Goal: Information Seeking & Learning: Learn about a topic

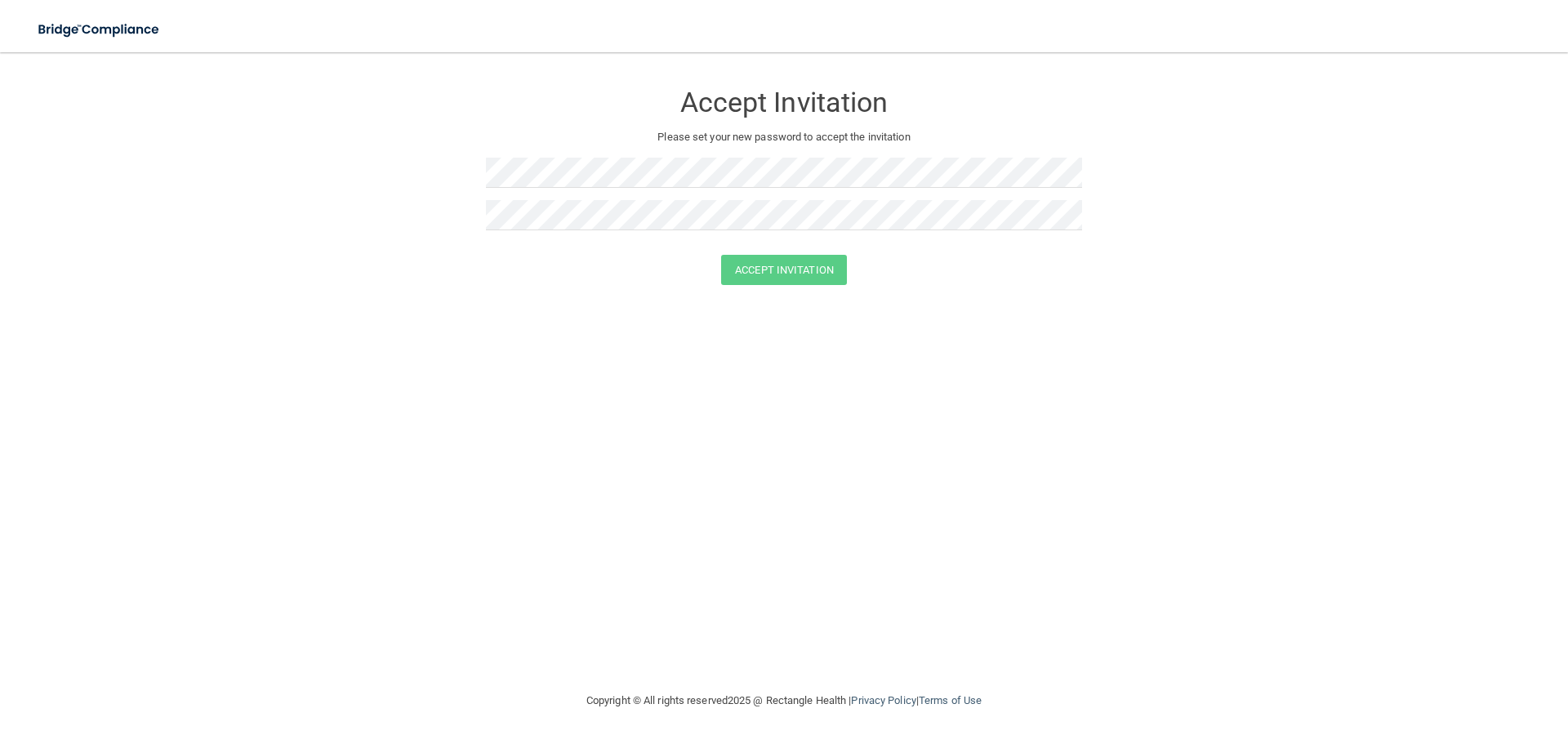
click at [494, 311] on div "Accept Invitation Please set your new password to accept the invitation Accept …" at bounding box center [784, 372] width 1503 height 606
click at [498, 231] on div at bounding box center [784, 222] width 596 height 43
click at [779, 274] on button "Accept Invitation" at bounding box center [784, 269] width 126 height 30
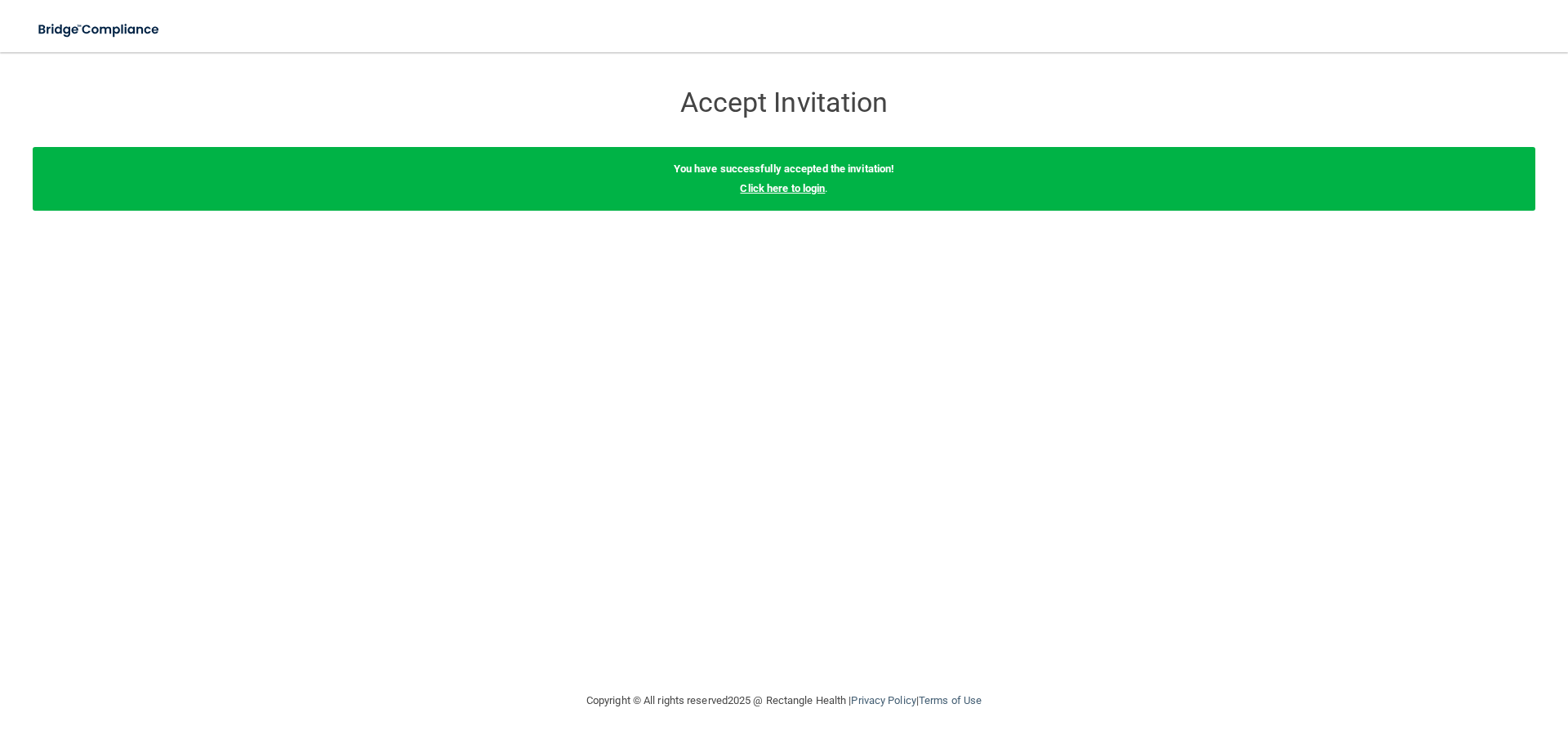
click at [767, 189] on link "Click here to login" at bounding box center [782, 188] width 85 height 12
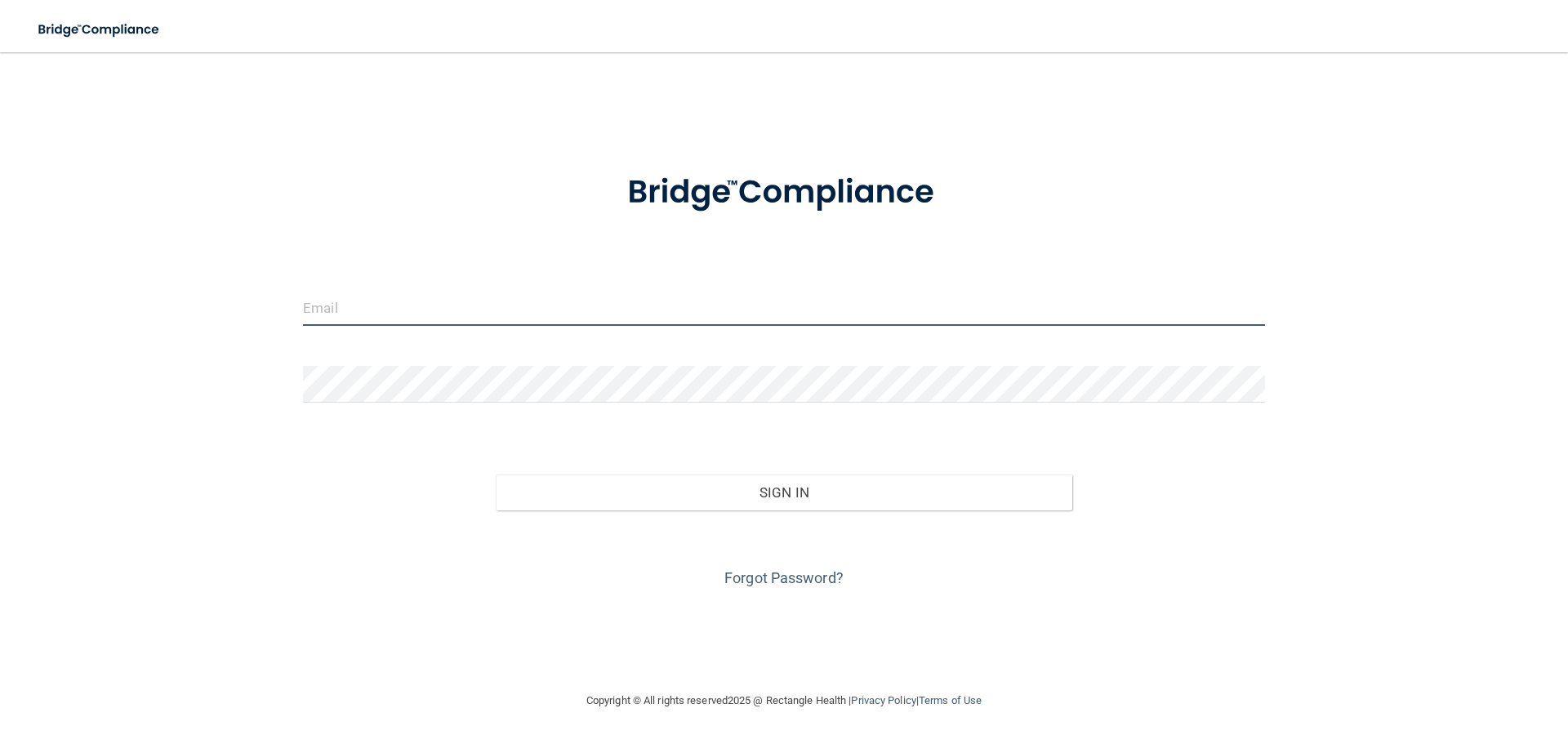
click at [339, 307] on input "email" at bounding box center [784, 307] width 962 height 37
click at [347, 317] on input "email" at bounding box center [784, 307] width 962 height 37
type input "sstarcher@oklahomapaininstitute.com"
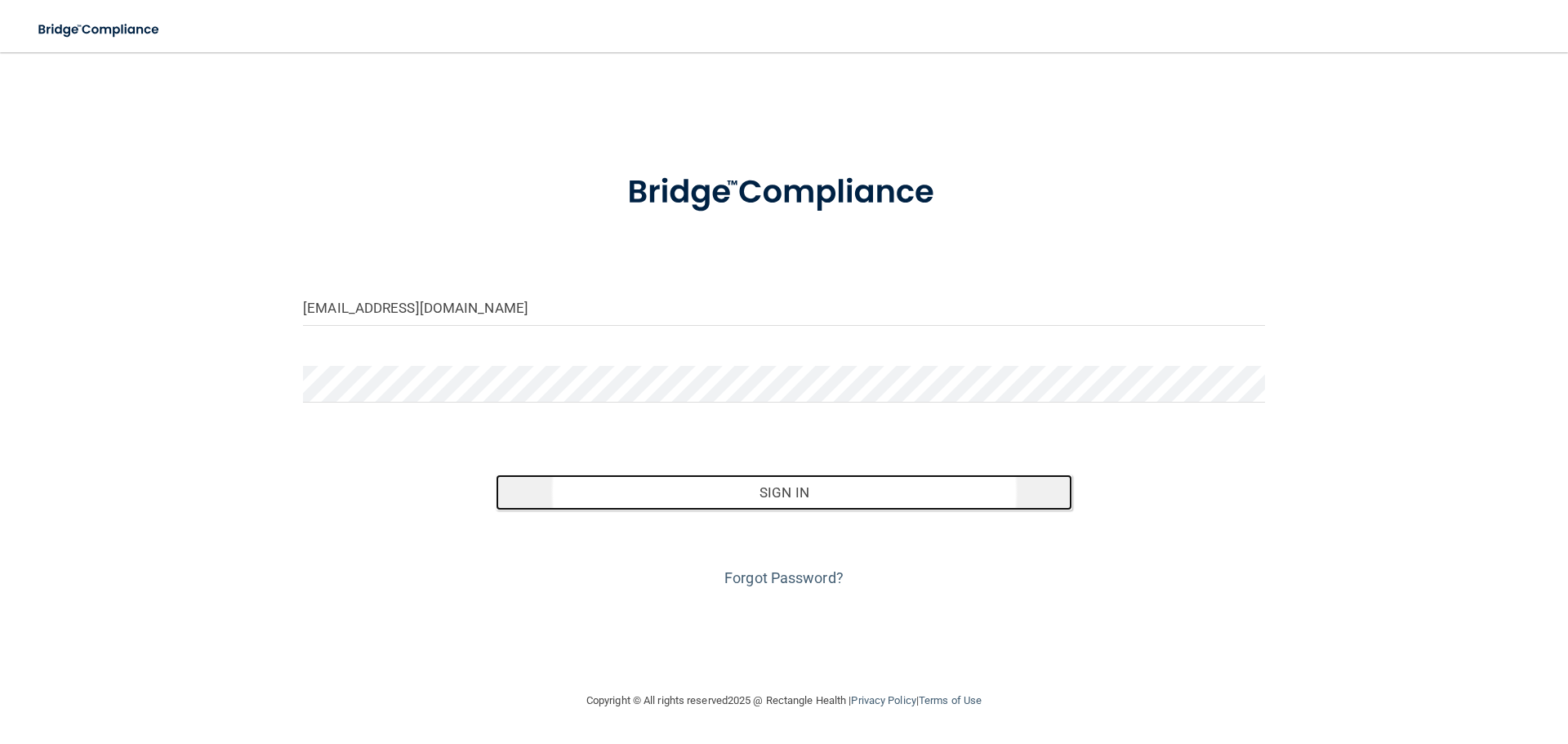
click at [729, 497] on button "Sign In" at bounding box center [784, 493] width 577 height 36
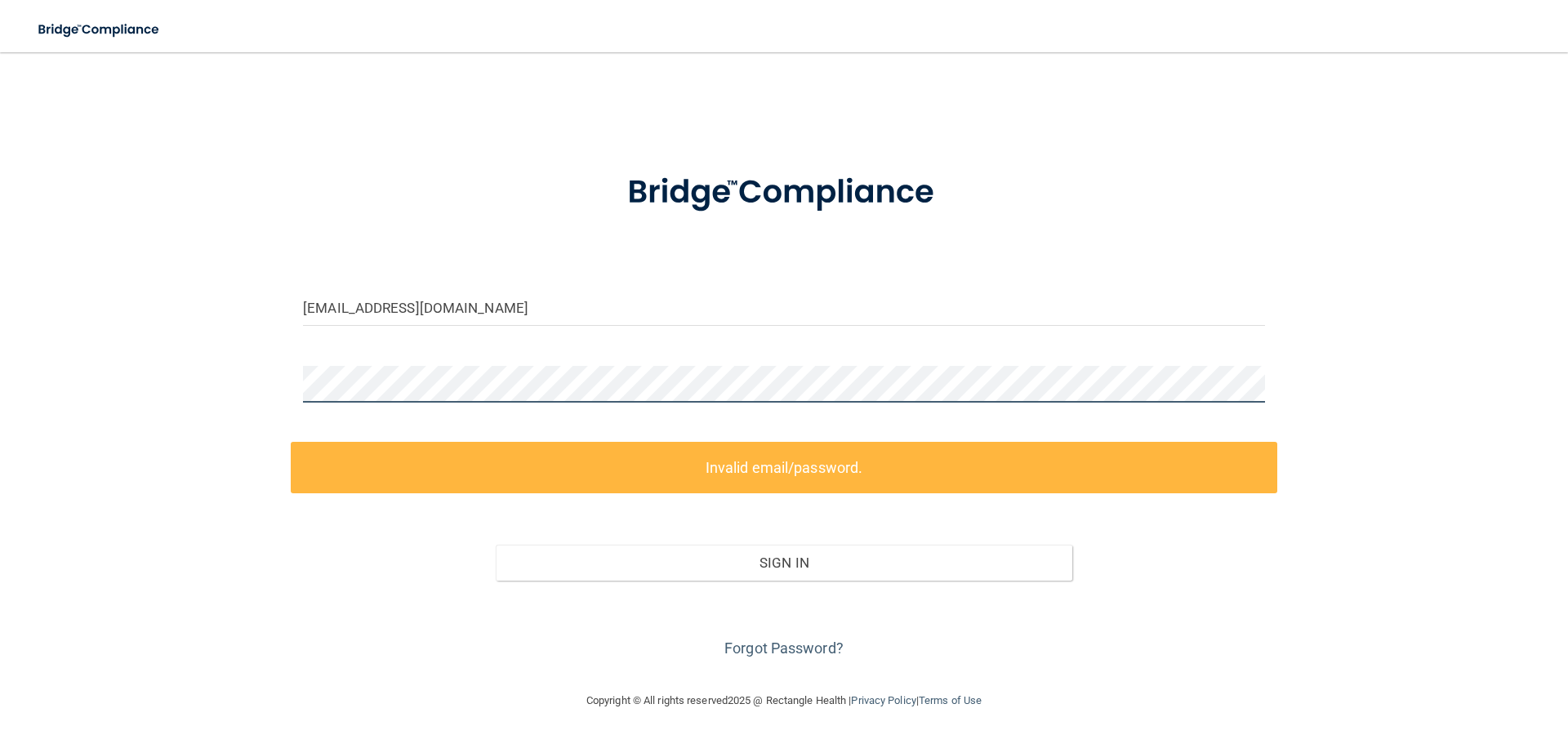
click at [263, 383] on div "sstarcher@oklahomapaininstitute.com Invalid email/password. You don't have perm…" at bounding box center [784, 372] width 1503 height 606
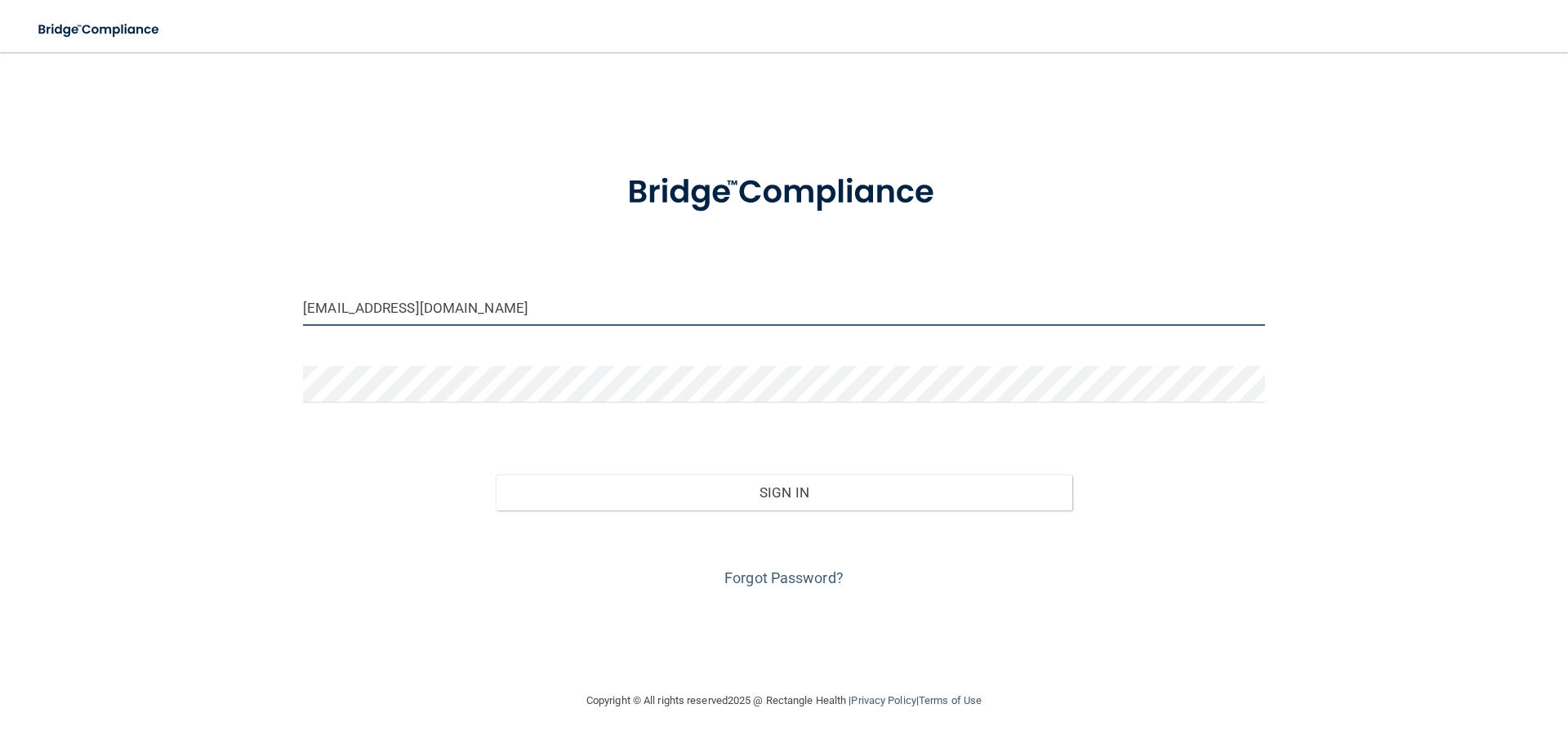
drag, startPoint x: 552, startPoint y: 307, endPoint x: 249, endPoint y: 285, distance: 303.8
click at [249, 285] on div "sstarcher@oklahomapaininstitute.com Invalid email/password. You don't have perm…" at bounding box center [784, 372] width 1503 height 606
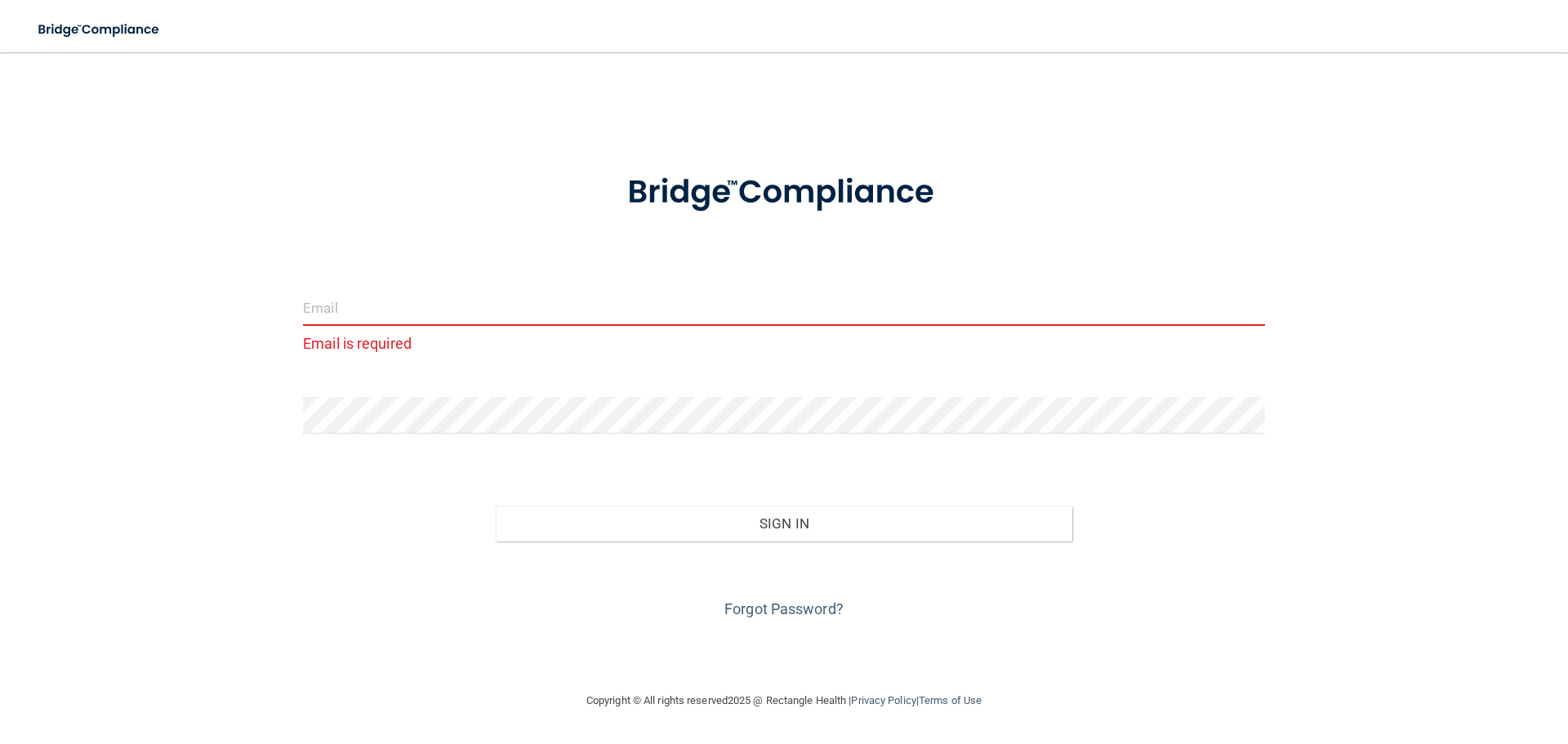
paste input "[EMAIL_ADDRESS][DOMAIN_NAME]"
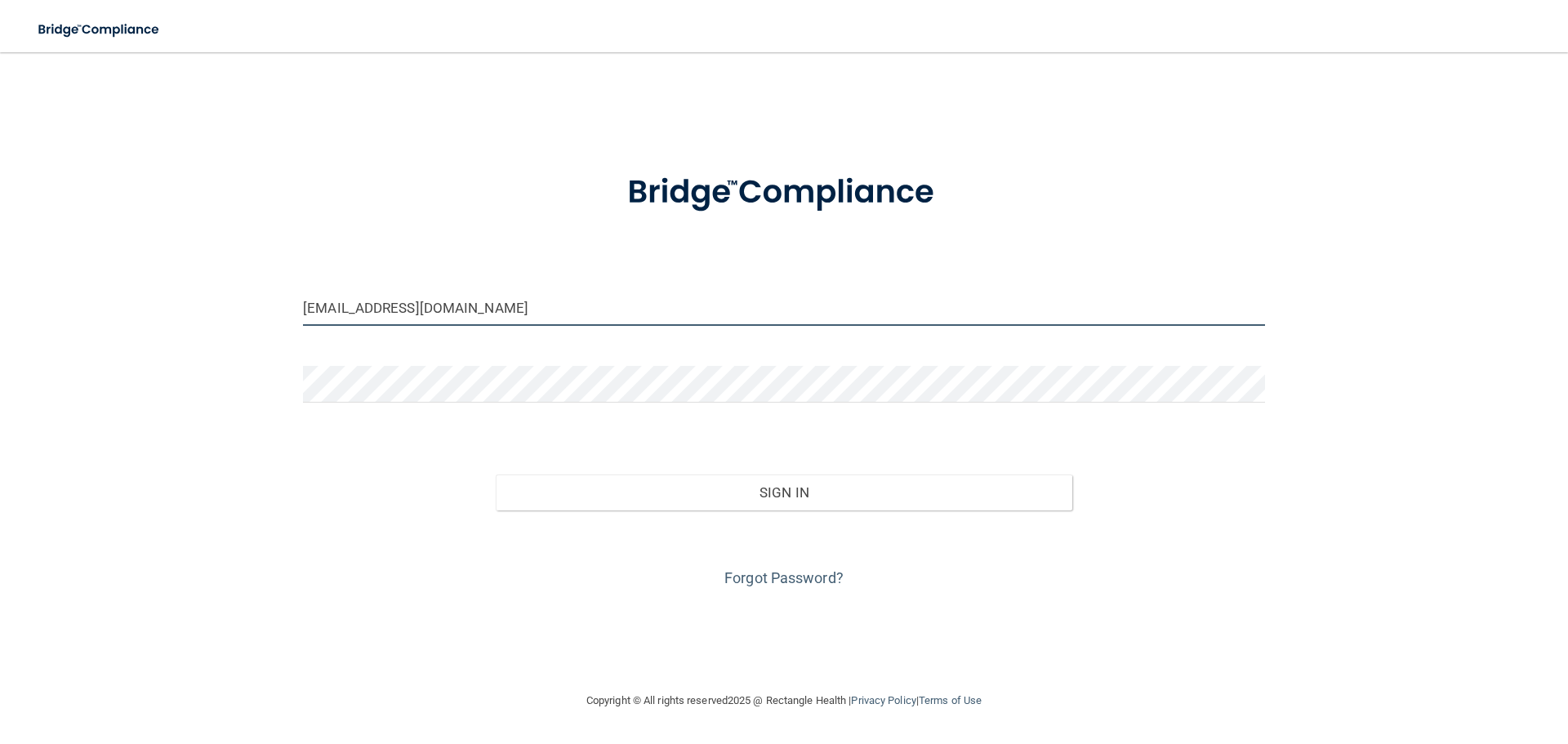
type input "[EMAIL_ADDRESS][DOMAIN_NAME]"
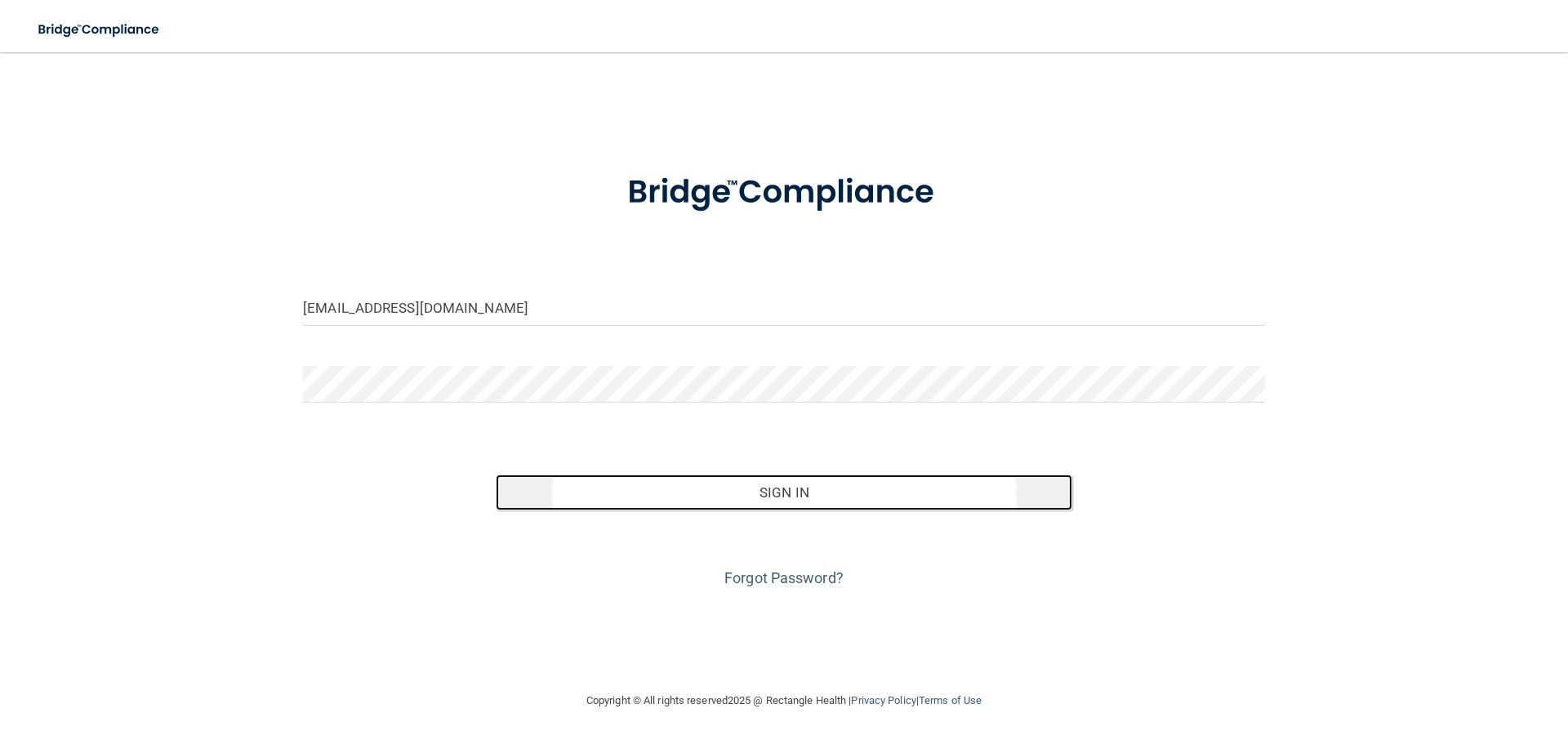
click at [624, 502] on button "Sign In" at bounding box center [784, 493] width 577 height 36
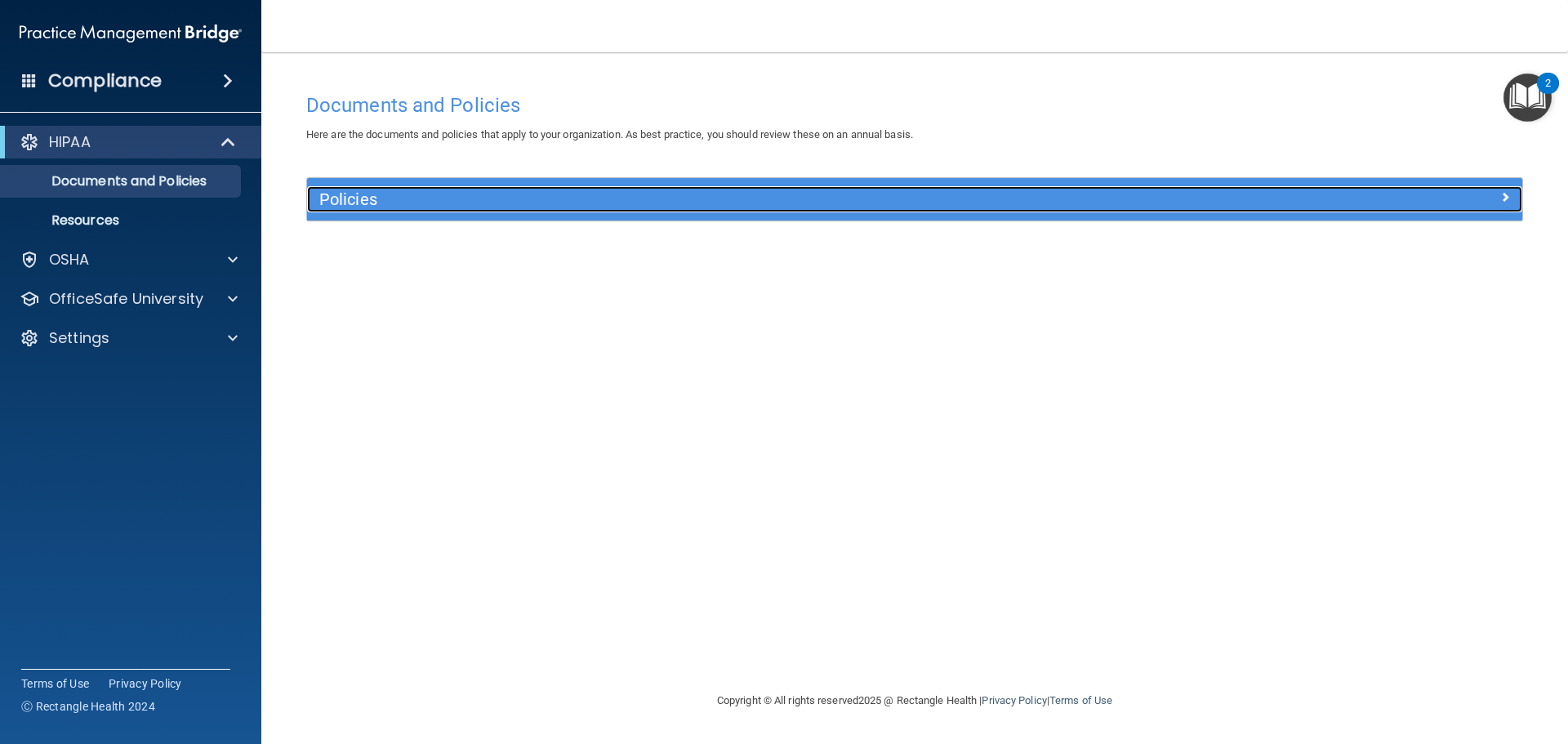
click at [1508, 197] on span at bounding box center [1505, 197] width 10 height 20
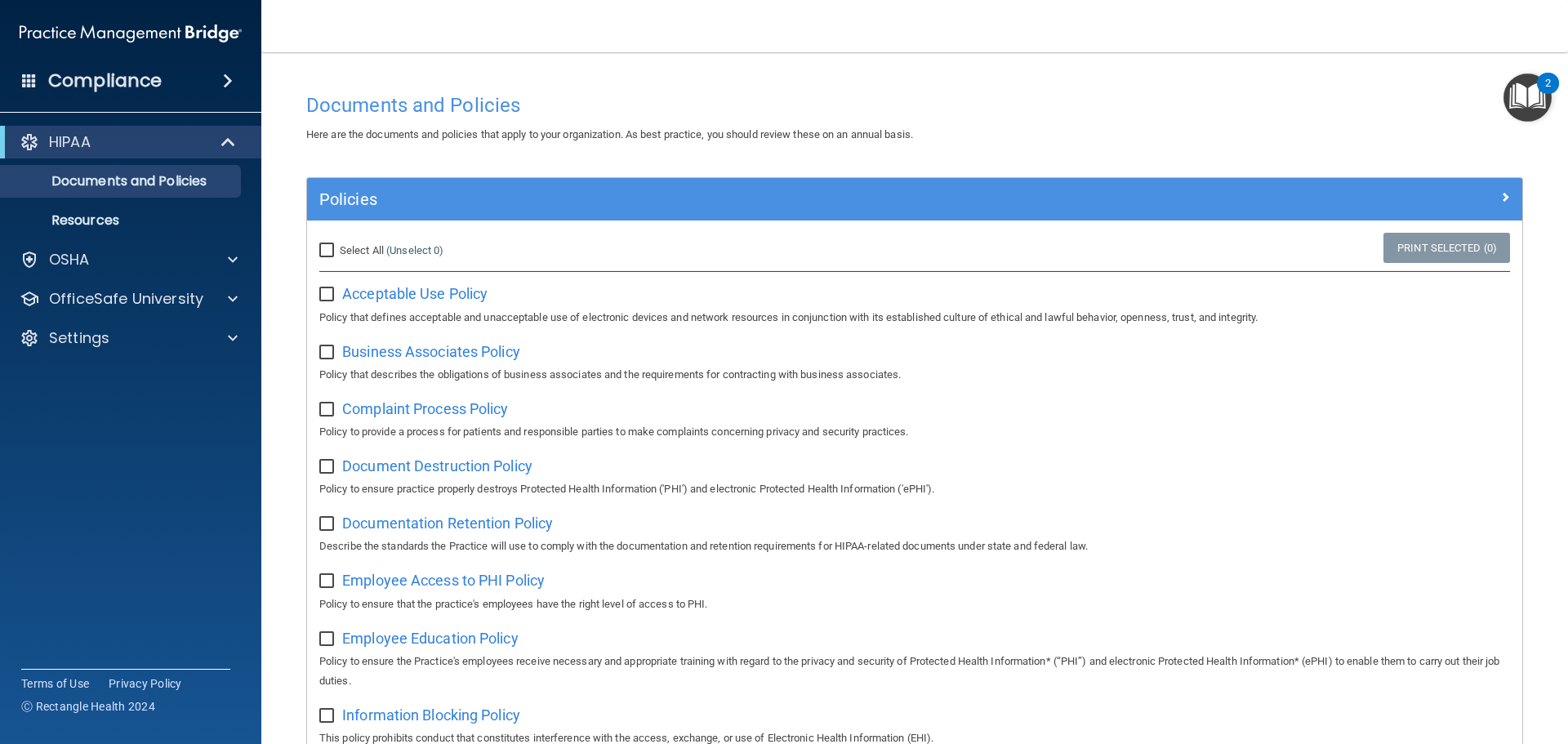
click at [331, 295] on input "checkbox" at bounding box center [328, 295] width 19 height 13
click at [327, 293] on input "checkbox" at bounding box center [328, 295] width 19 height 13
checkbox input "false"
click at [103, 220] on p "Resources" at bounding box center [122, 221] width 223 height 16
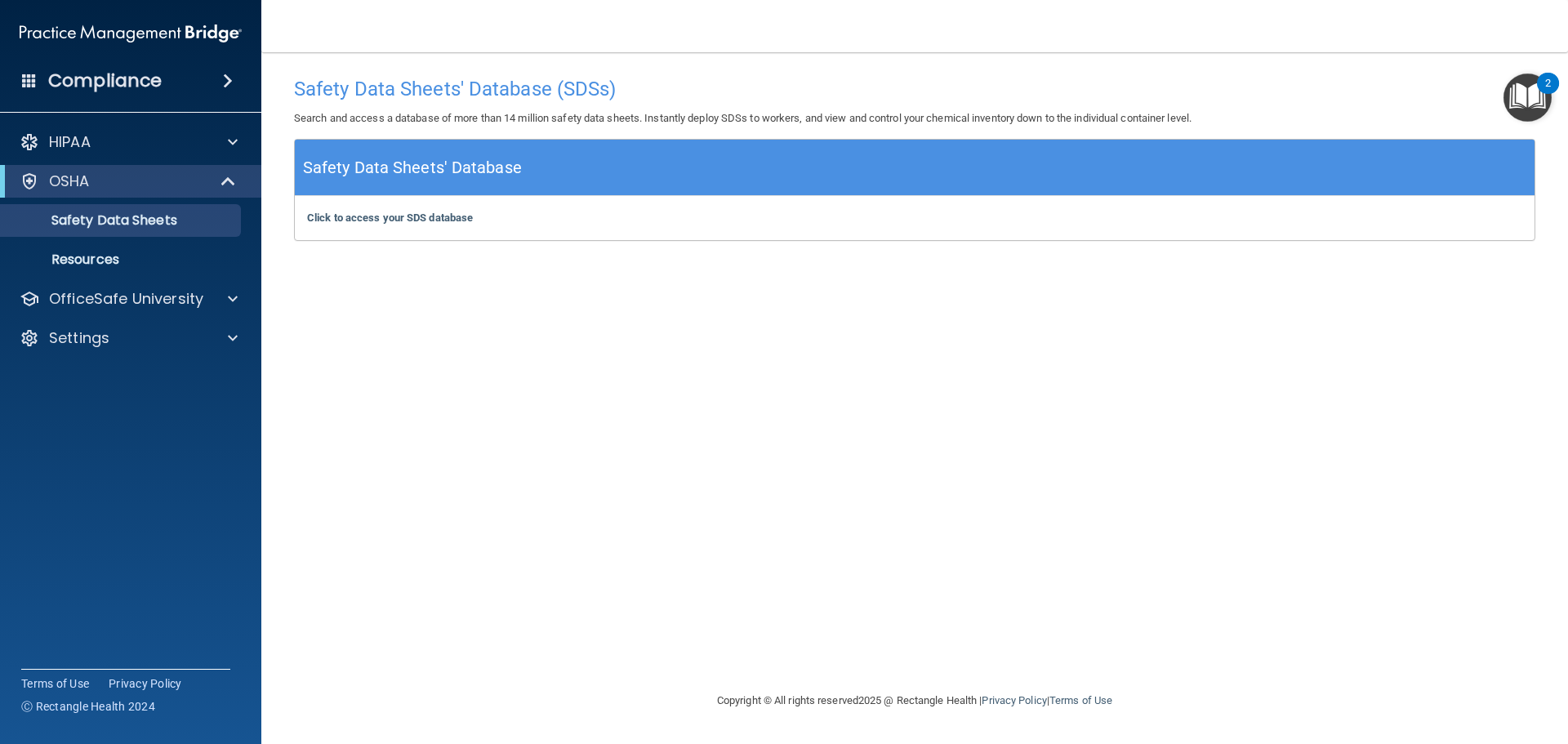
click at [223, 80] on span at bounding box center [228, 81] width 10 height 20
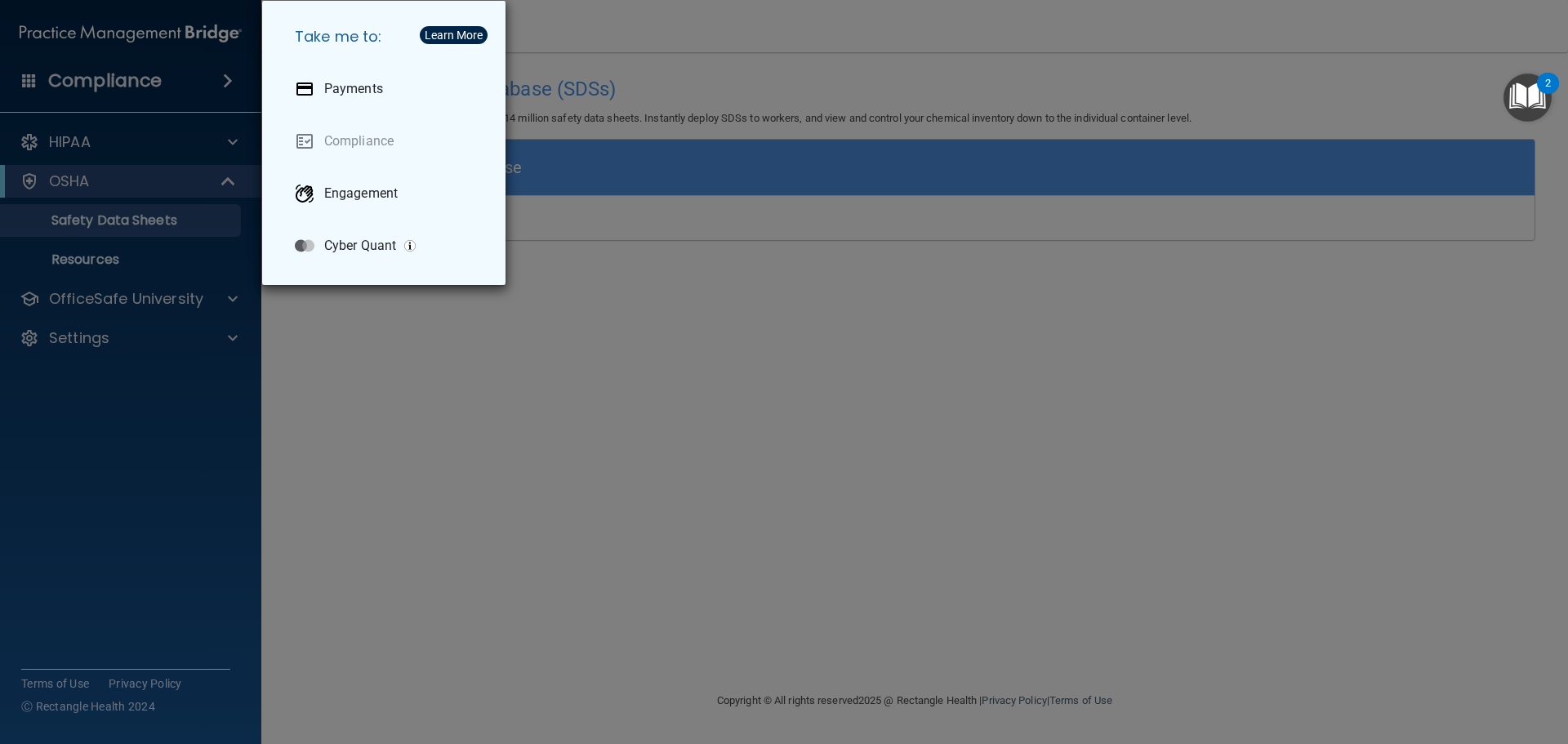
click at [108, 83] on div "Take me to: Payments Compliance Engagement Cyber Quant" at bounding box center [784, 372] width 1568 height 744
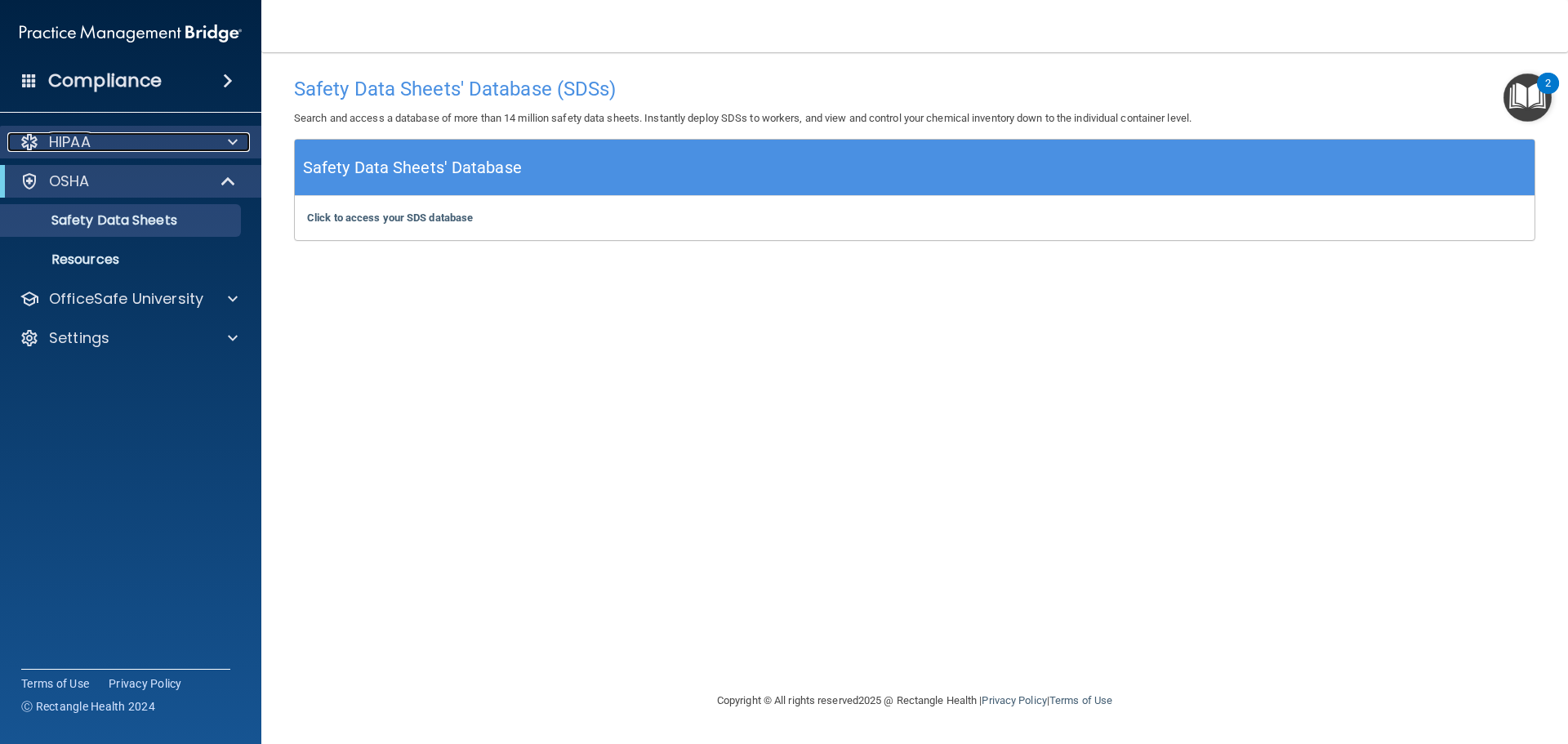
click at [173, 133] on div "HIPAA" at bounding box center [109, 142] width 203 height 20
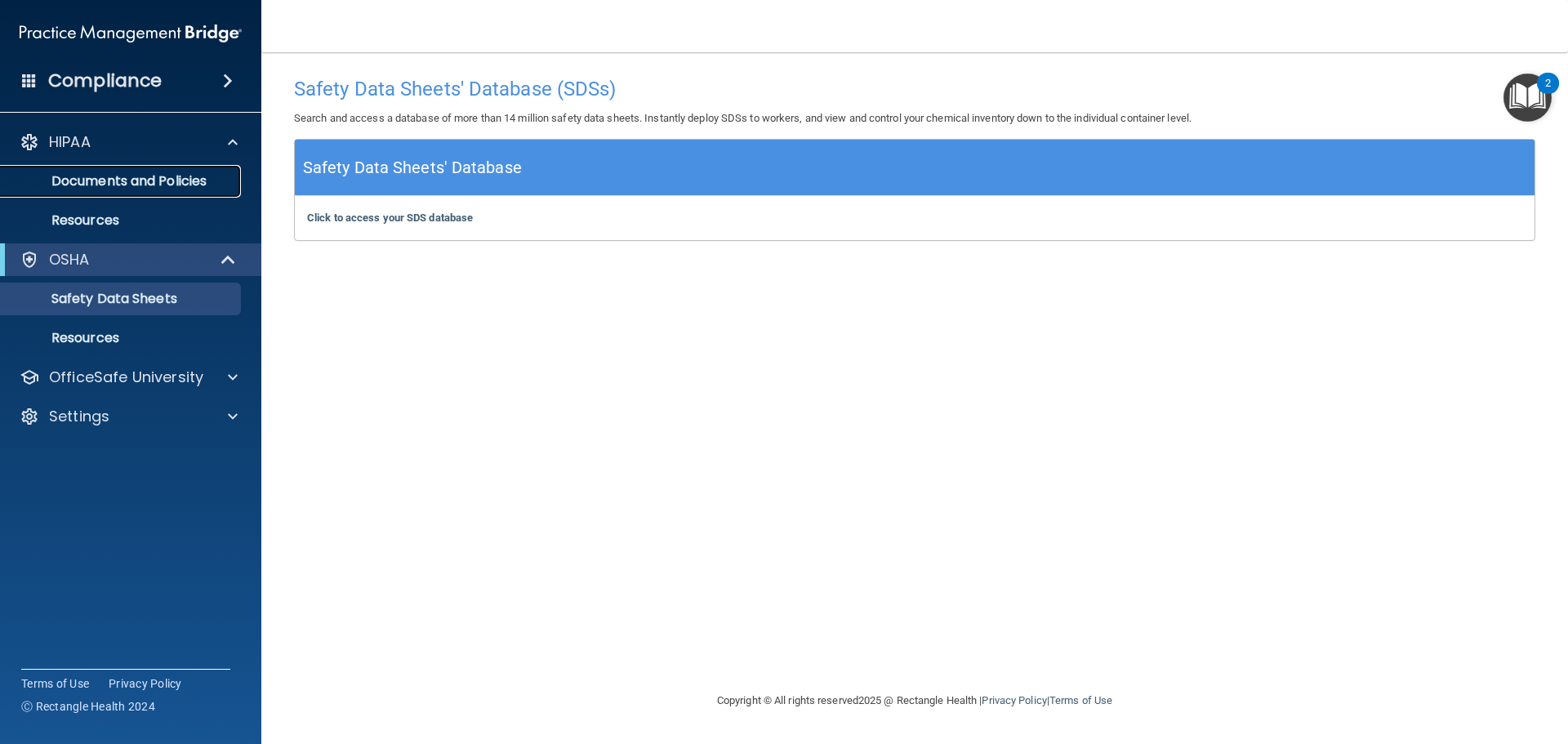
click at [124, 183] on p "Documents and Policies" at bounding box center [122, 182] width 223 height 16
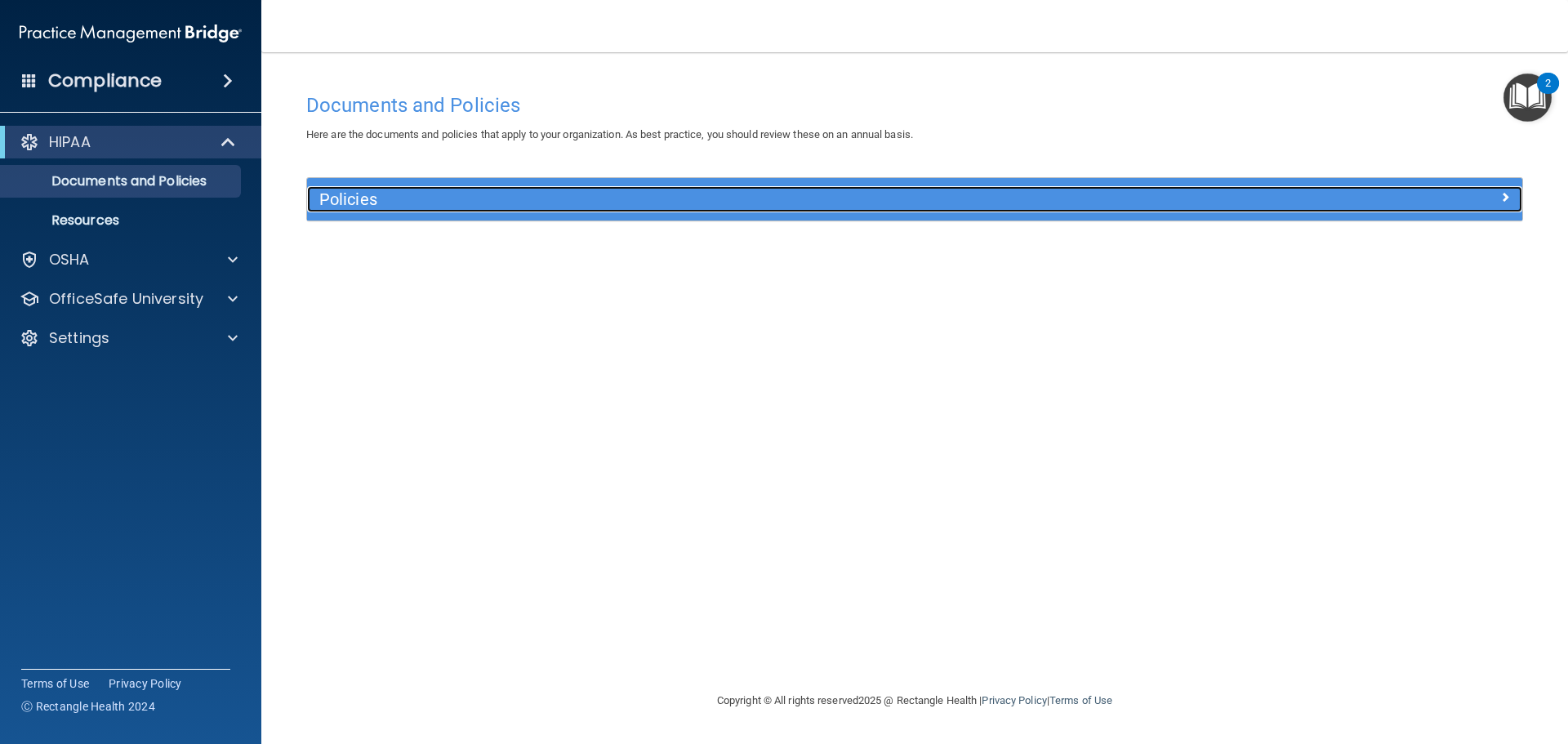
click at [1506, 192] on span at bounding box center [1505, 197] width 10 height 20
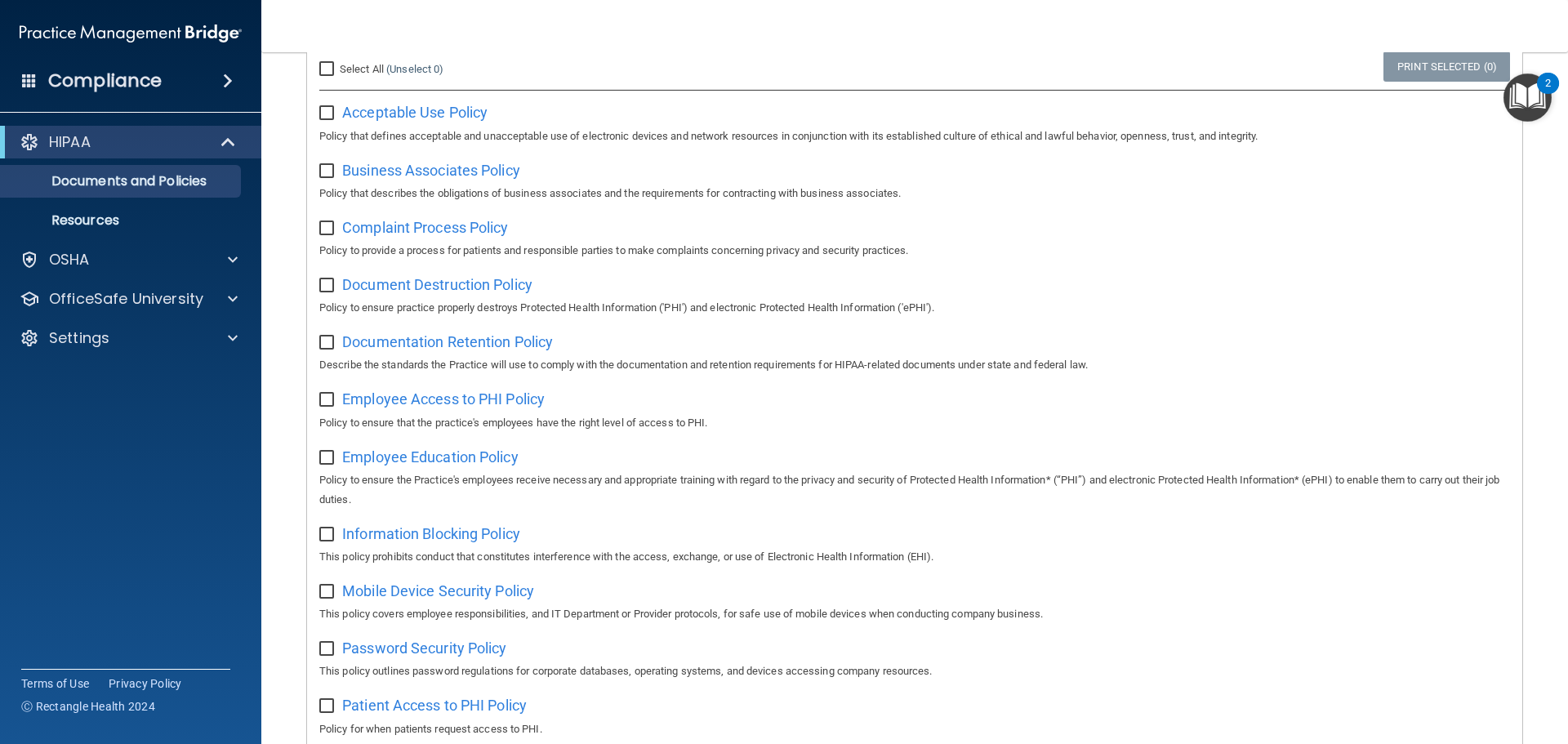
scroll to position [82, 0]
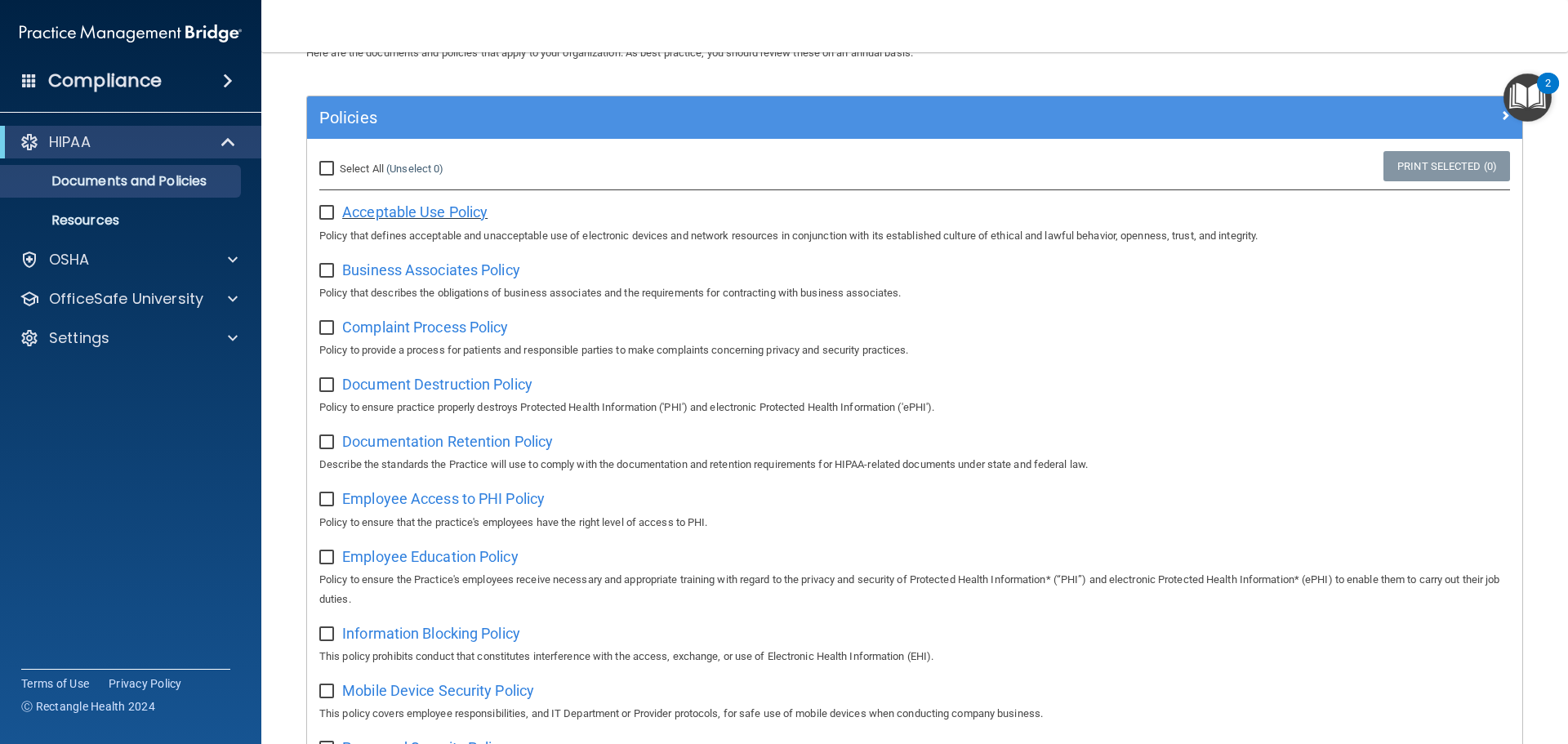
click at [398, 214] on span "Acceptable Use Policy" at bounding box center [415, 212] width 146 height 17
click at [92, 302] on p "OfficeSafe University" at bounding box center [126, 299] width 155 height 20
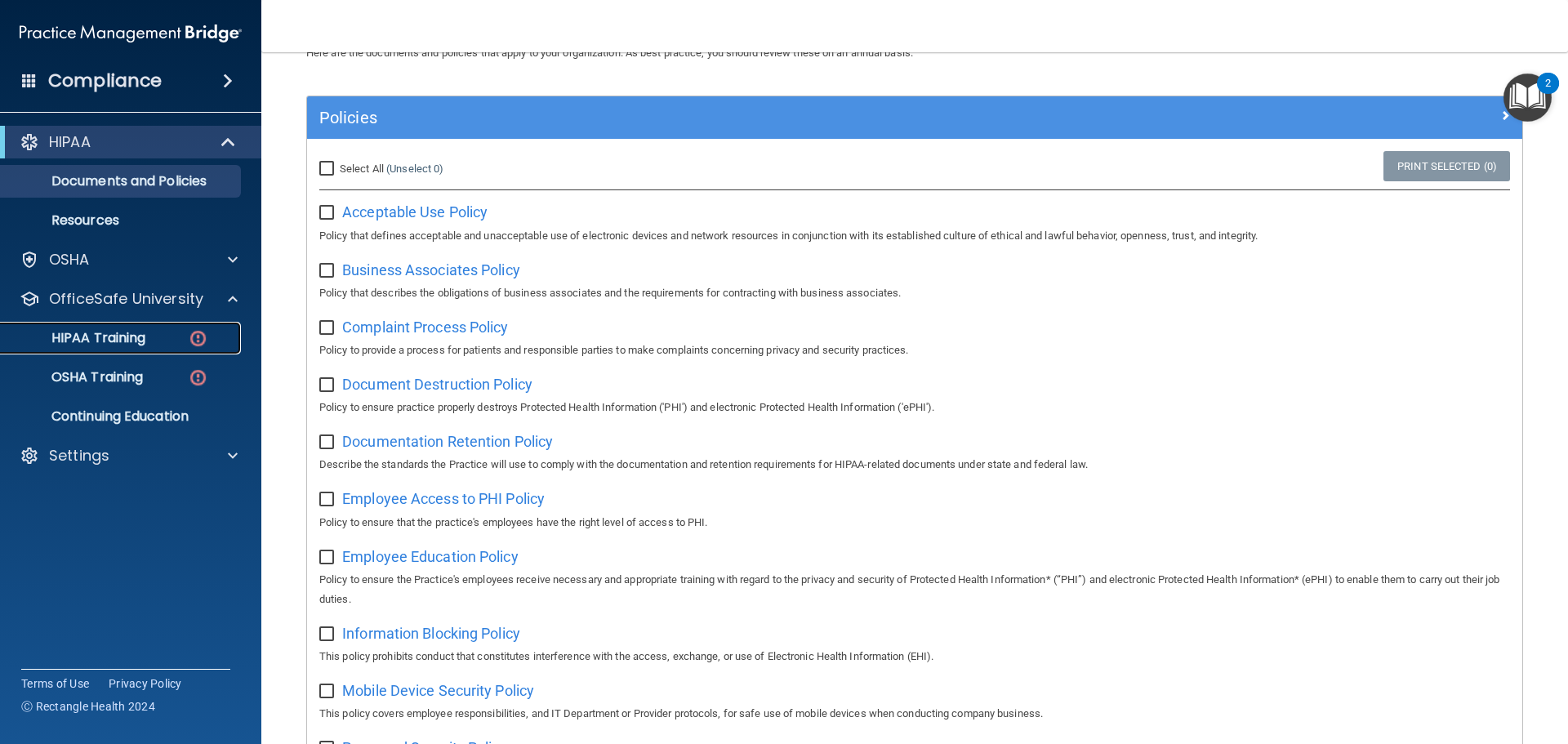
click at [135, 338] on p "HIPAA Training" at bounding box center [78, 338] width 135 height 16
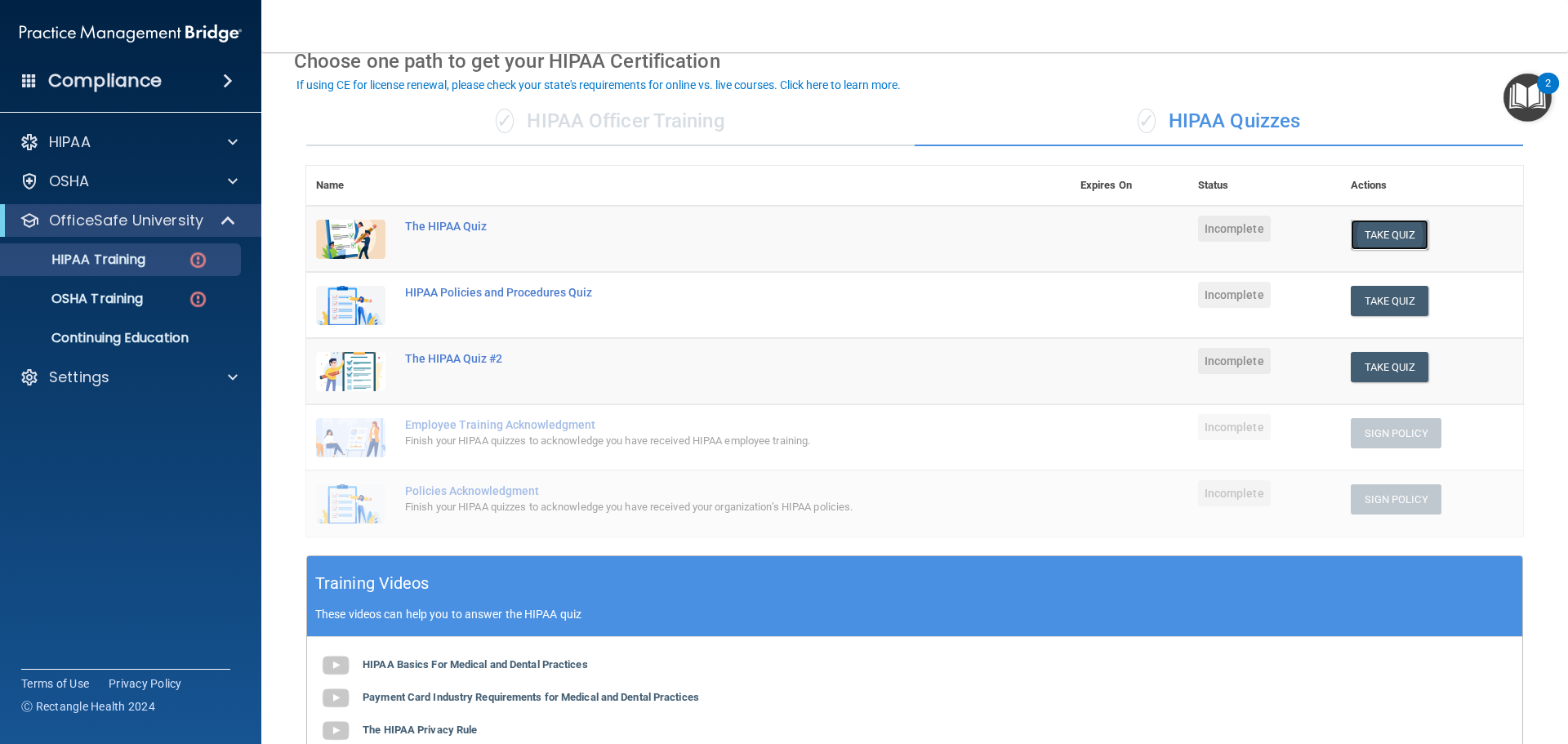
click at [1381, 236] on button "Take Quiz" at bounding box center [1390, 235] width 79 height 30
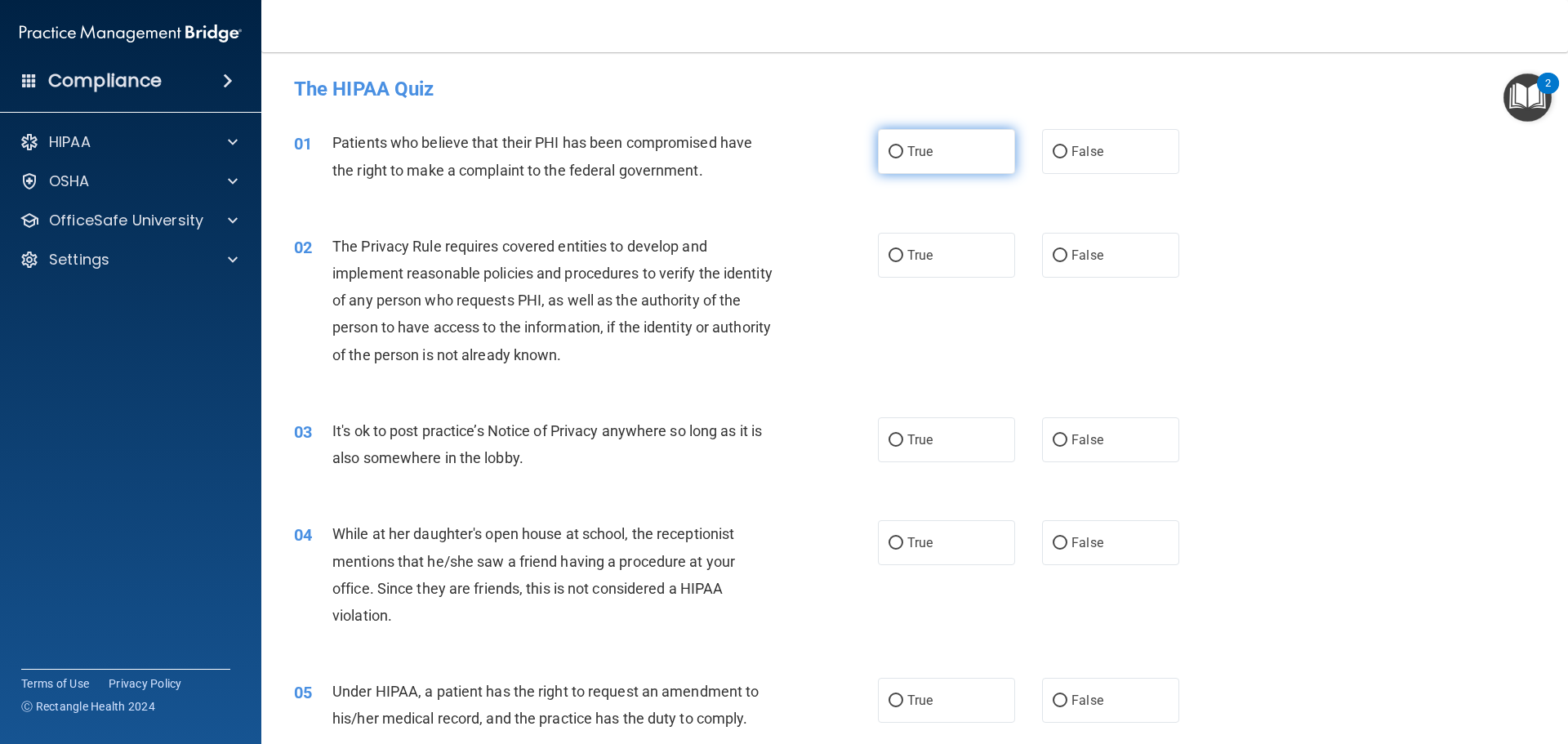
click at [889, 152] on input "True" at bounding box center [896, 152] width 15 height 12
radio input "true"
click at [890, 435] on input "True" at bounding box center [896, 440] width 15 height 12
radio input "true"
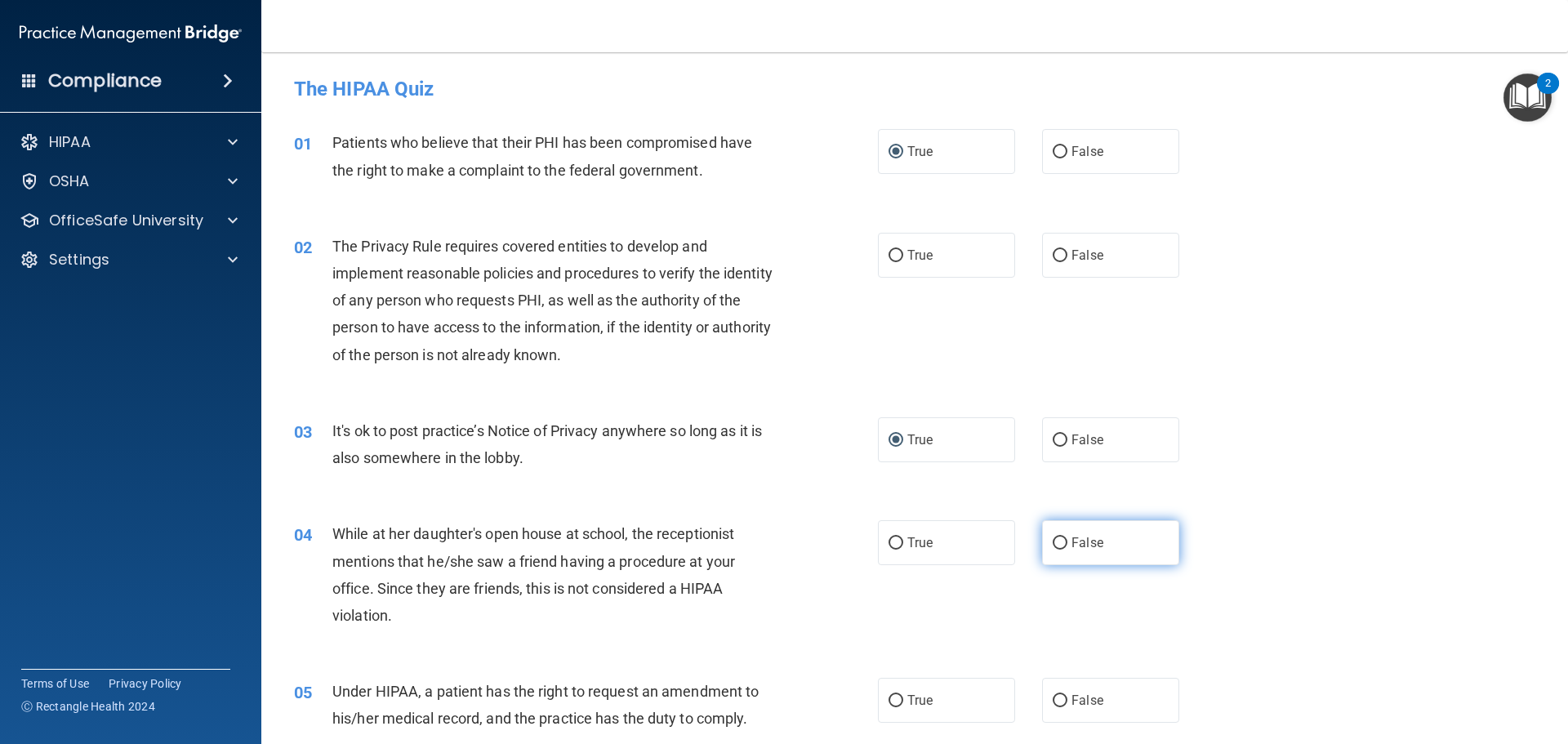
click at [1053, 541] on input "False" at bounding box center [1060, 543] width 15 height 12
radio input "true"
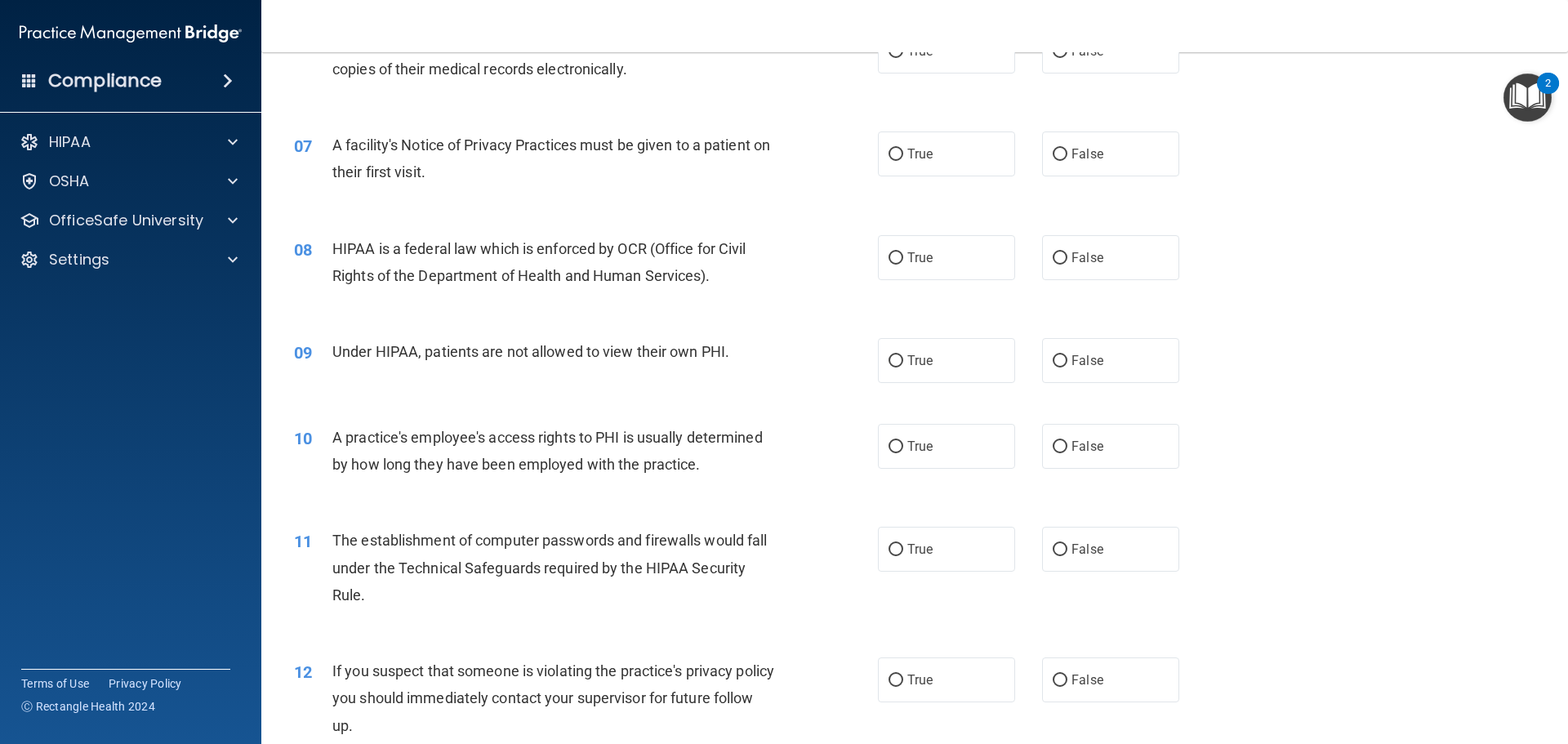
scroll to position [426, 0]
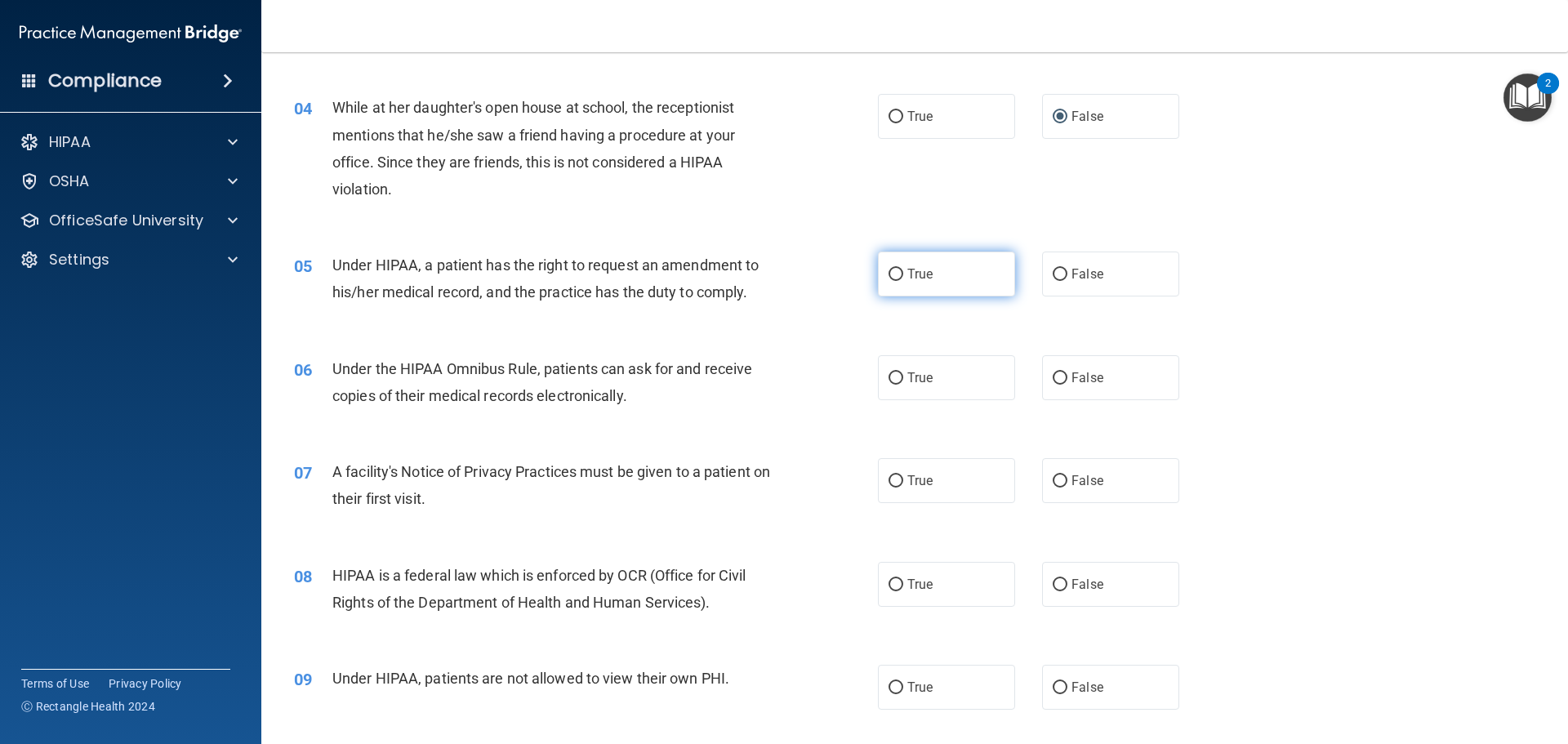
click at [892, 270] on input "True" at bounding box center [896, 274] width 15 height 12
radio input "true"
click at [890, 379] on input "True" at bounding box center [896, 378] width 15 height 12
radio input "true"
click at [892, 479] on input "True" at bounding box center [896, 481] width 15 height 12
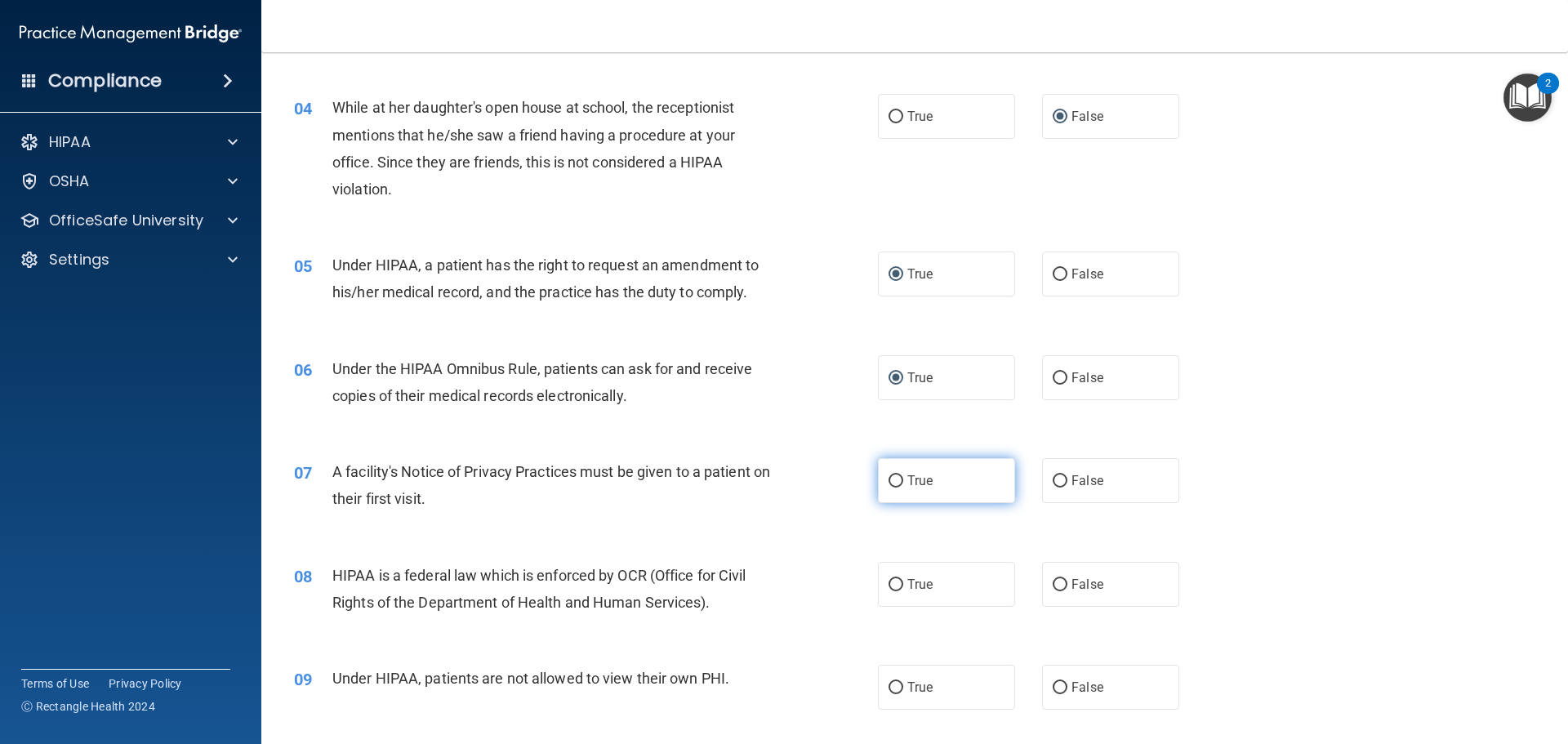
radio input "true"
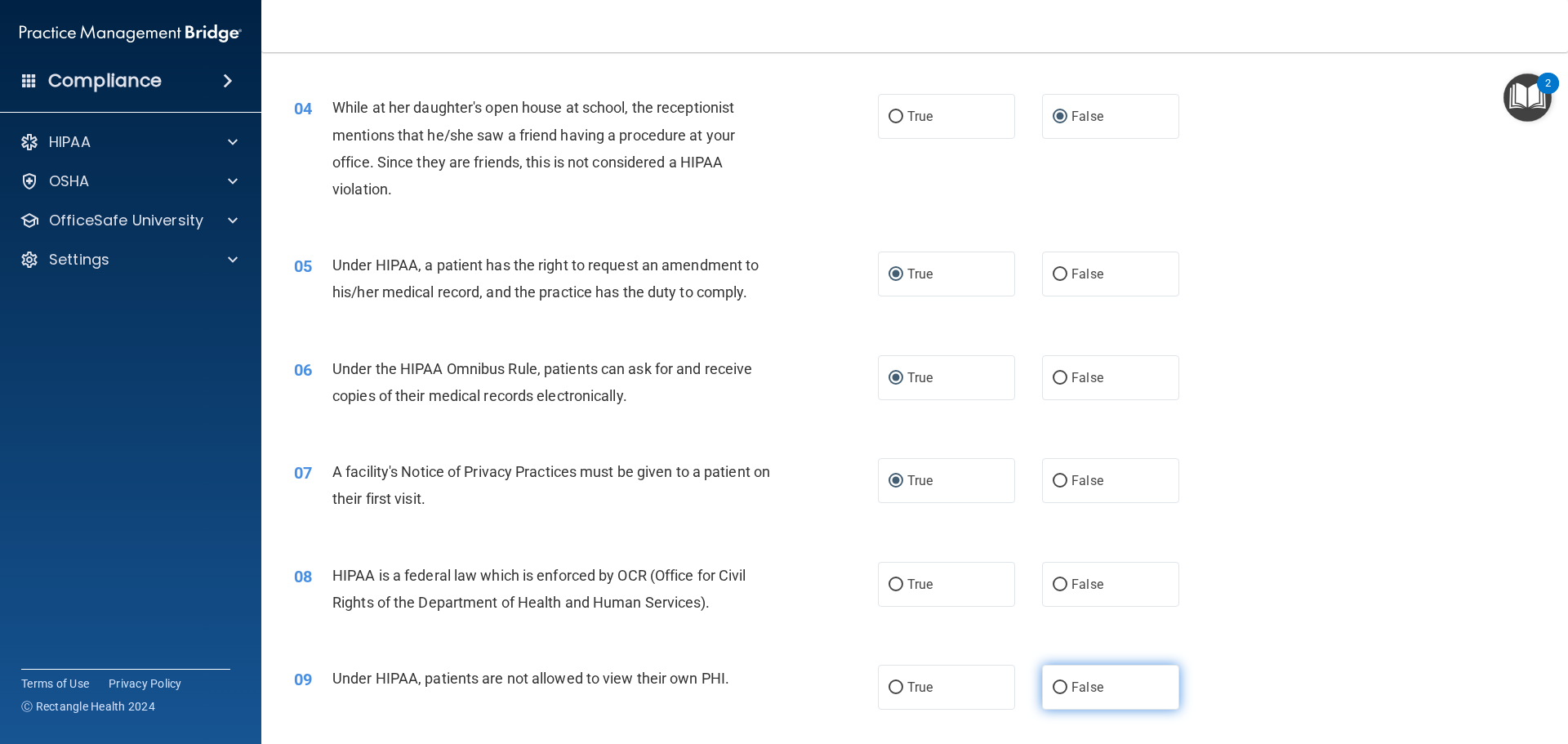
click at [1053, 688] on input "False" at bounding box center [1060, 688] width 15 height 12
radio input "true"
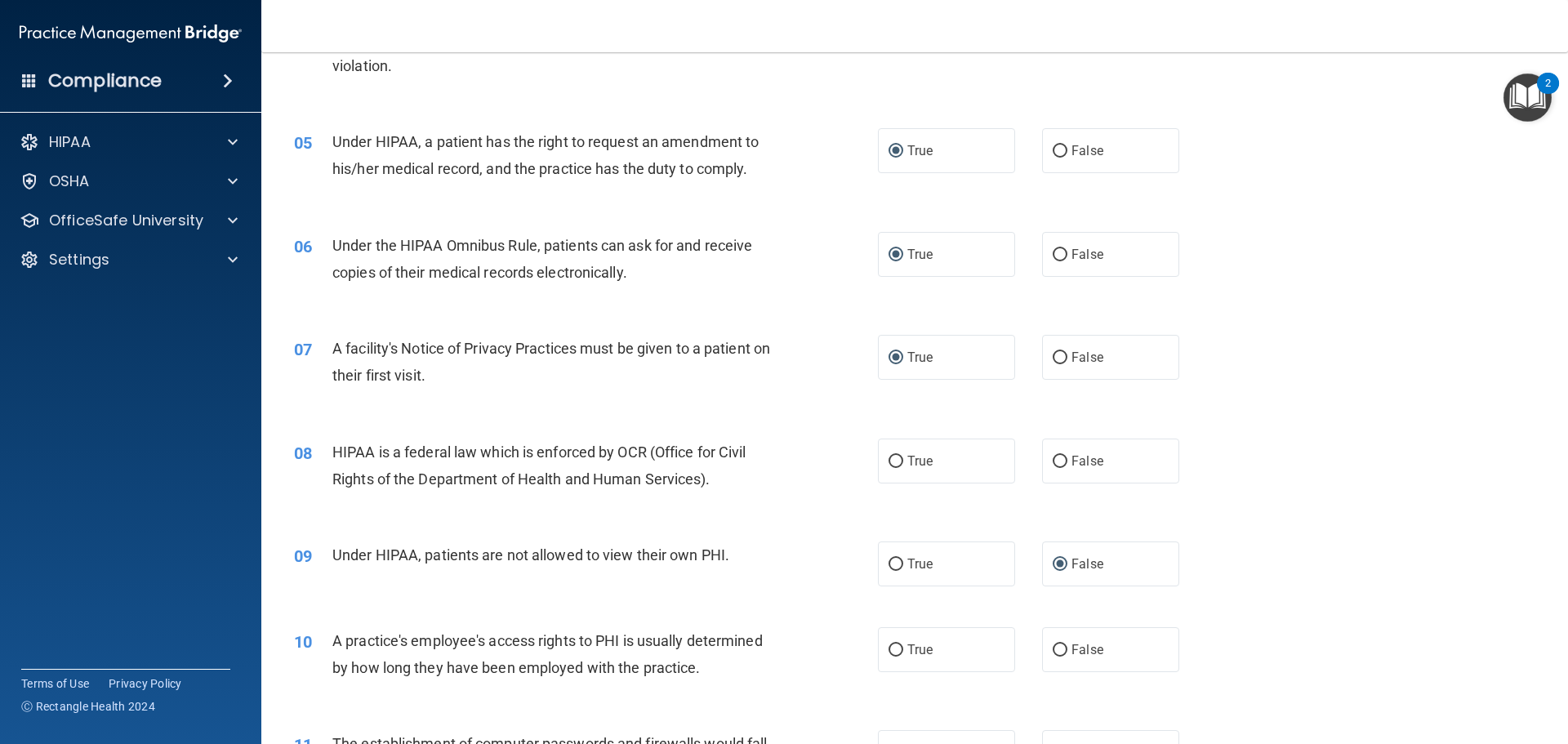
scroll to position [590, 0]
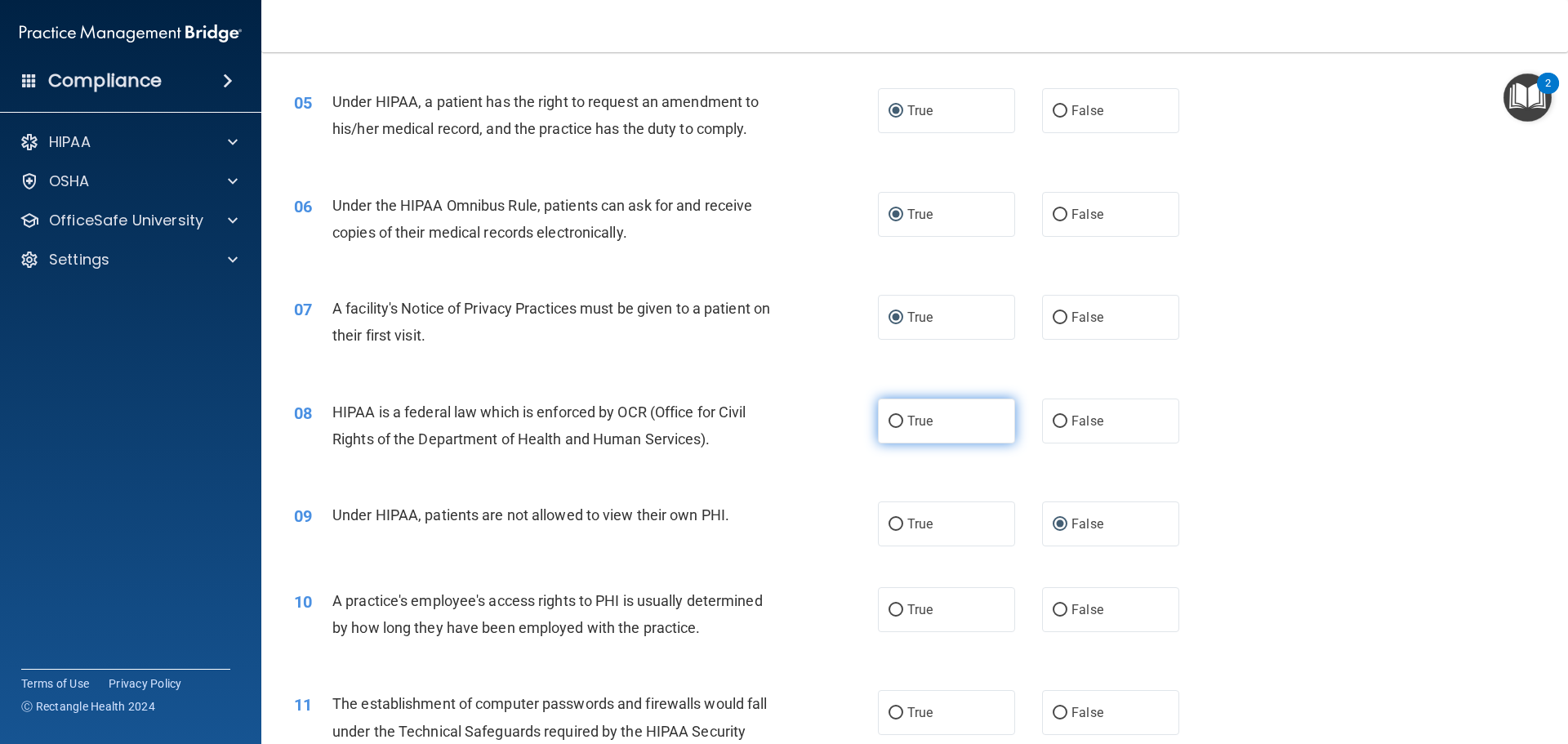
click at [888, 420] on input "True" at bounding box center [896, 422] width 15 height 12
radio input "true"
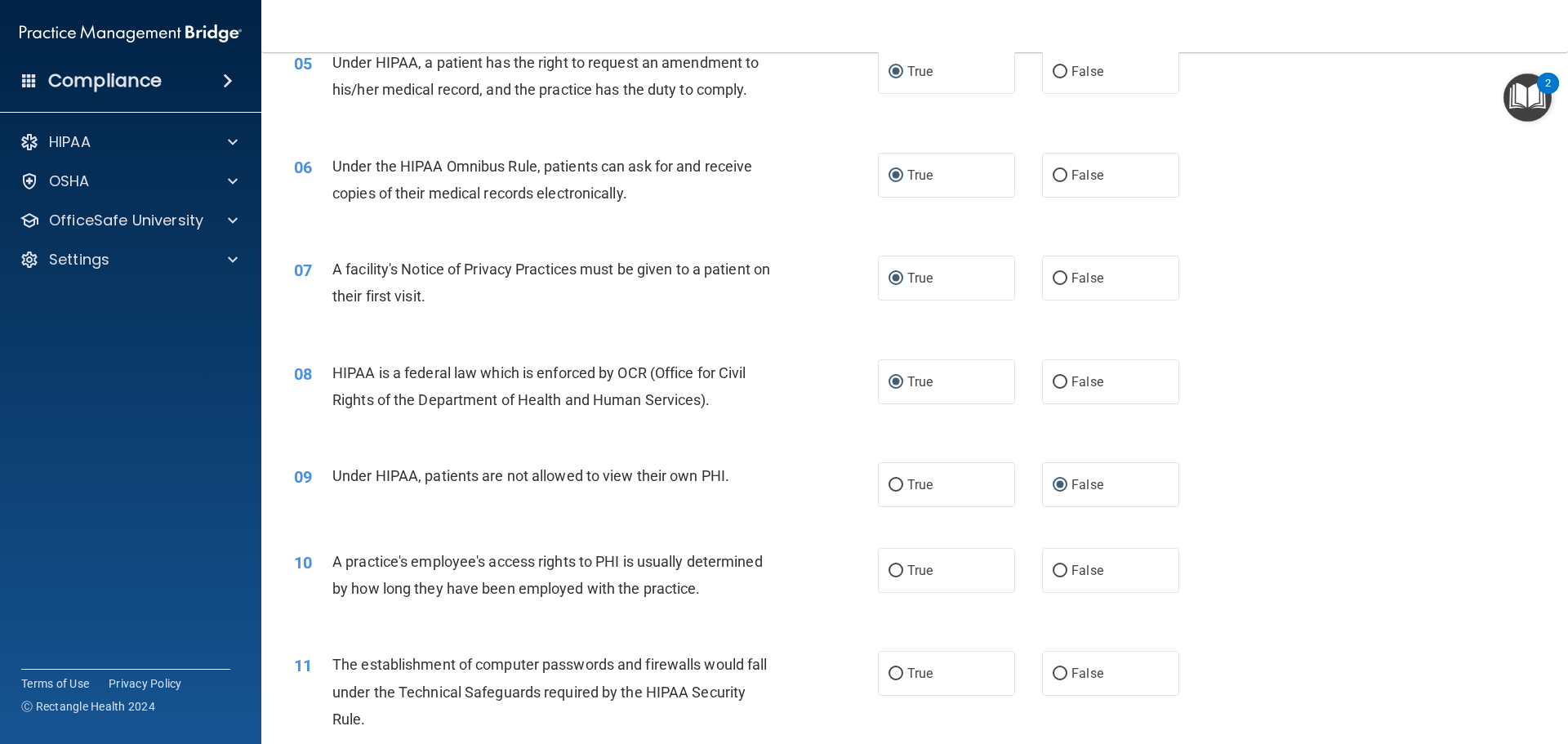
scroll to position [672, 0]
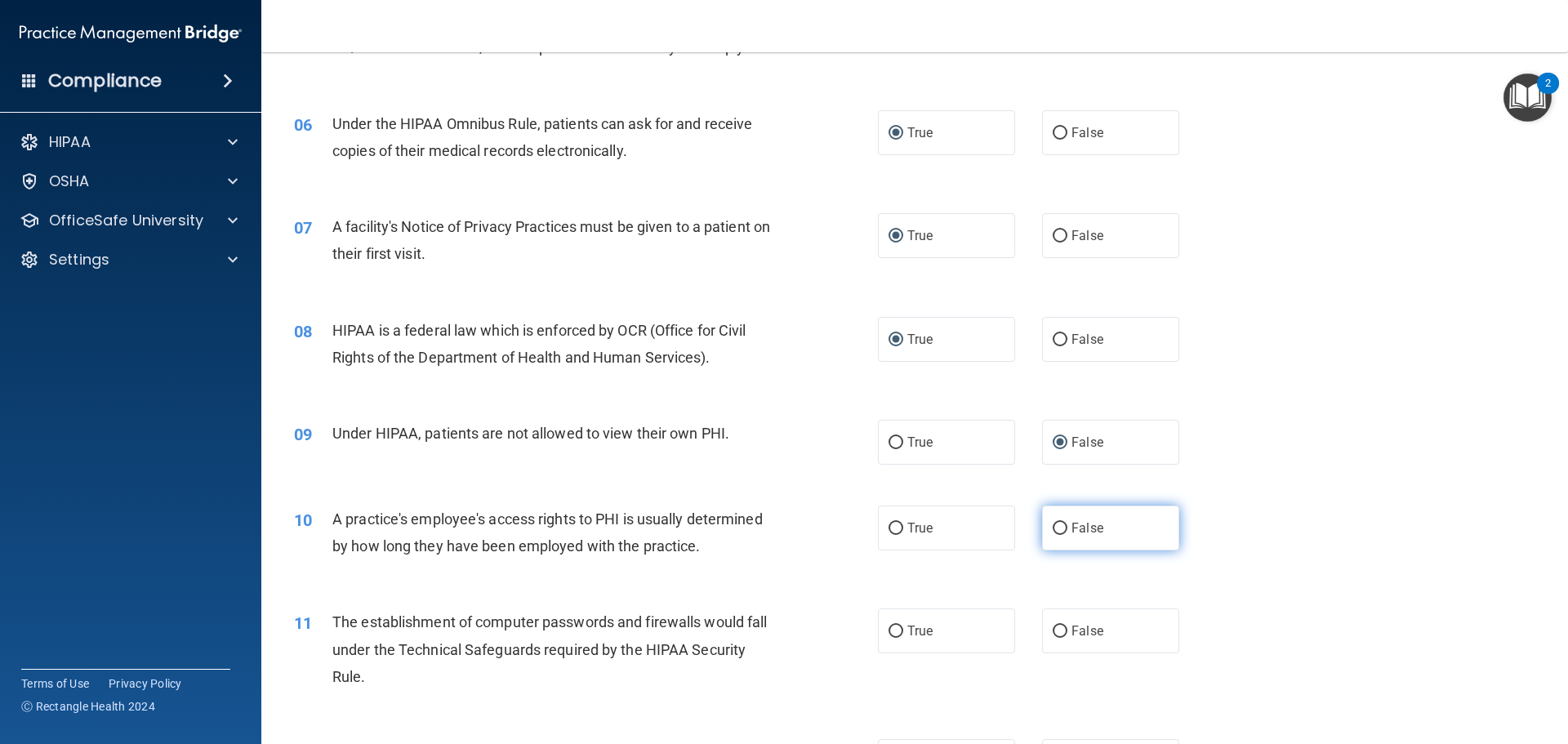
click at [1056, 528] on input "False" at bounding box center [1060, 529] width 15 height 12
radio input "true"
click at [894, 634] on input "True" at bounding box center [896, 632] width 15 height 12
radio input "true"
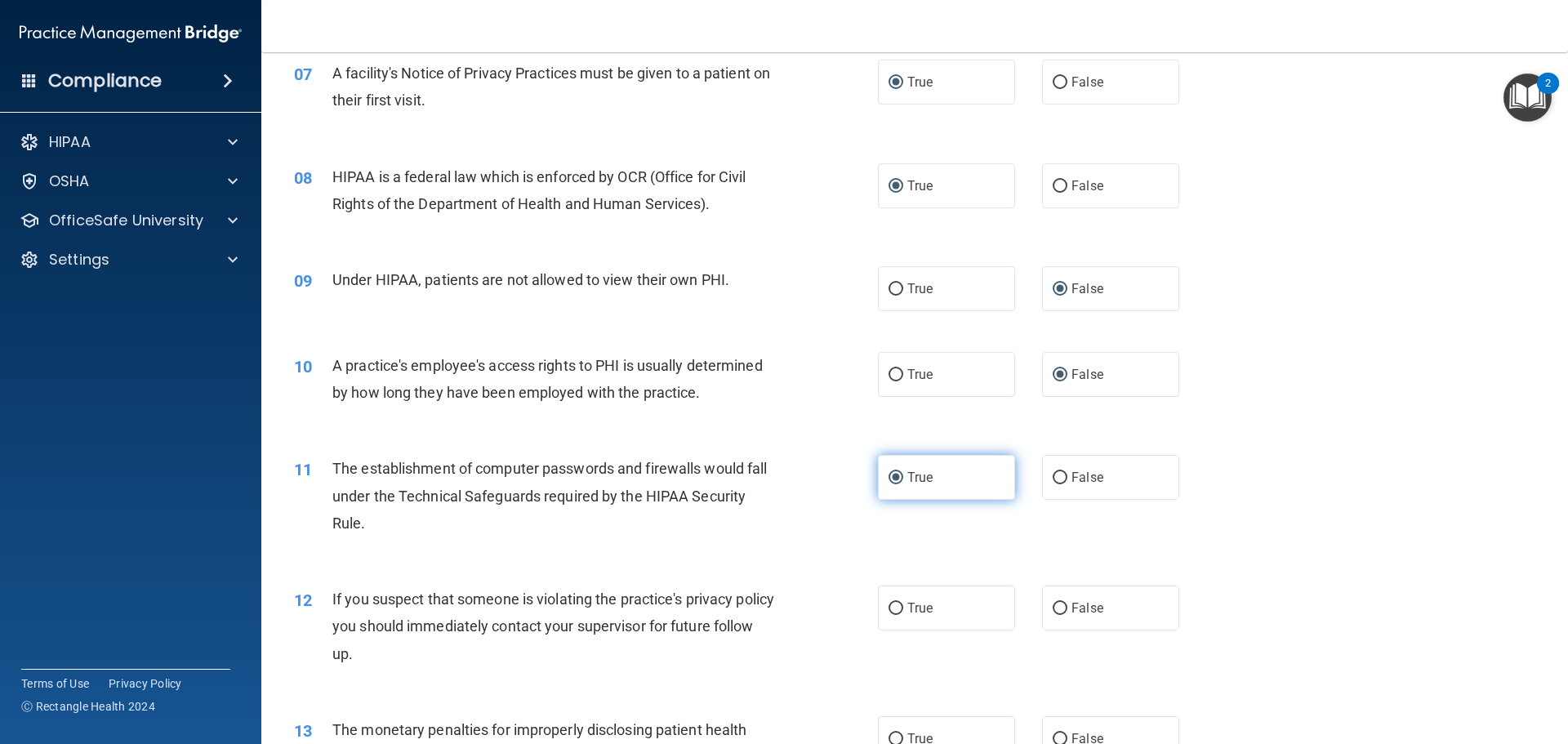
scroll to position [999, 0]
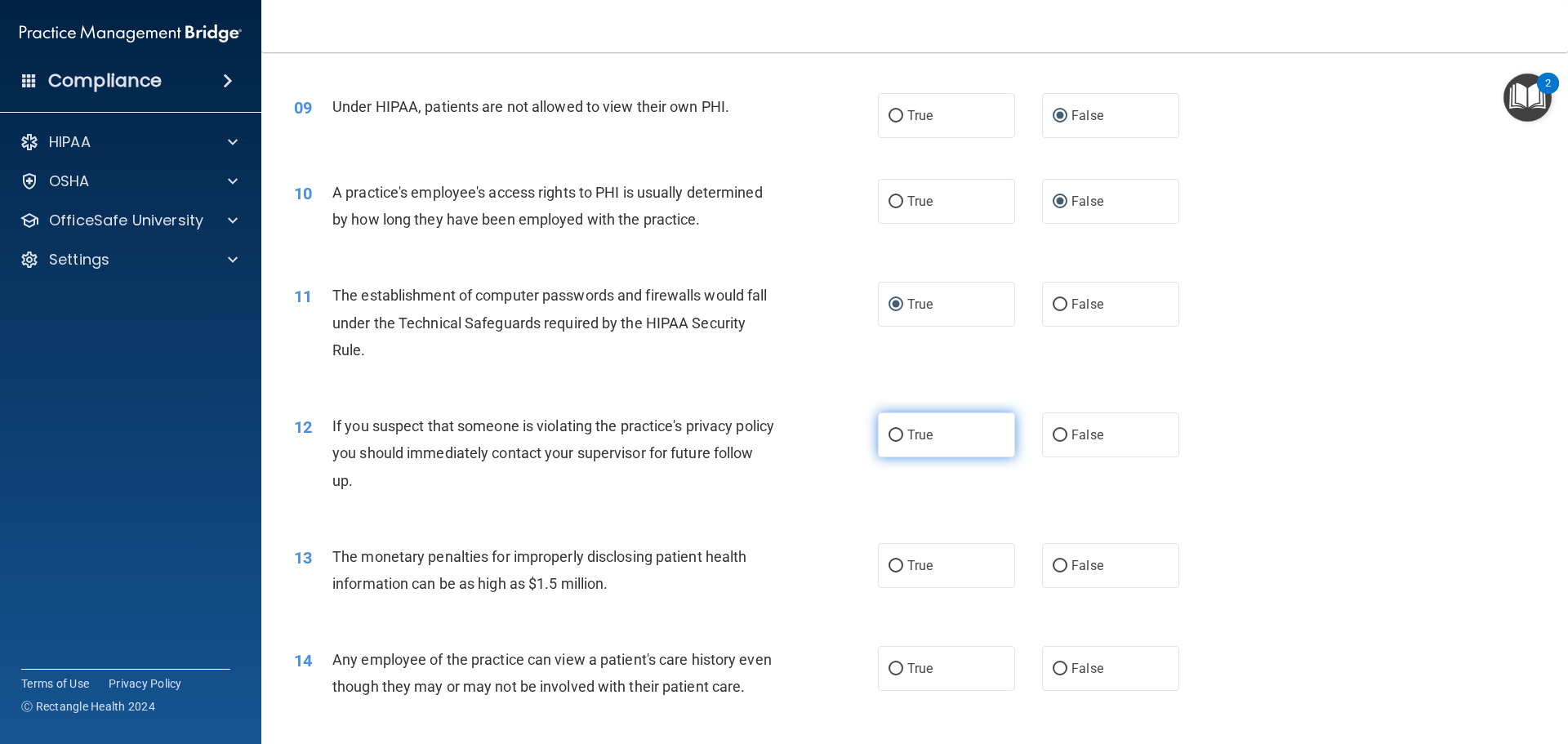
click at [892, 438] on input "True" at bounding box center [896, 435] width 15 height 12
radio input "true"
click at [892, 568] on input "True" at bounding box center [896, 566] width 15 height 12
radio input "true"
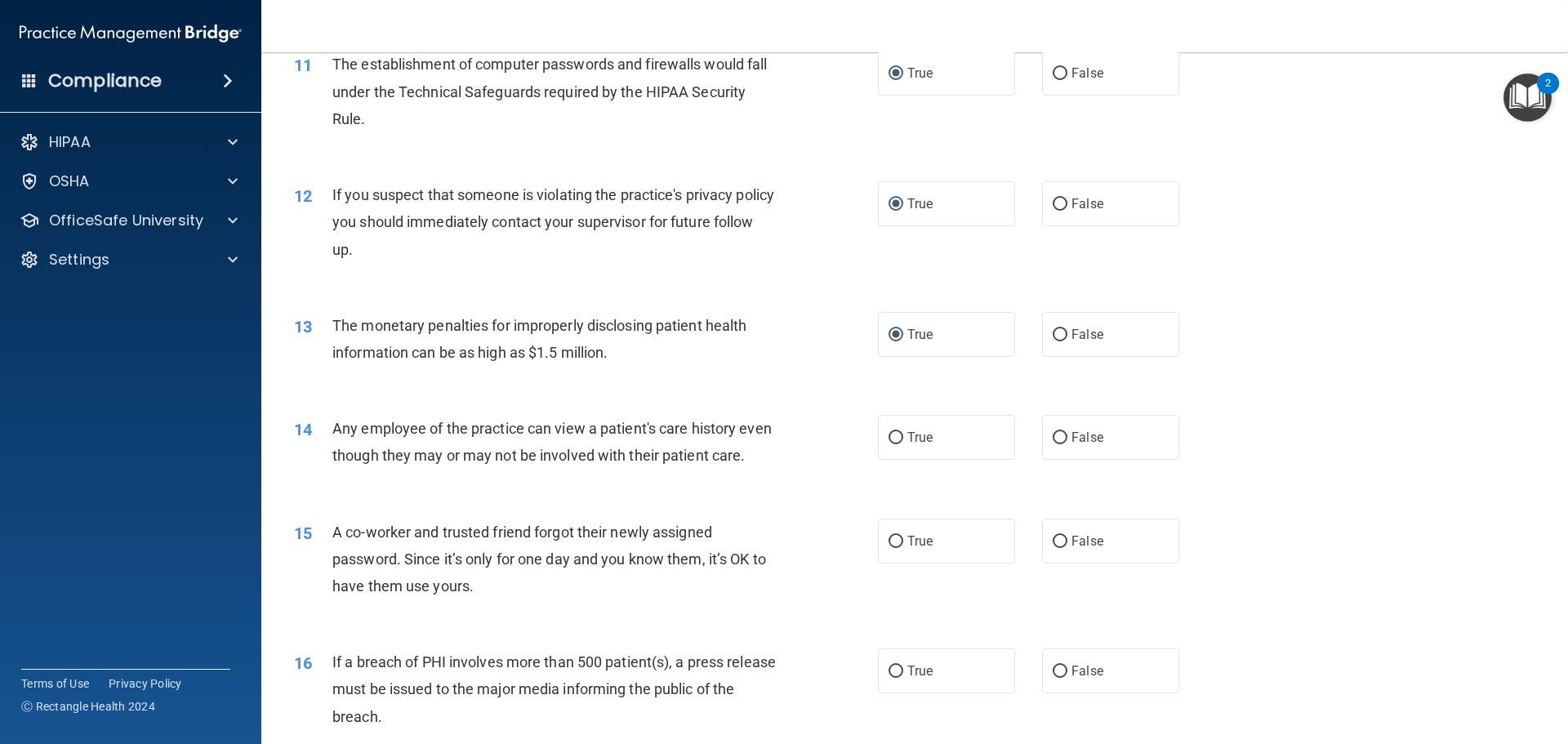
scroll to position [1243, 0]
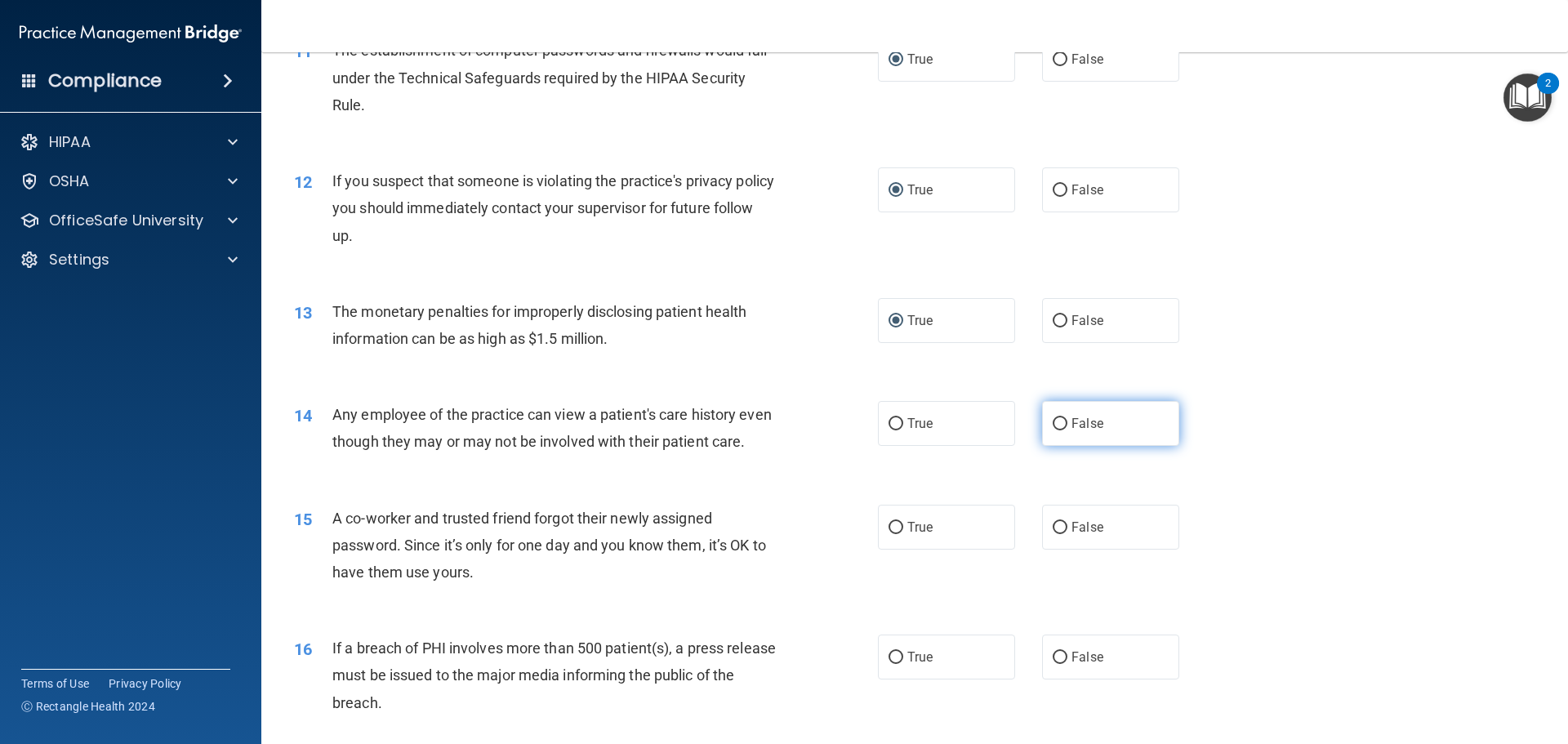
click at [1053, 423] on input "False" at bounding box center [1060, 424] width 15 height 12
radio input "true"
click at [1053, 534] on input "False" at bounding box center [1060, 528] width 15 height 12
radio input "true"
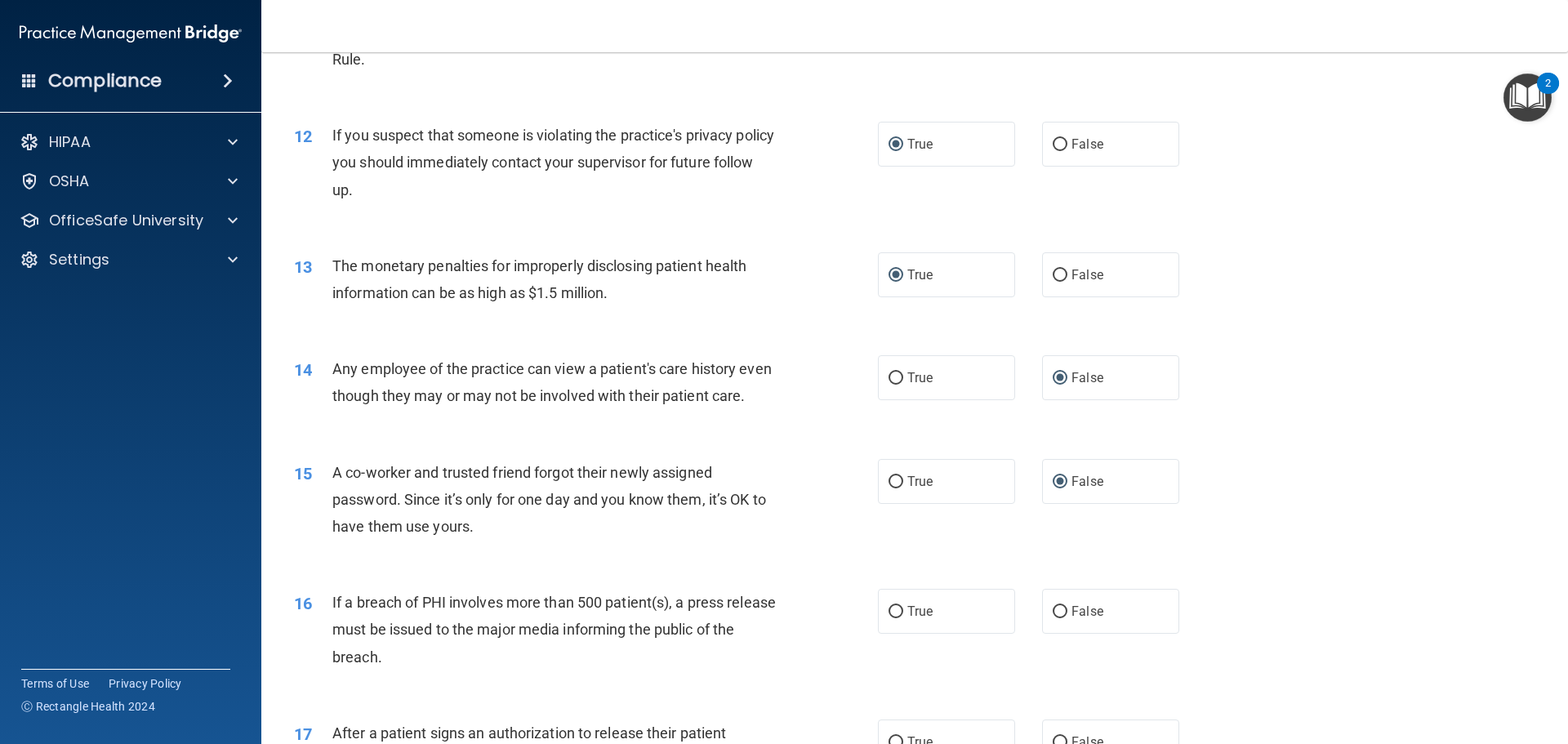
scroll to position [1407, 0]
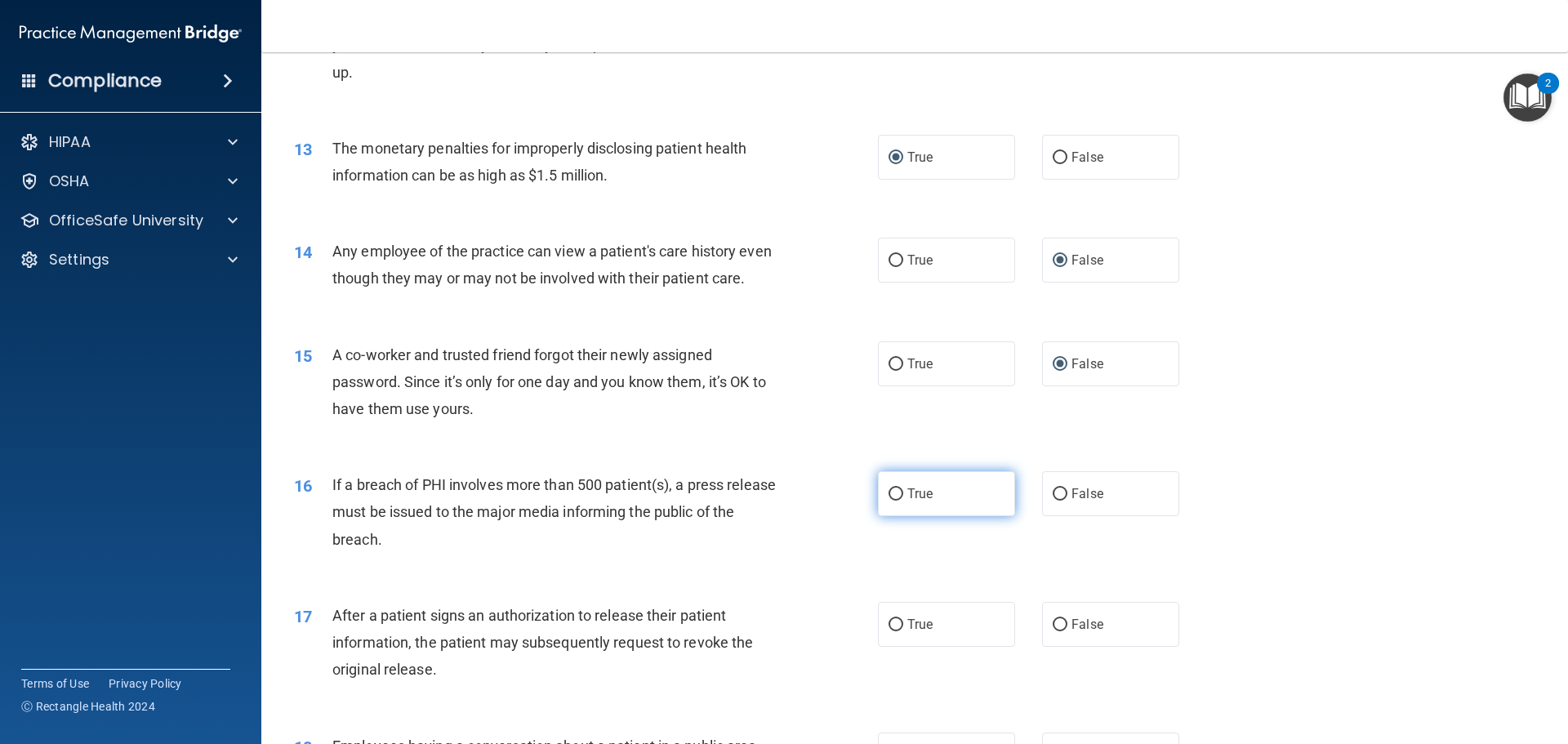
click at [890, 501] on input "True" at bounding box center [896, 494] width 15 height 12
radio input "true"
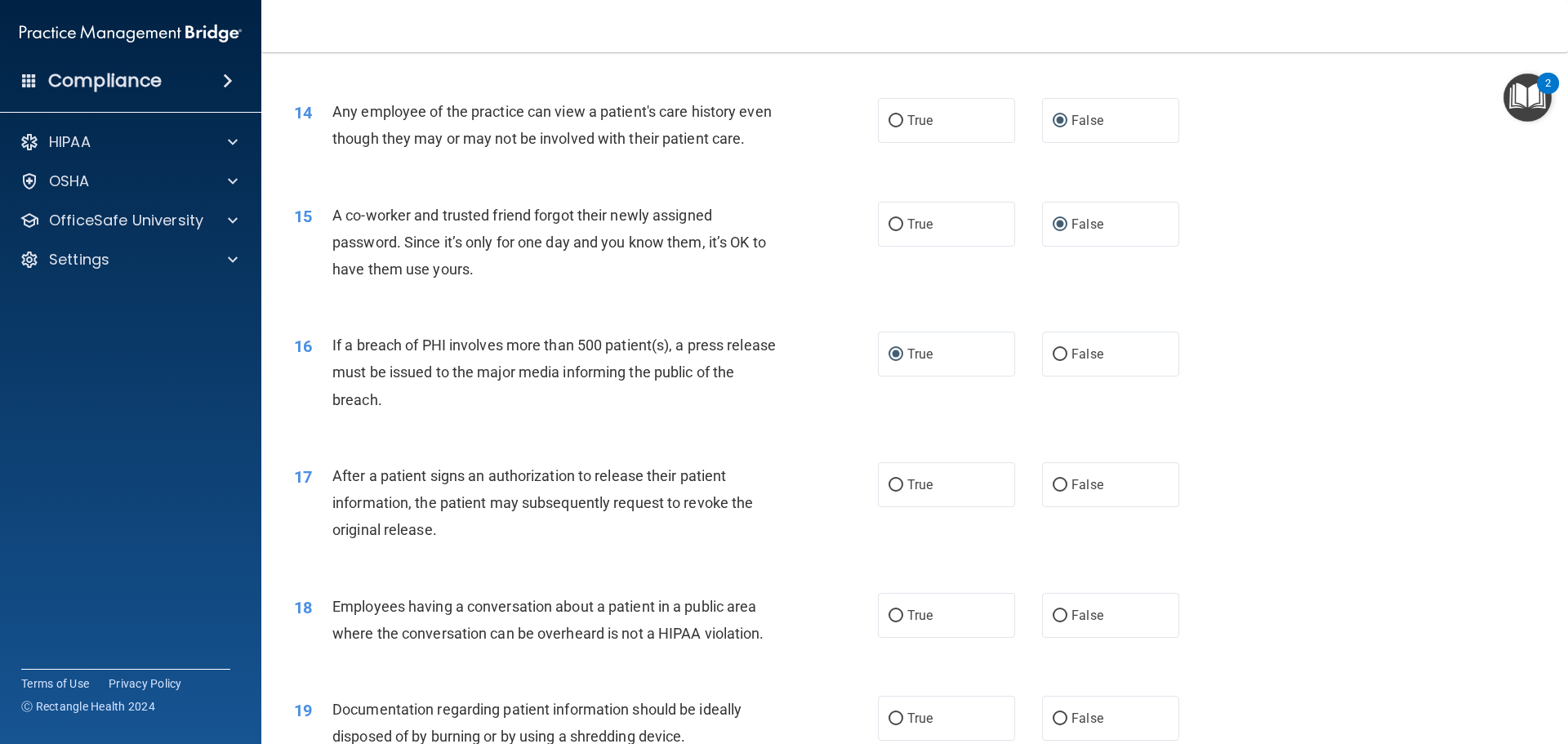
scroll to position [1571, 0]
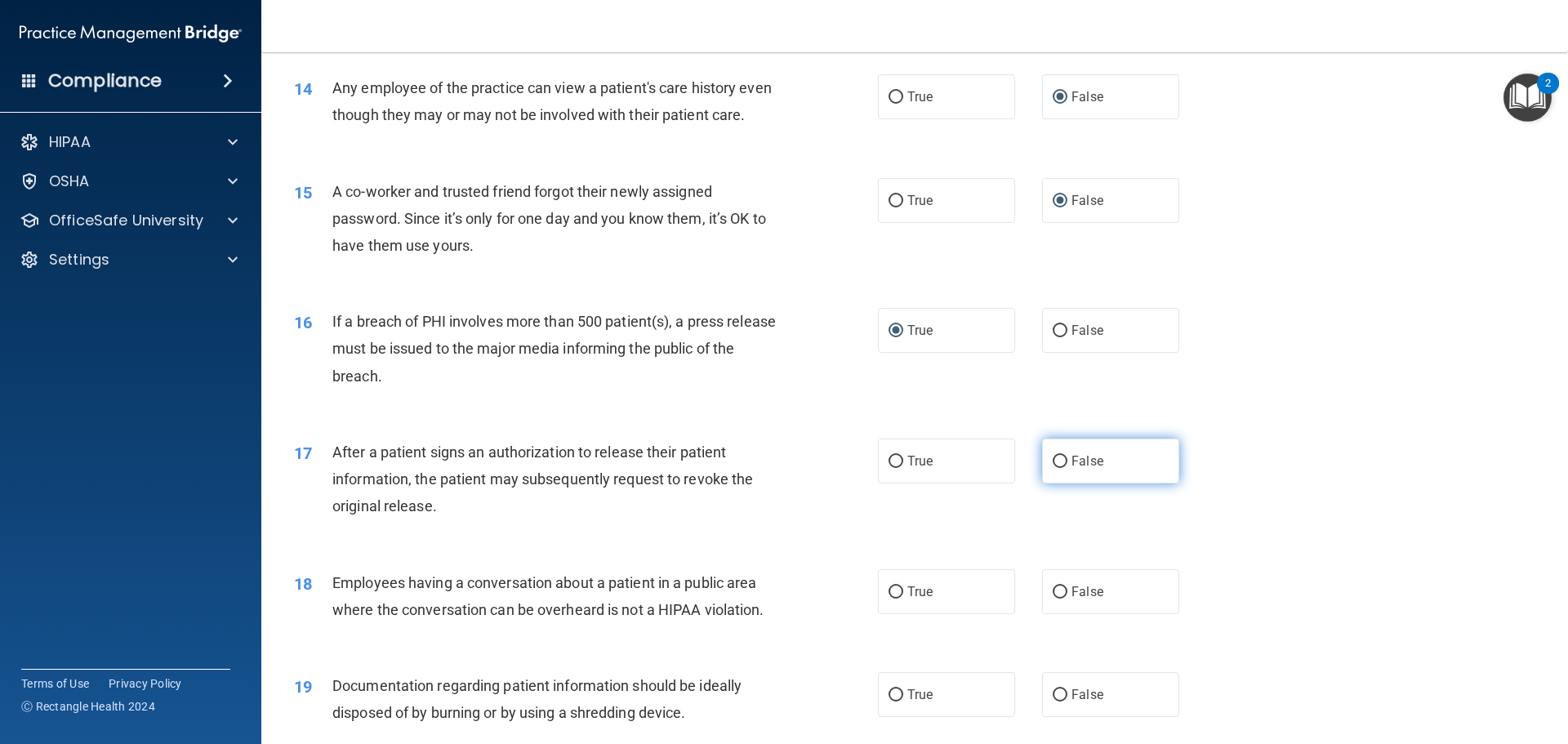
click at [1058, 468] on input "False" at bounding box center [1060, 462] width 15 height 12
radio input "true"
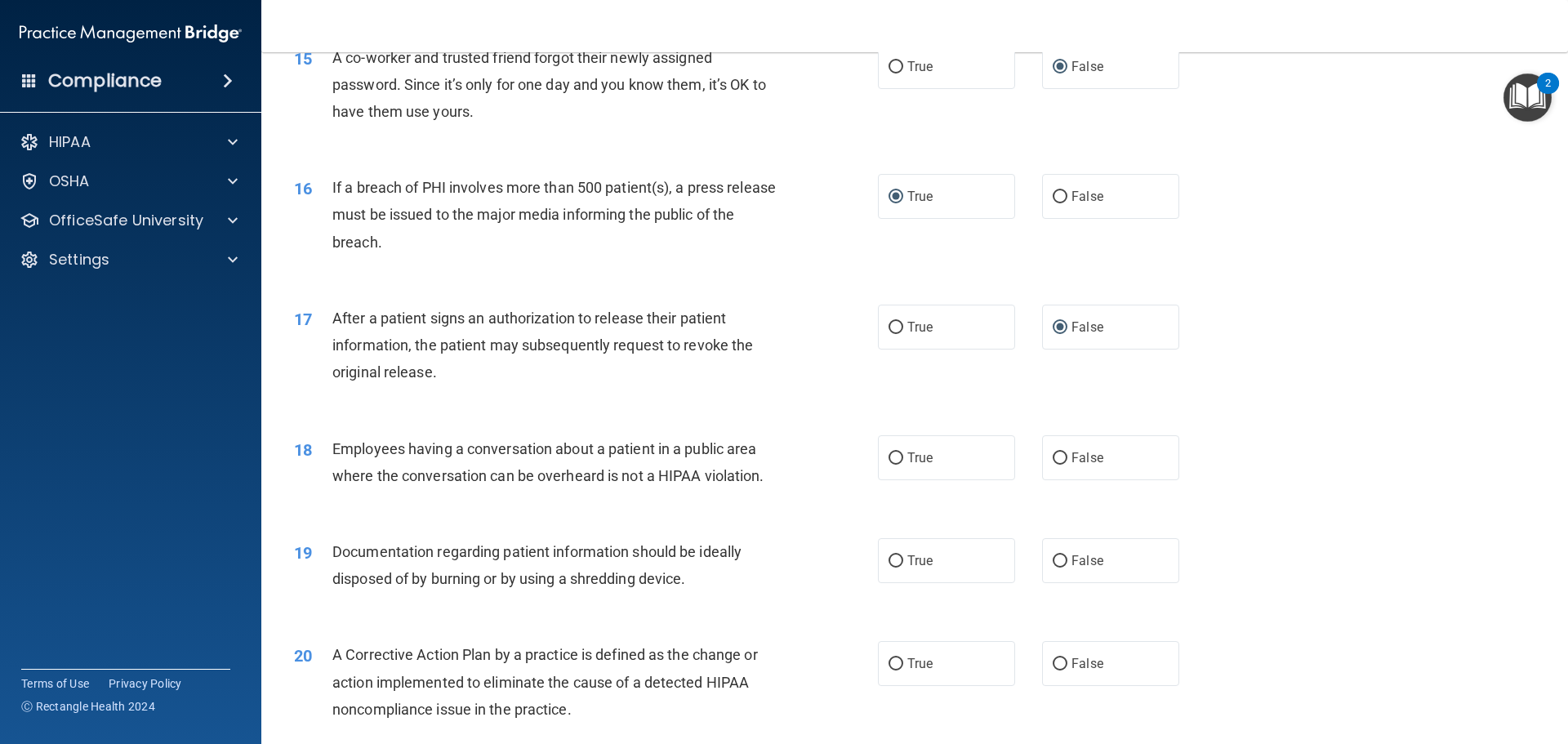
scroll to position [1734, 0]
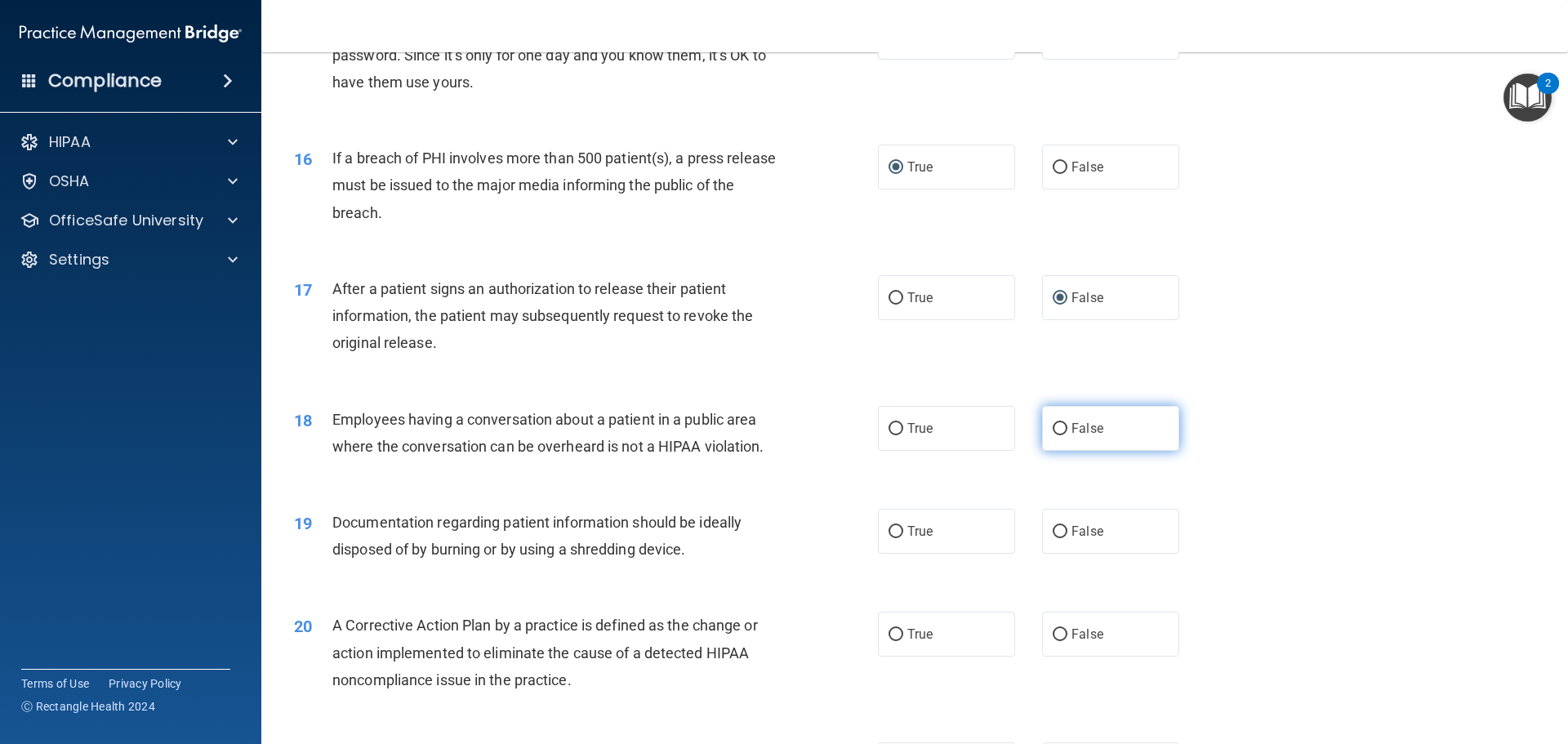
drag, startPoint x: 1049, startPoint y: 452, endPoint x: 1059, endPoint y: 449, distance: 10.4
click at [1053, 435] on input "False" at bounding box center [1060, 429] width 15 height 12
radio input "true"
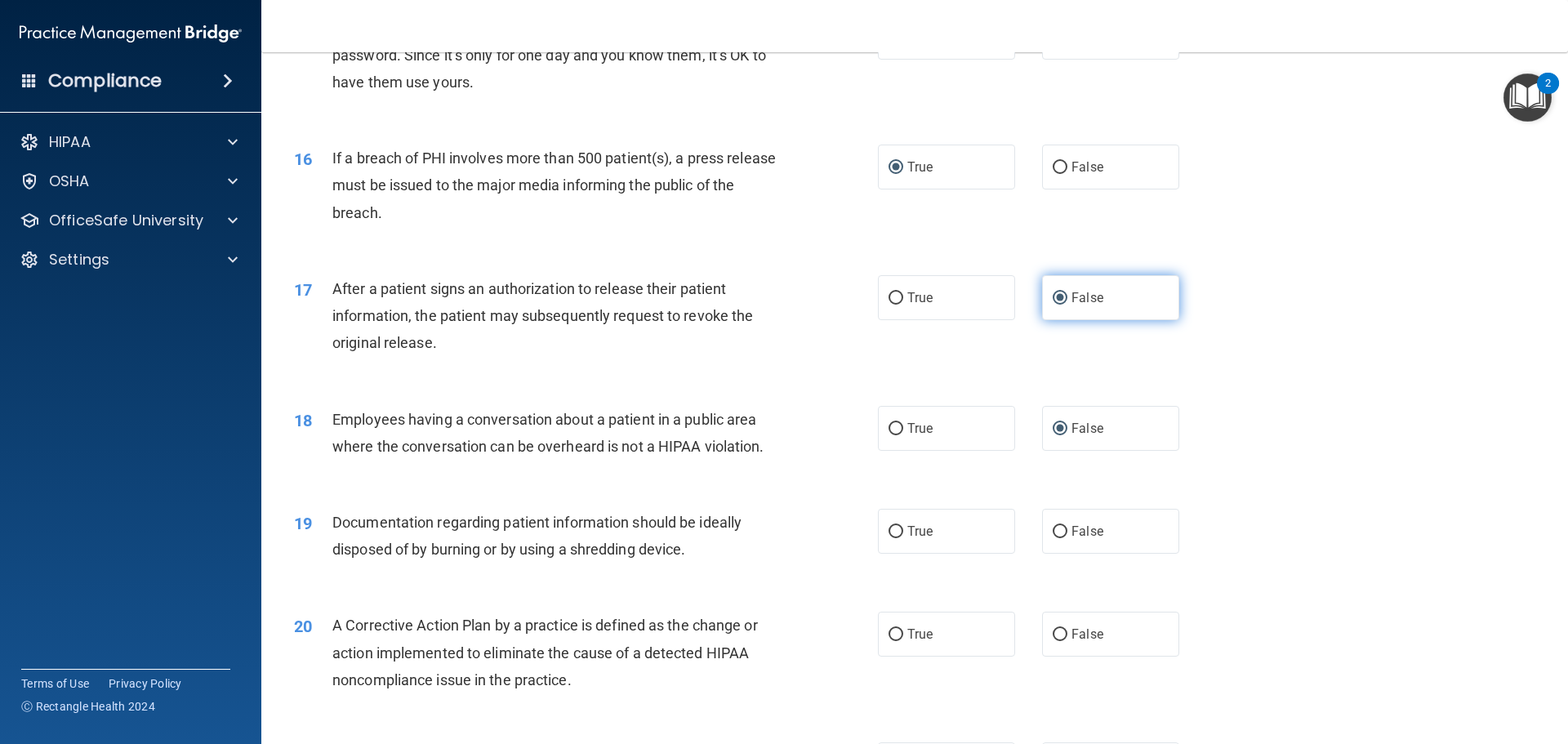
click at [1053, 304] on input "False" at bounding box center [1060, 298] width 15 height 12
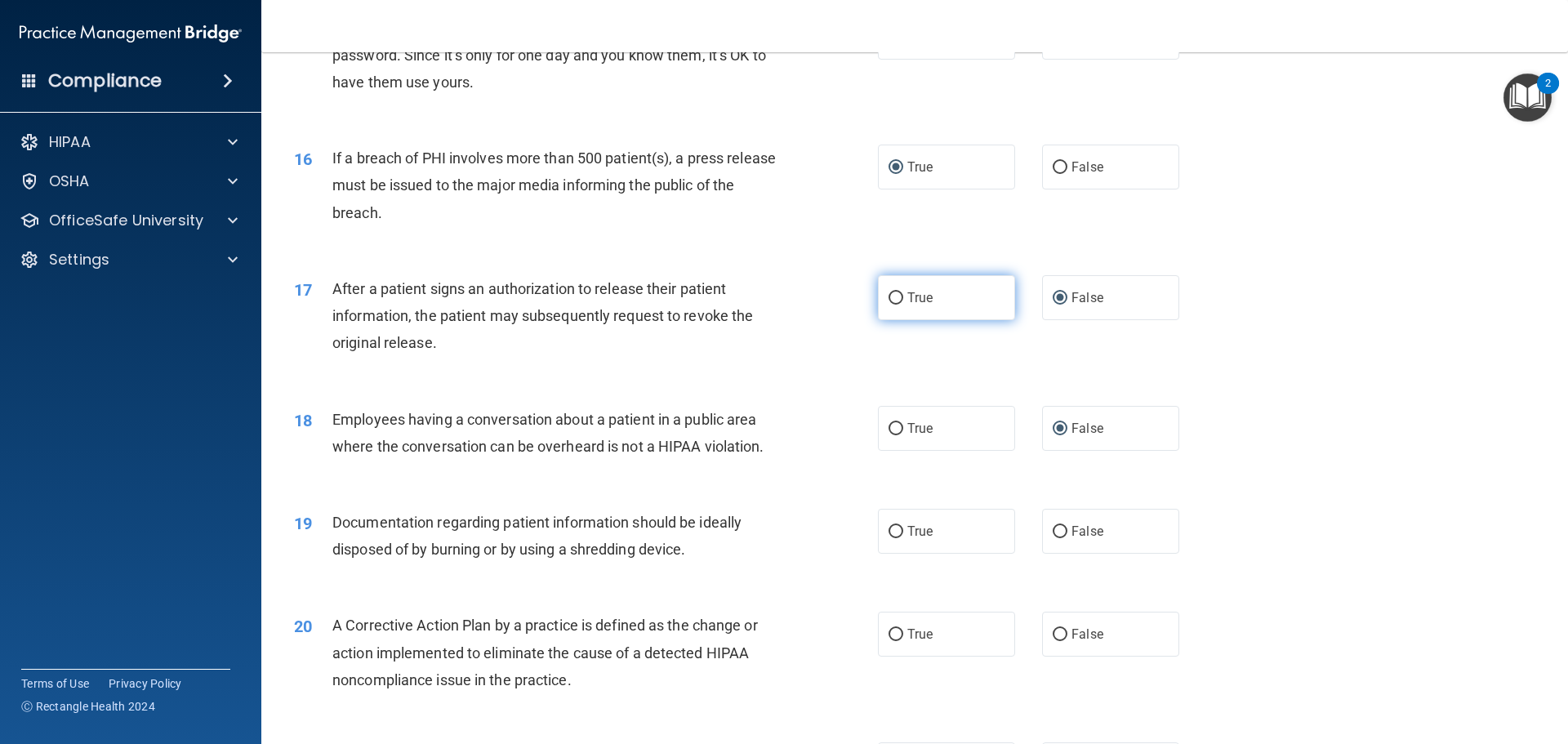
click at [892, 304] on input "True" at bounding box center [896, 298] width 15 height 12
radio input "true"
radio input "false"
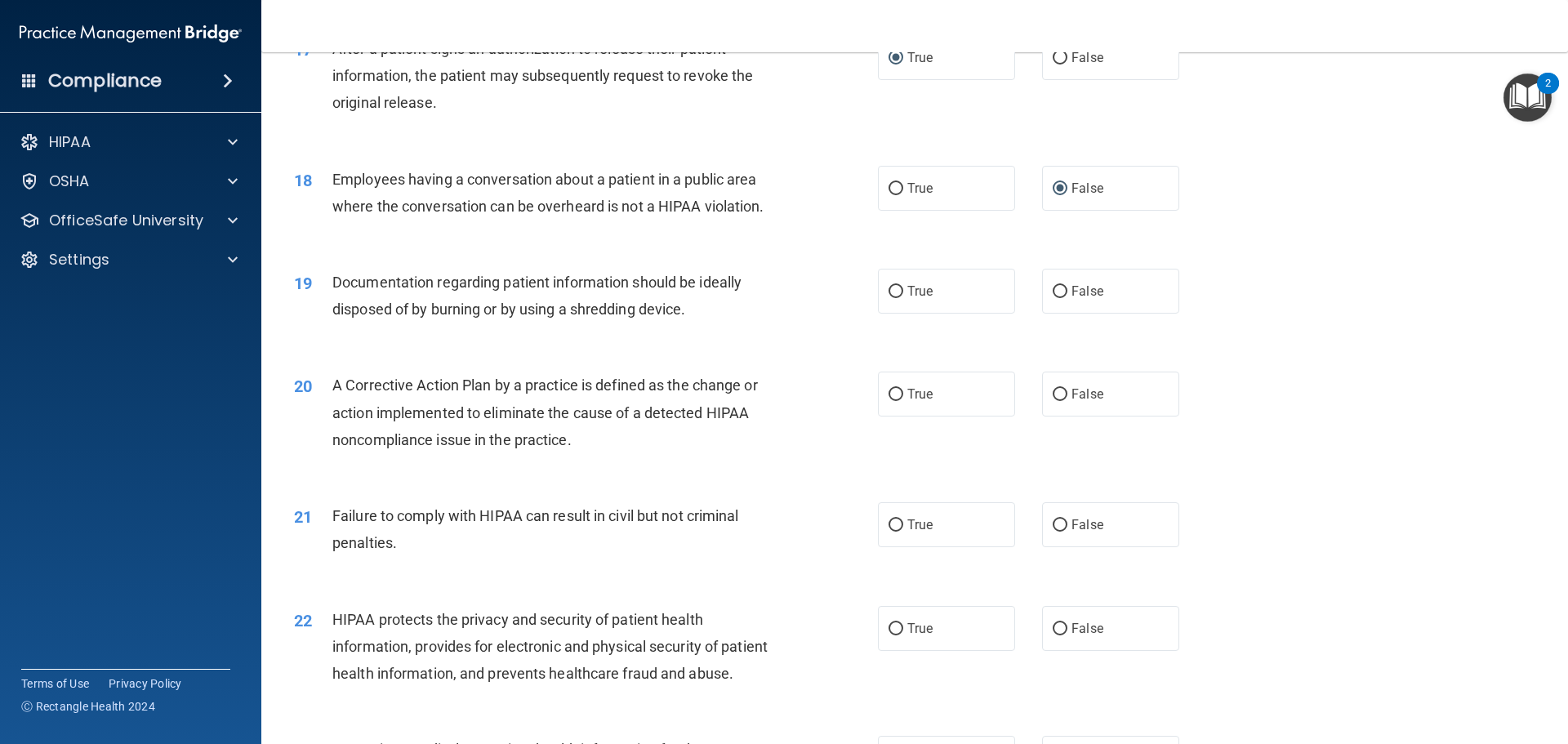
scroll to position [1979, 0]
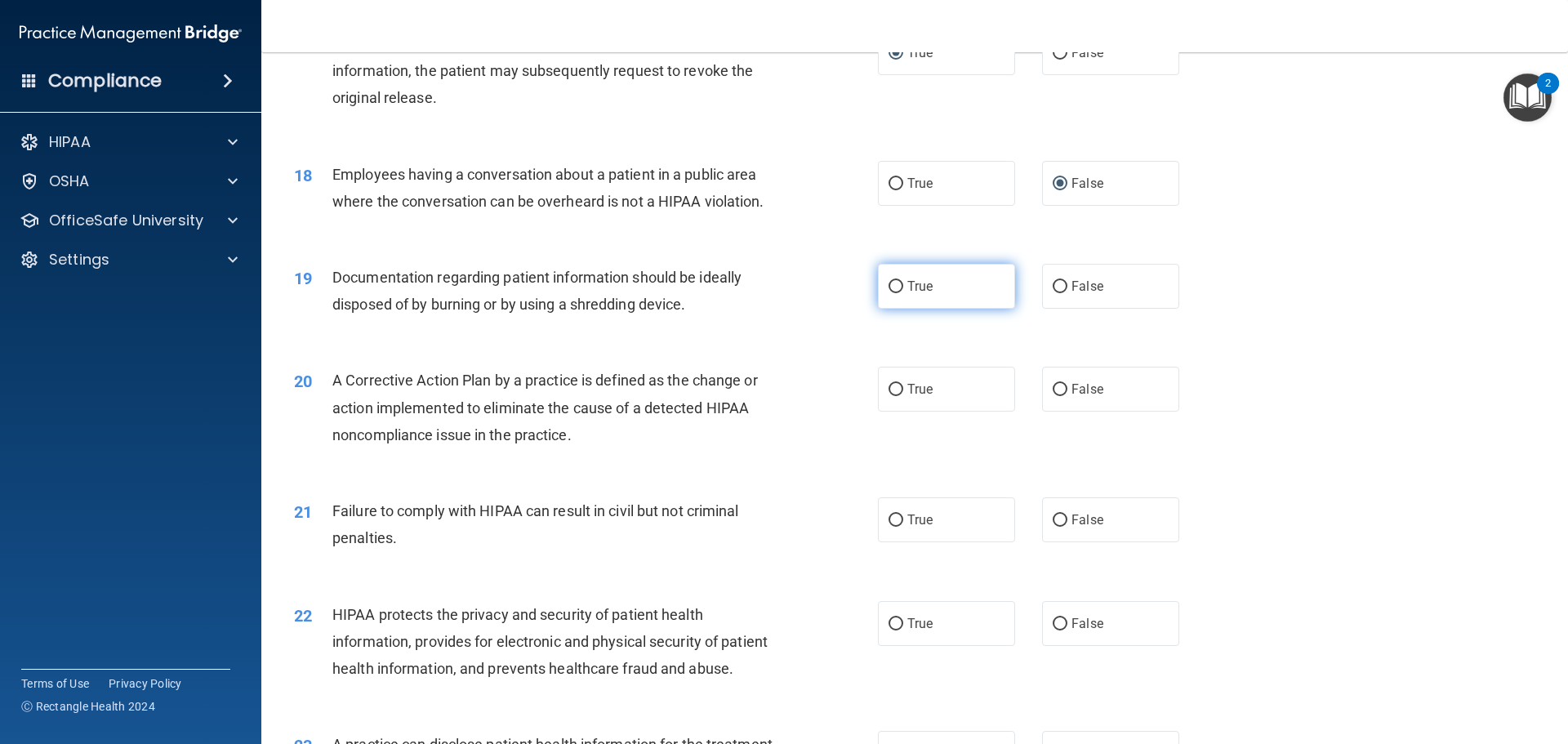
click at [888, 293] on input "True" at bounding box center [896, 286] width 15 height 12
radio input "true"
click at [888, 396] on input "True" at bounding box center [896, 390] width 15 height 12
radio input "true"
click at [888, 527] on input "True" at bounding box center [896, 521] width 15 height 12
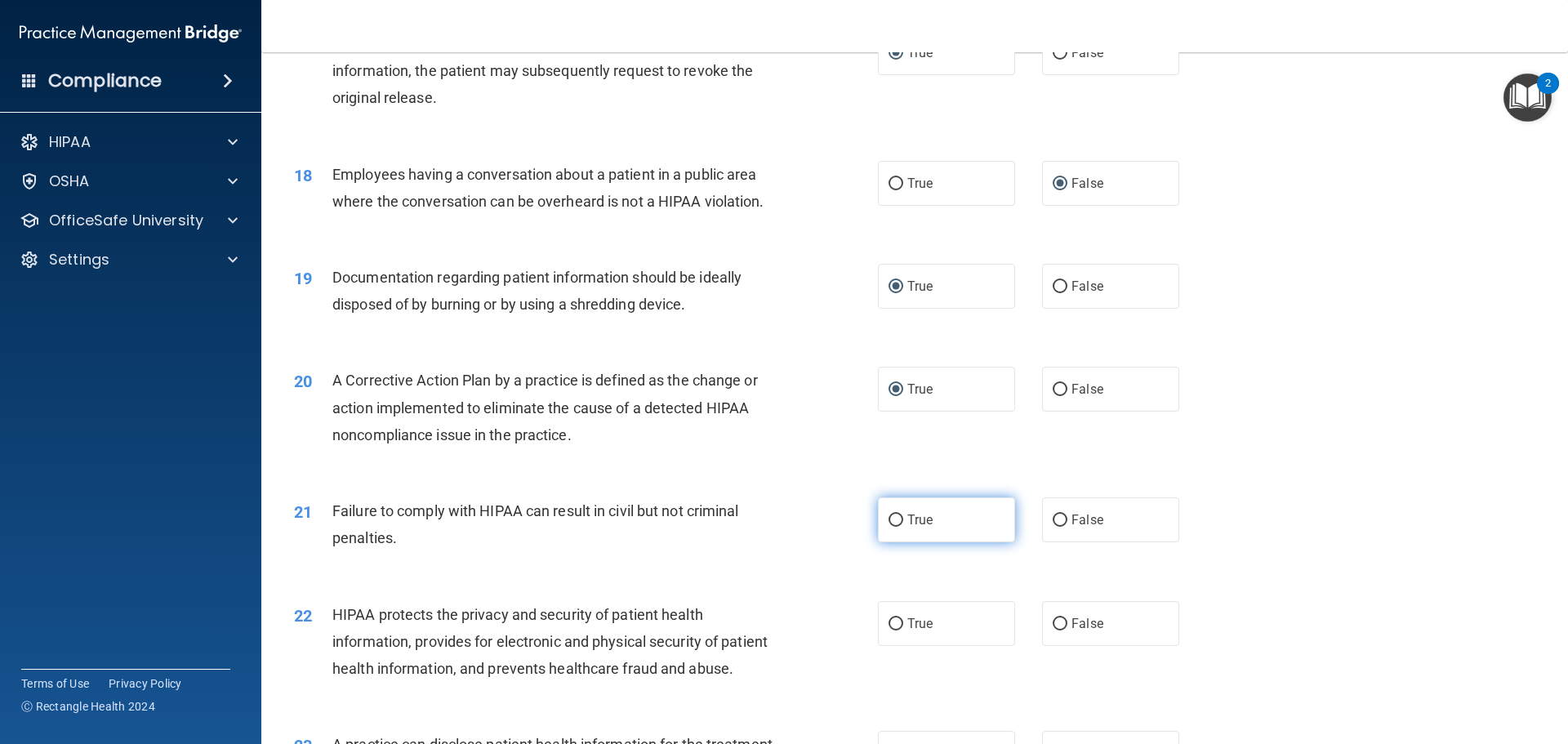
radio input "true"
click at [896, 527] on input "True" at bounding box center [896, 521] width 15 height 12
click at [1062, 542] on label "False" at bounding box center [1111, 520] width 137 height 45
click at [1062, 527] on input "False" at bounding box center [1060, 521] width 15 height 12
radio input "true"
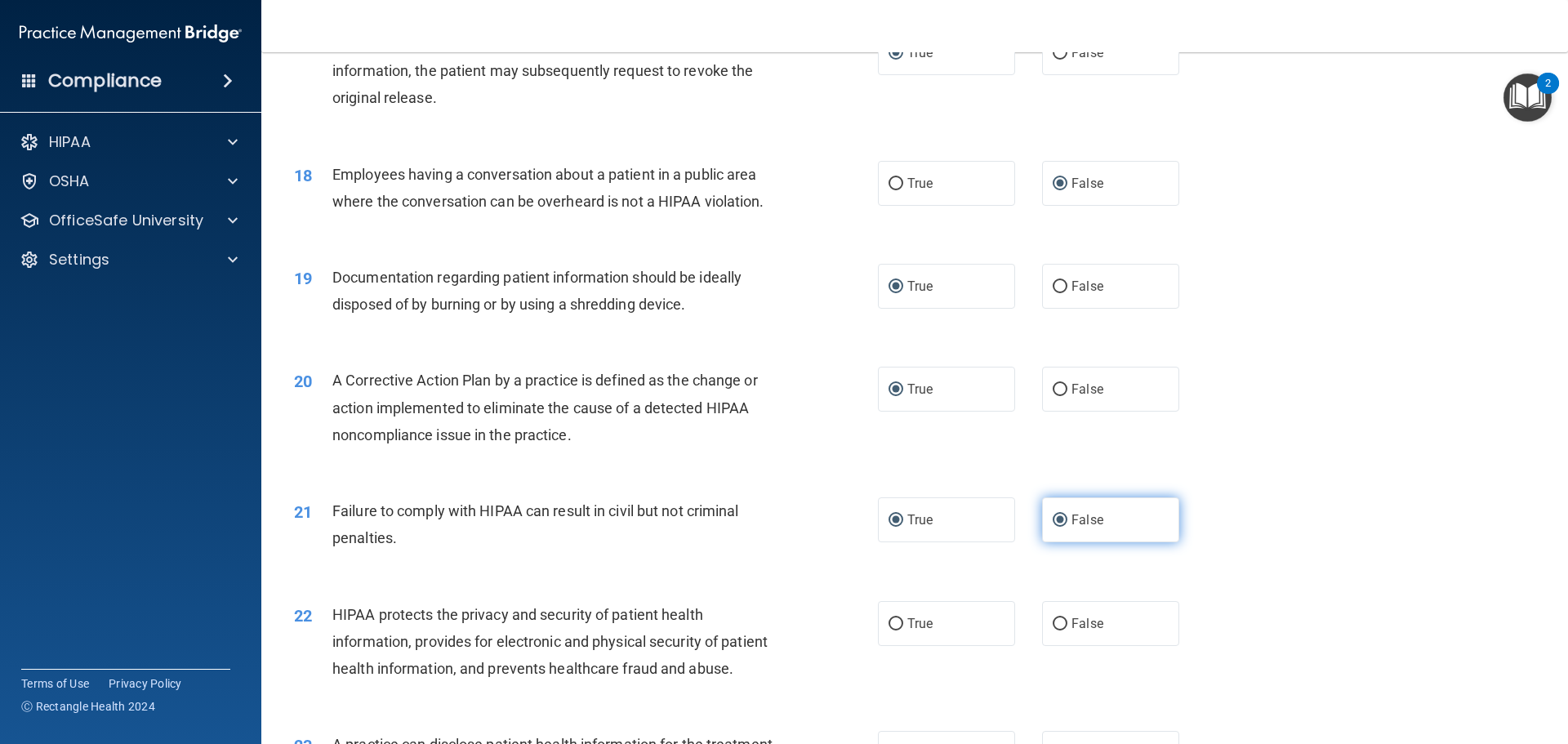
radio input "false"
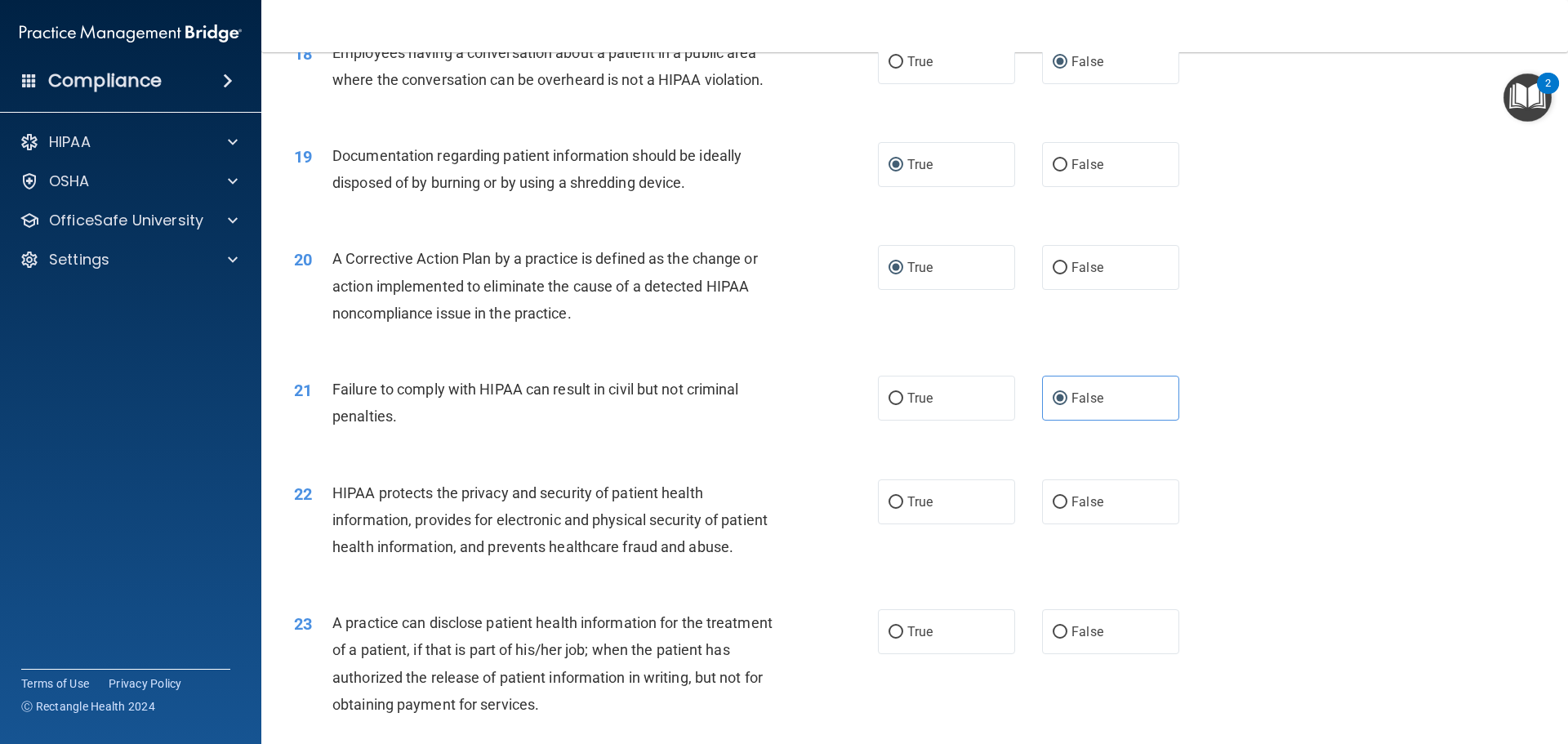
scroll to position [2142, 0]
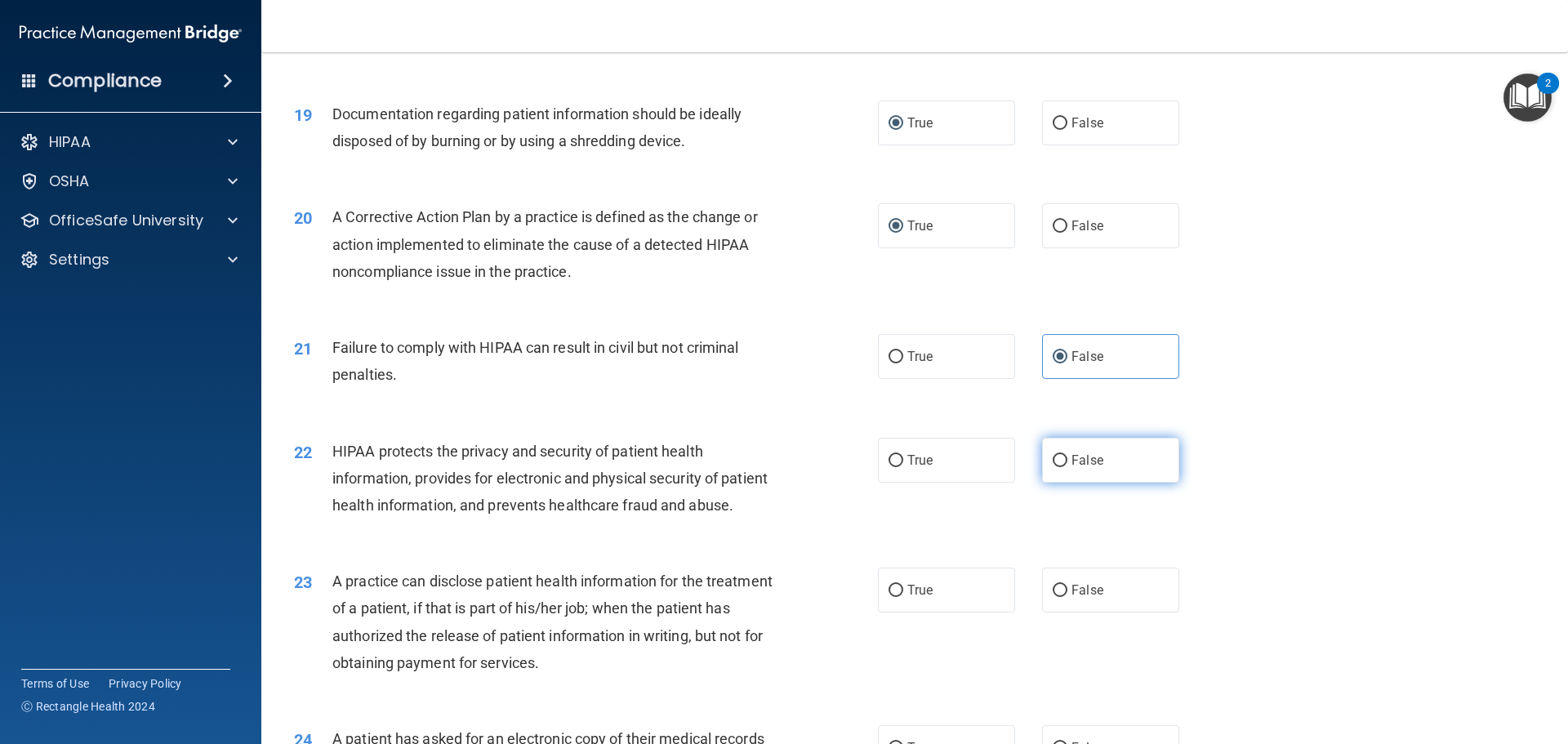
click at [1054, 467] on input "False" at bounding box center [1060, 461] width 15 height 12
radio input "true"
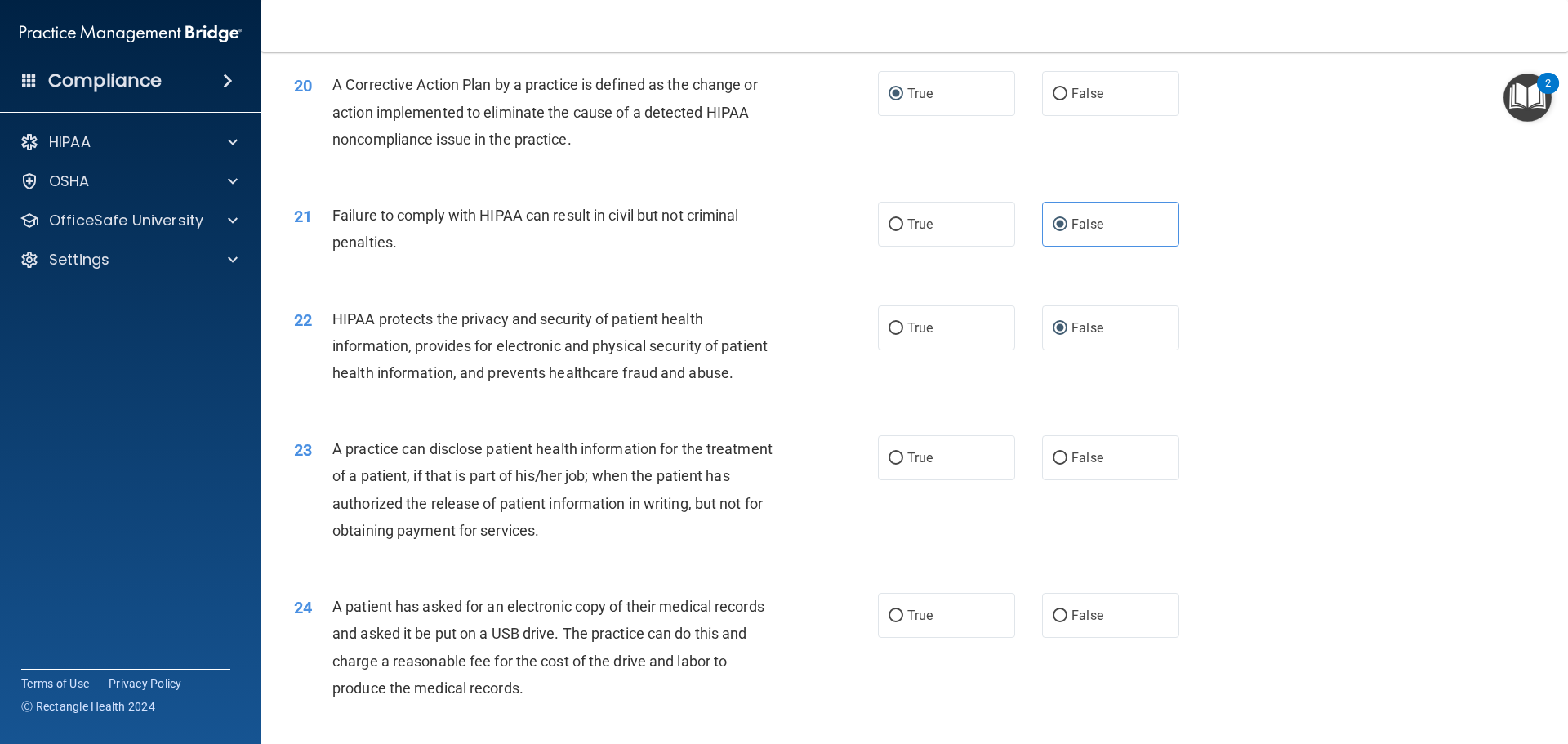
scroll to position [2469, 0]
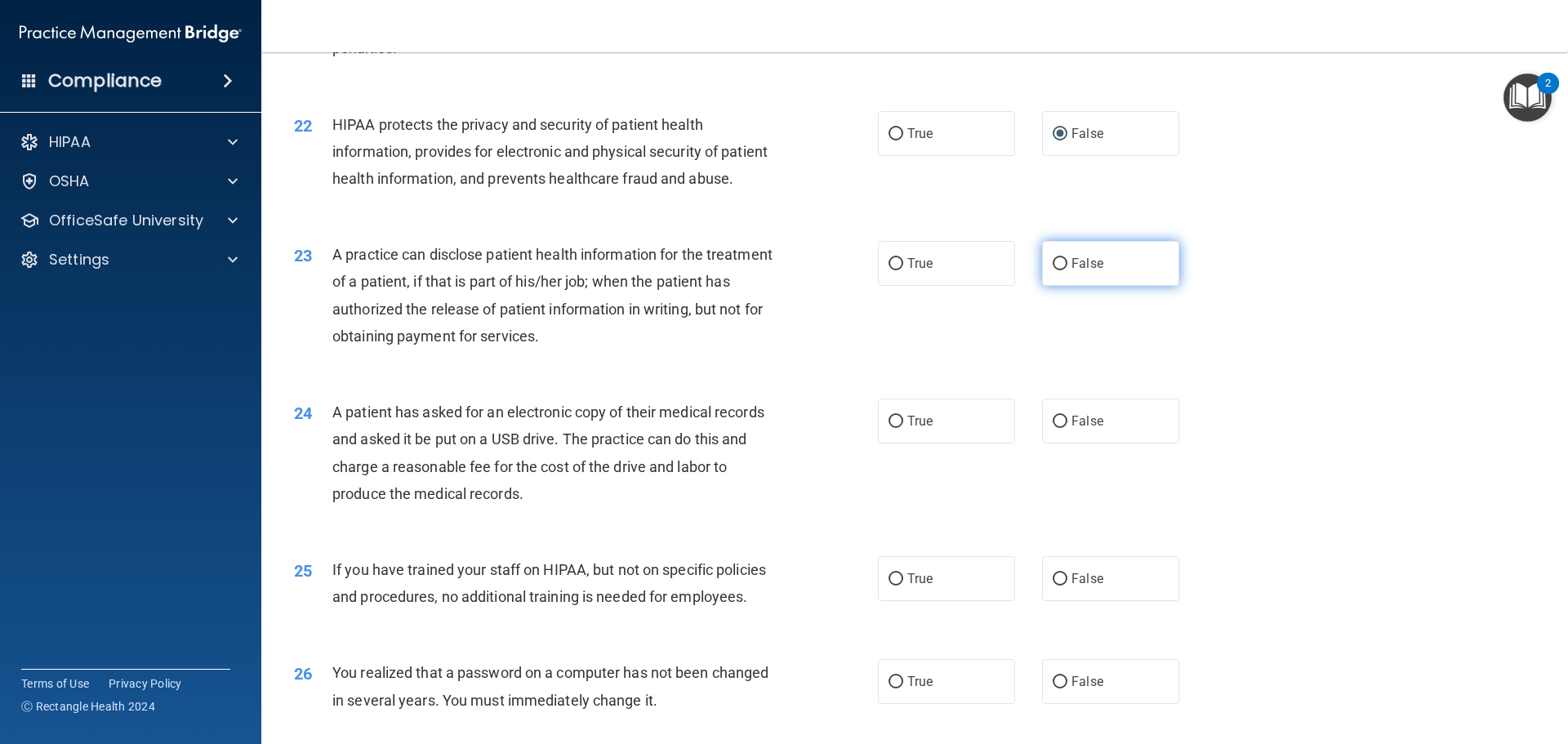
click at [1058, 270] on input "False" at bounding box center [1060, 264] width 15 height 12
radio input "true"
click at [890, 428] on input "True" at bounding box center [896, 422] width 15 height 12
radio input "true"
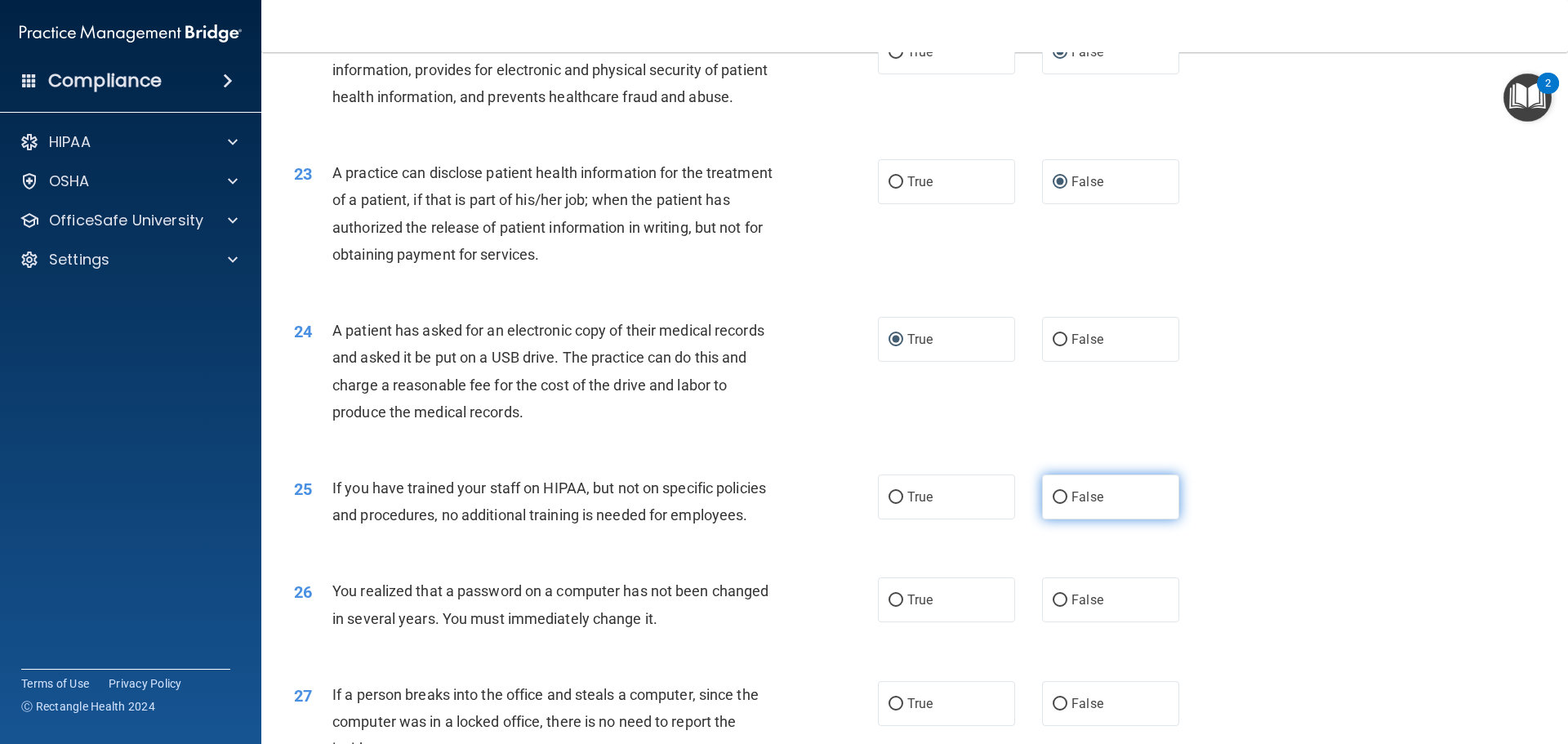
click at [1053, 504] on input "False" at bounding box center [1060, 498] width 15 height 12
radio input "true"
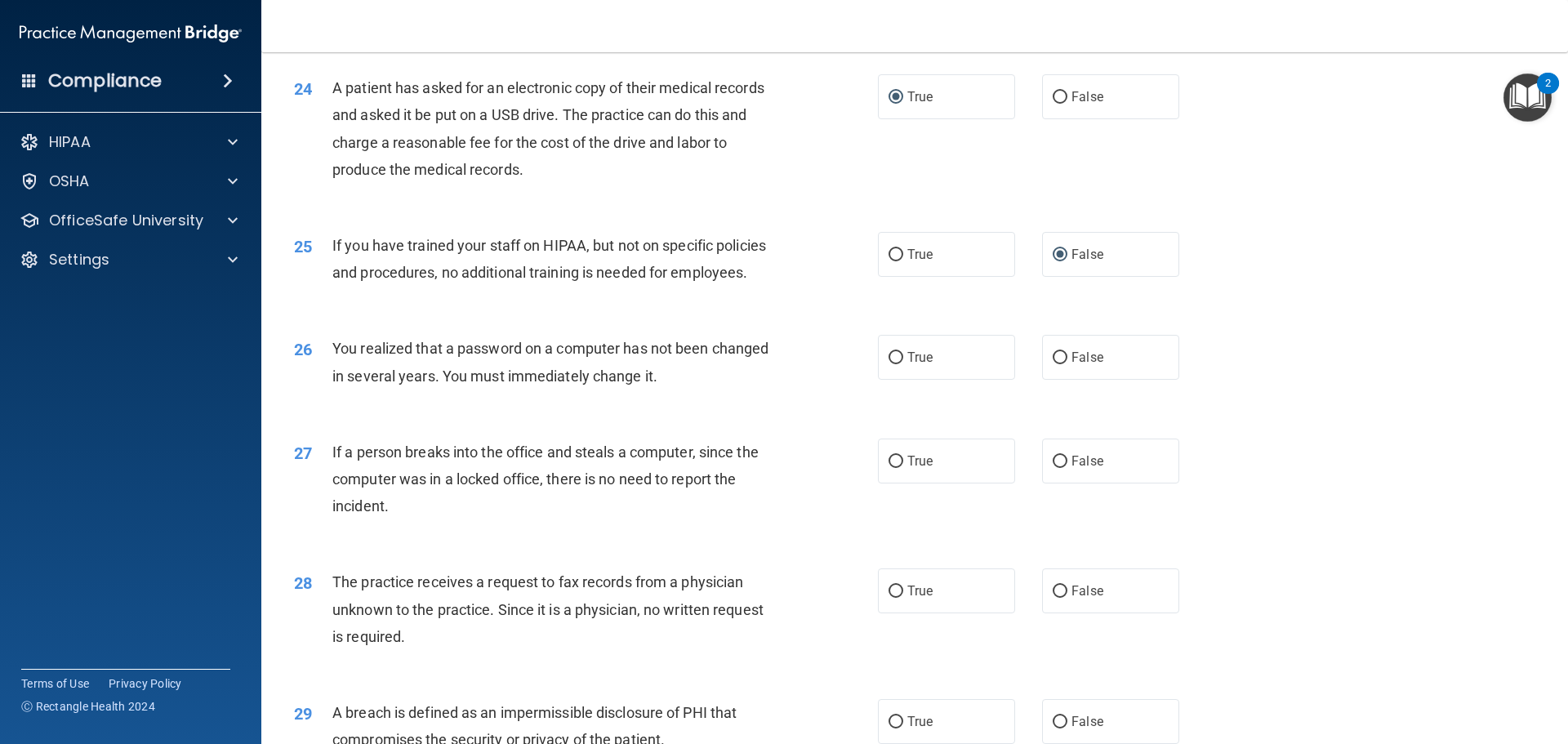
scroll to position [2796, 0]
click at [892, 362] on input "True" at bounding box center [896, 355] width 15 height 12
radio input "true"
click at [1056, 466] on input "False" at bounding box center [1060, 459] width 15 height 12
radio input "true"
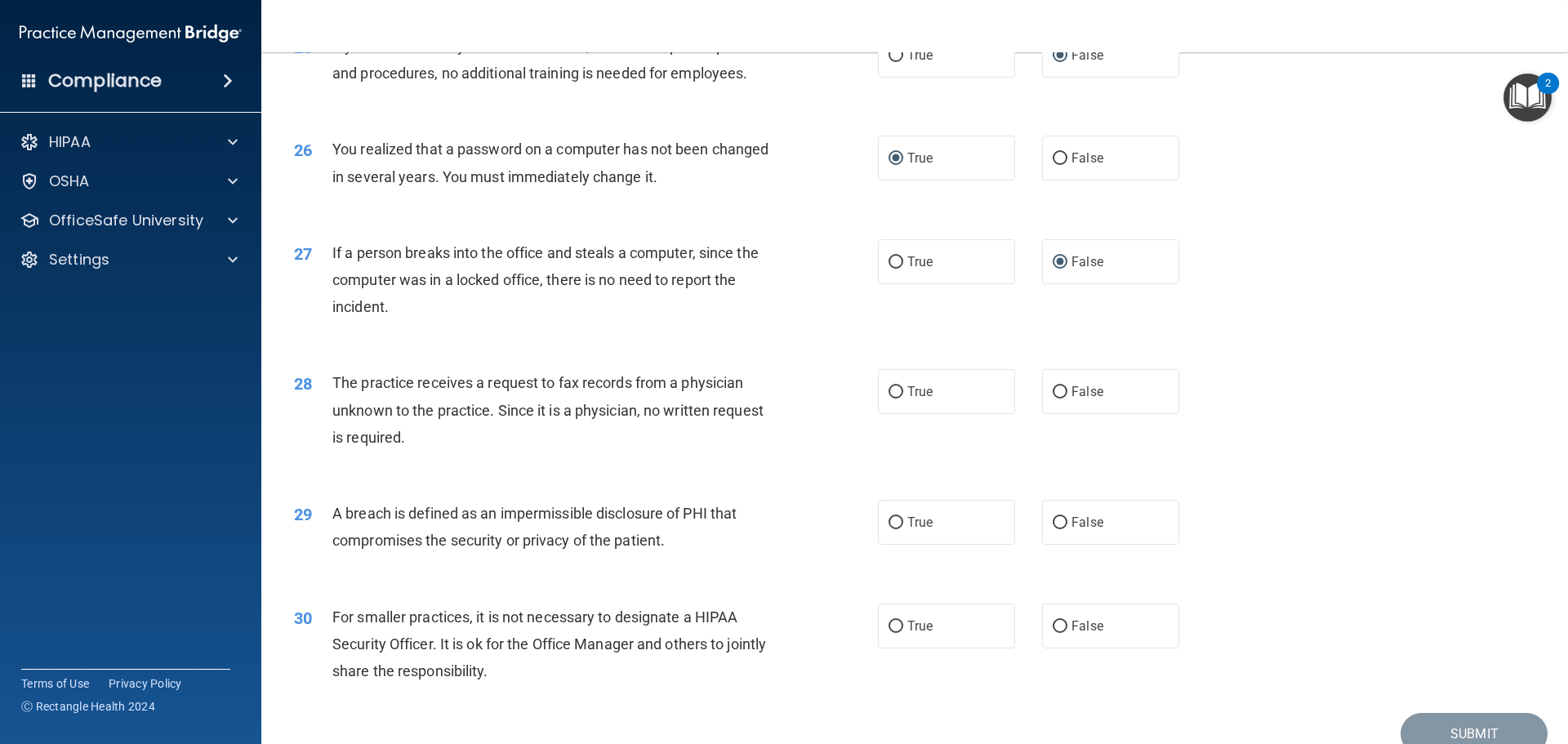
scroll to position [3041, 0]
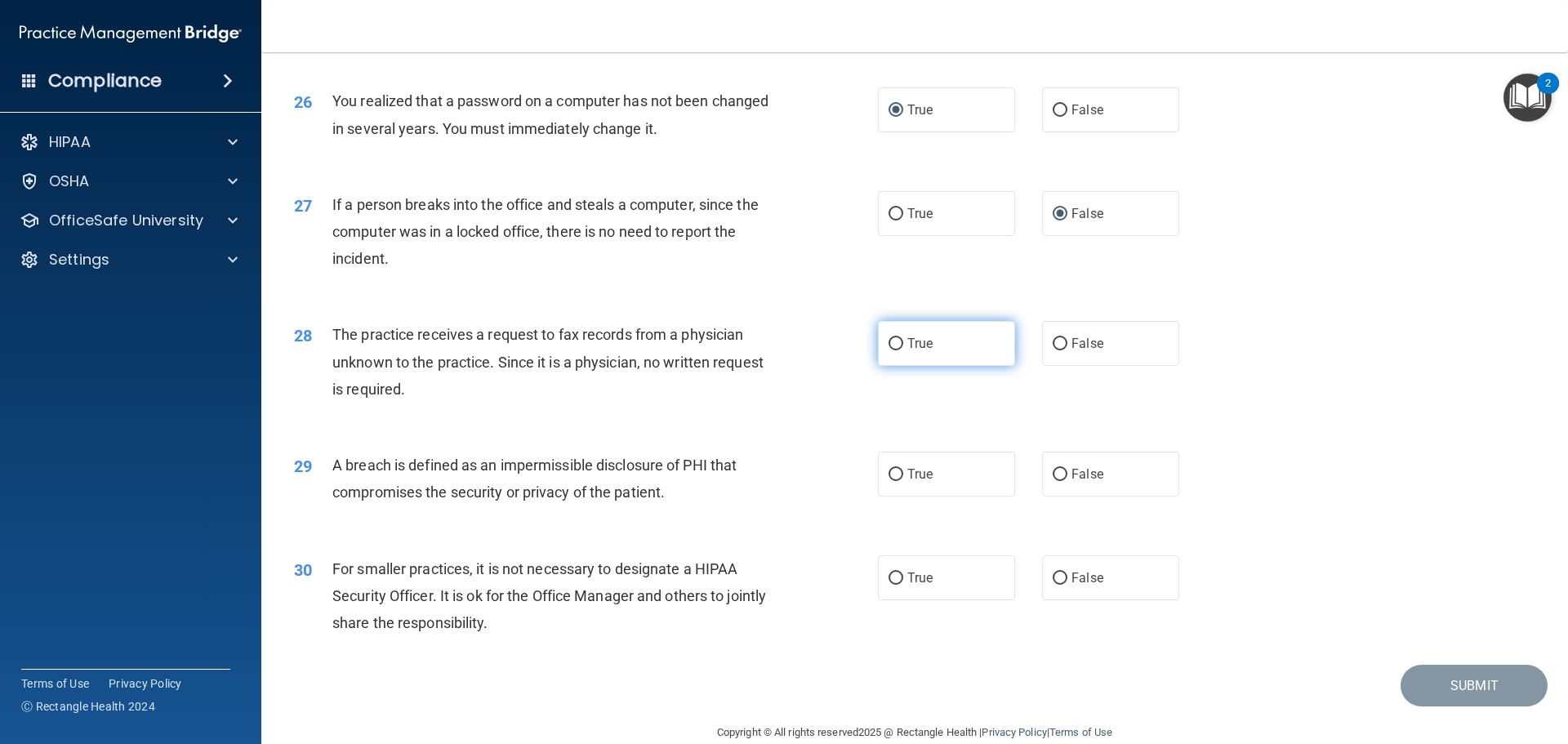
click at [893, 350] on input "True" at bounding box center [896, 344] width 15 height 12
radio input "true"
click at [888, 481] on input "True" at bounding box center [896, 475] width 15 height 12
radio input "true"
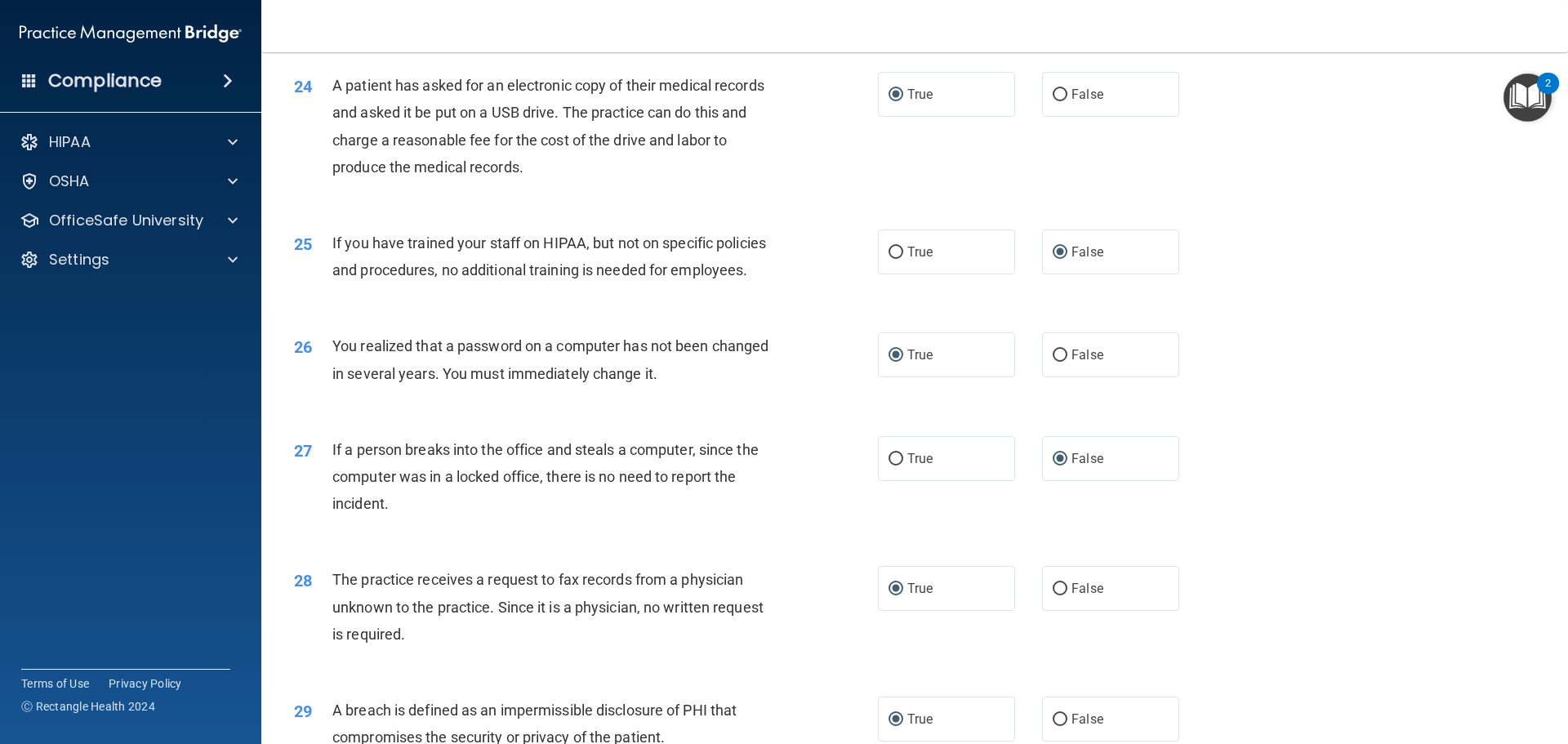
scroll to position [3123, 0]
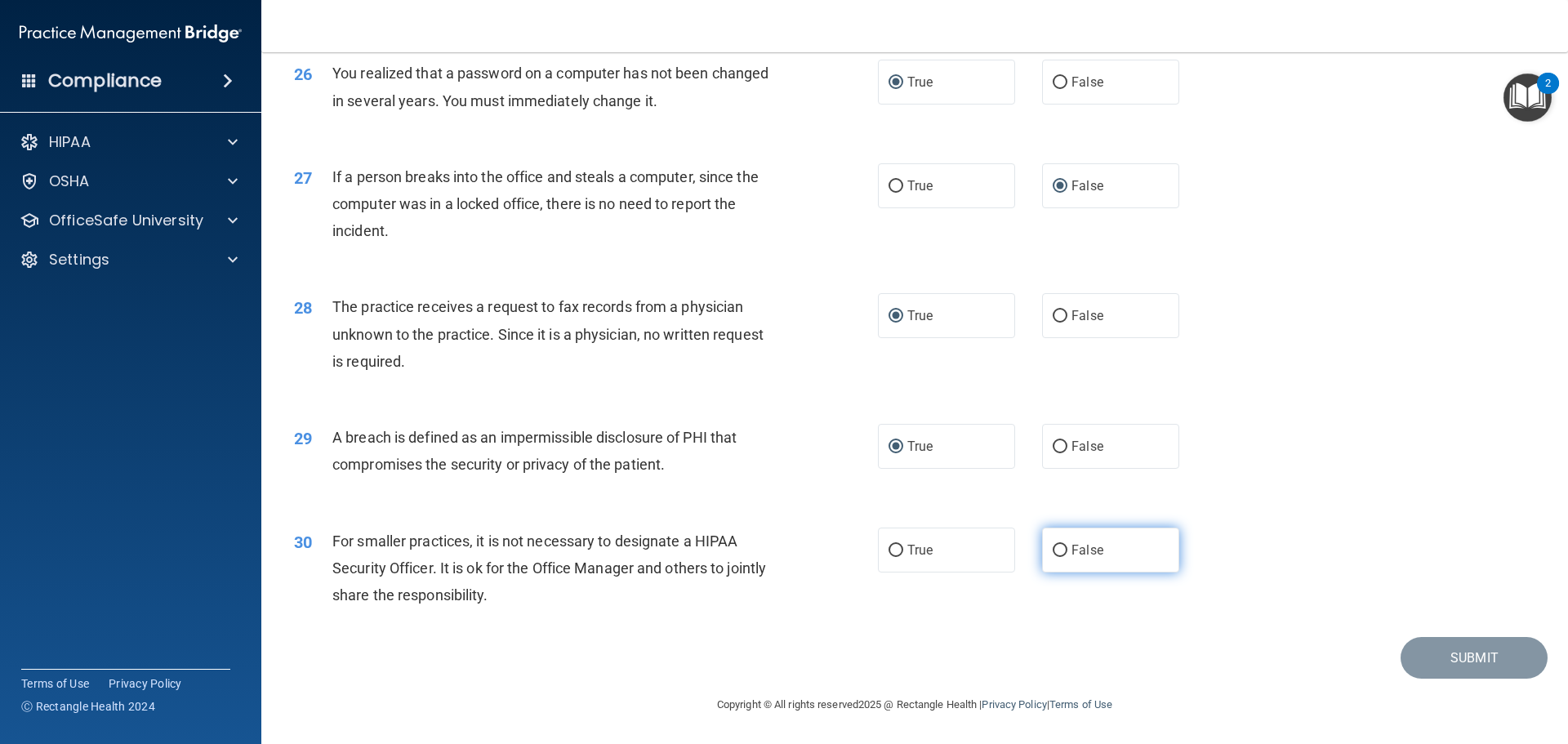
click at [1053, 553] on input "False" at bounding box center [1060, 551] width 15 height 12
radio input "true"
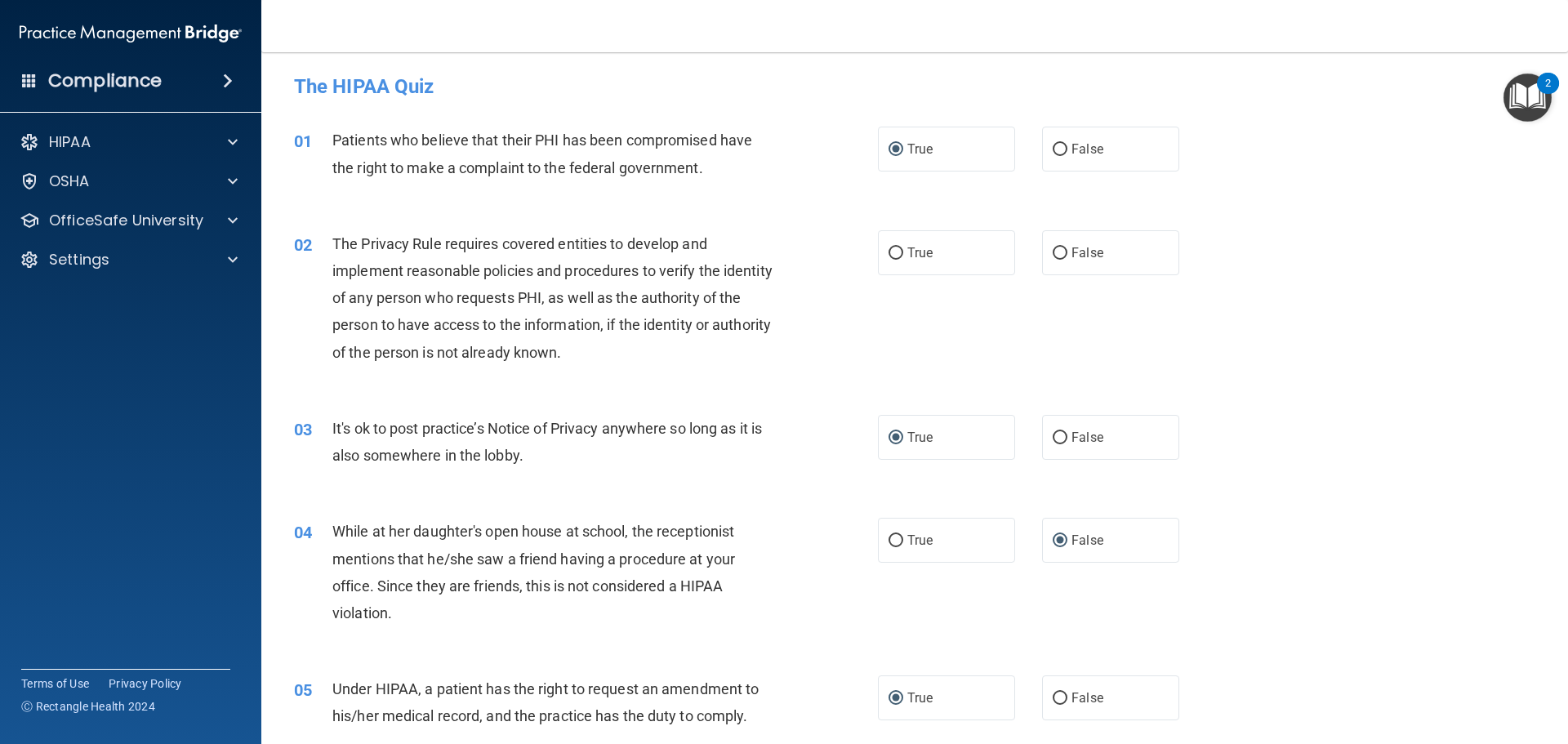
scroll to position [0, 0]
click at [1060, 249] on label "False" at bounding box center [1111, 255] width 137 height 45
click at [1060, 250] on input "False" at bounding box center [1060, 255] width 15 height 12
radio input "true"
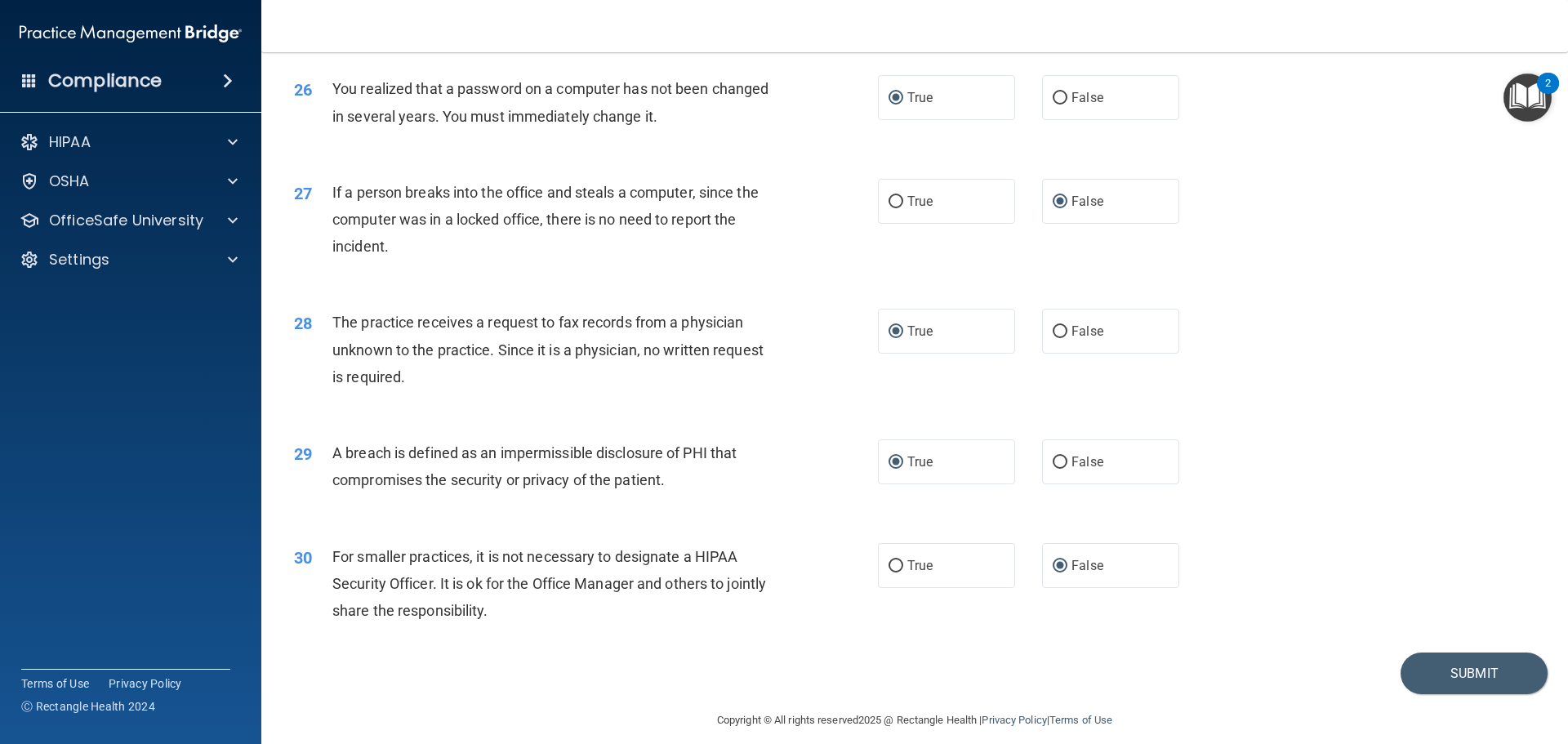
scroll to position [3123, 0]
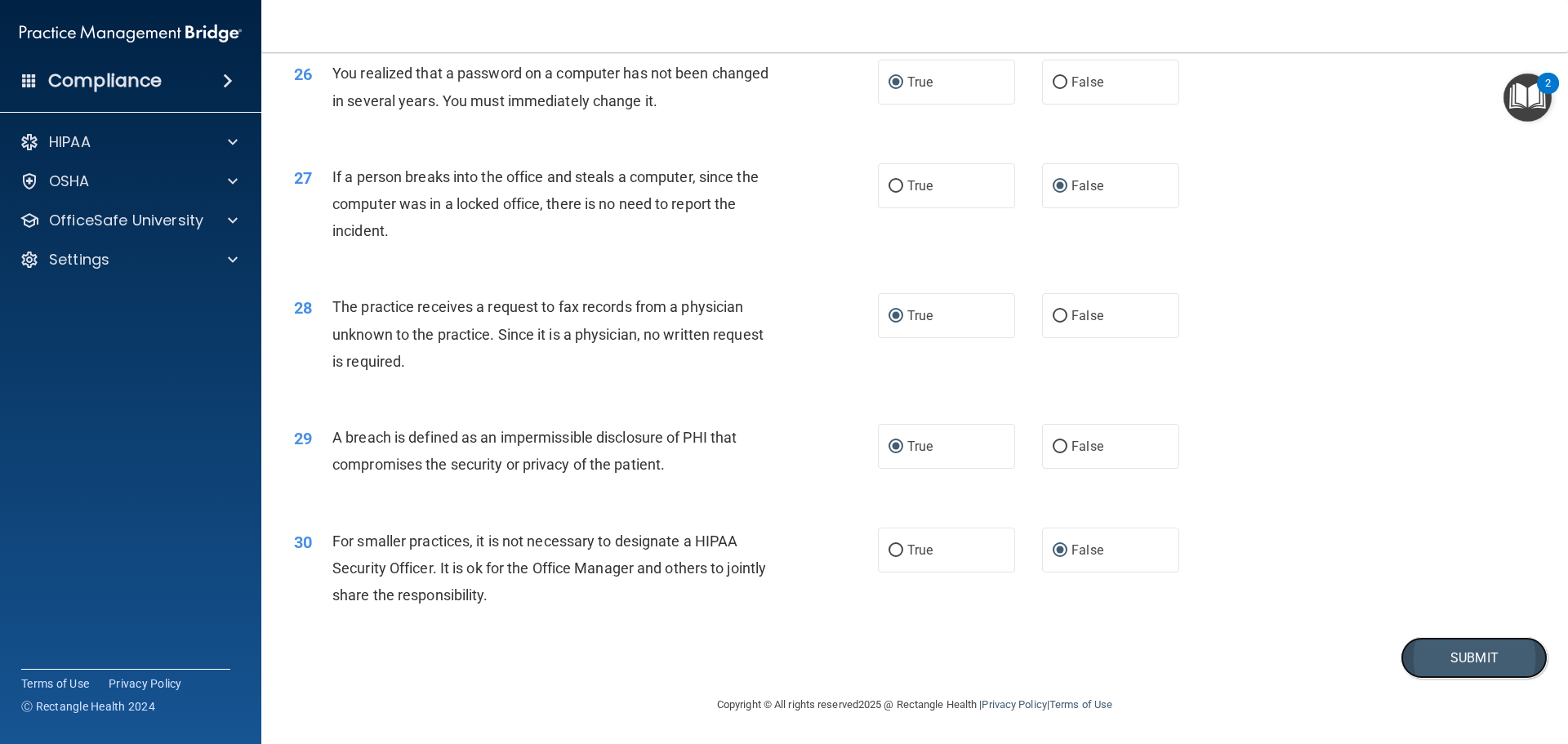
click at [1427, 652] on button "Submit" at bounding box center [1474, 658] width 147 height 42
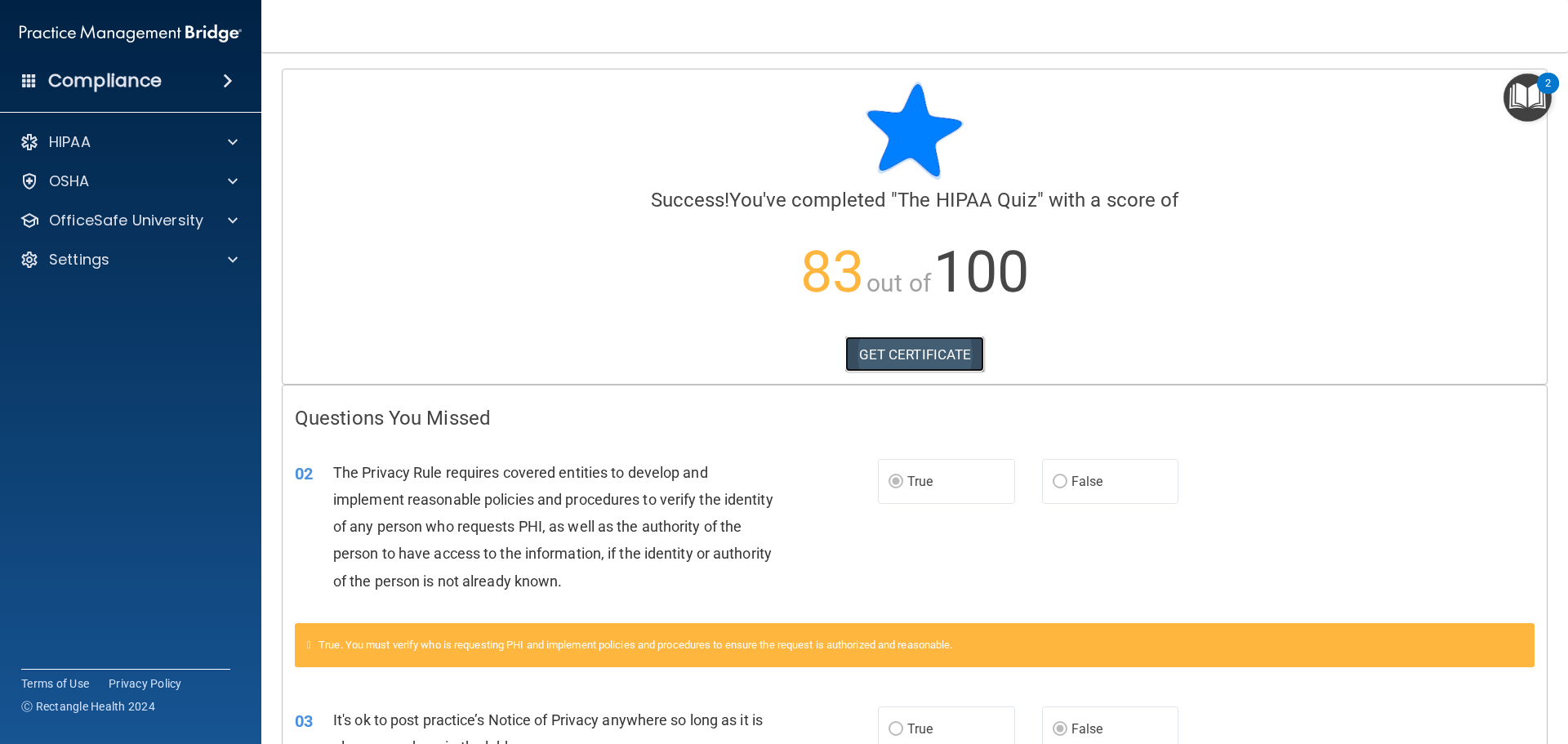
click at [889, 353] on link "GET CERTIFICATE" at bounding box center [914, 354] width 140 height 36
click at [1516, 89] on img "Open Resource Center, 2 new notifications" at bounding box center [1527, 97] width 48 height 48
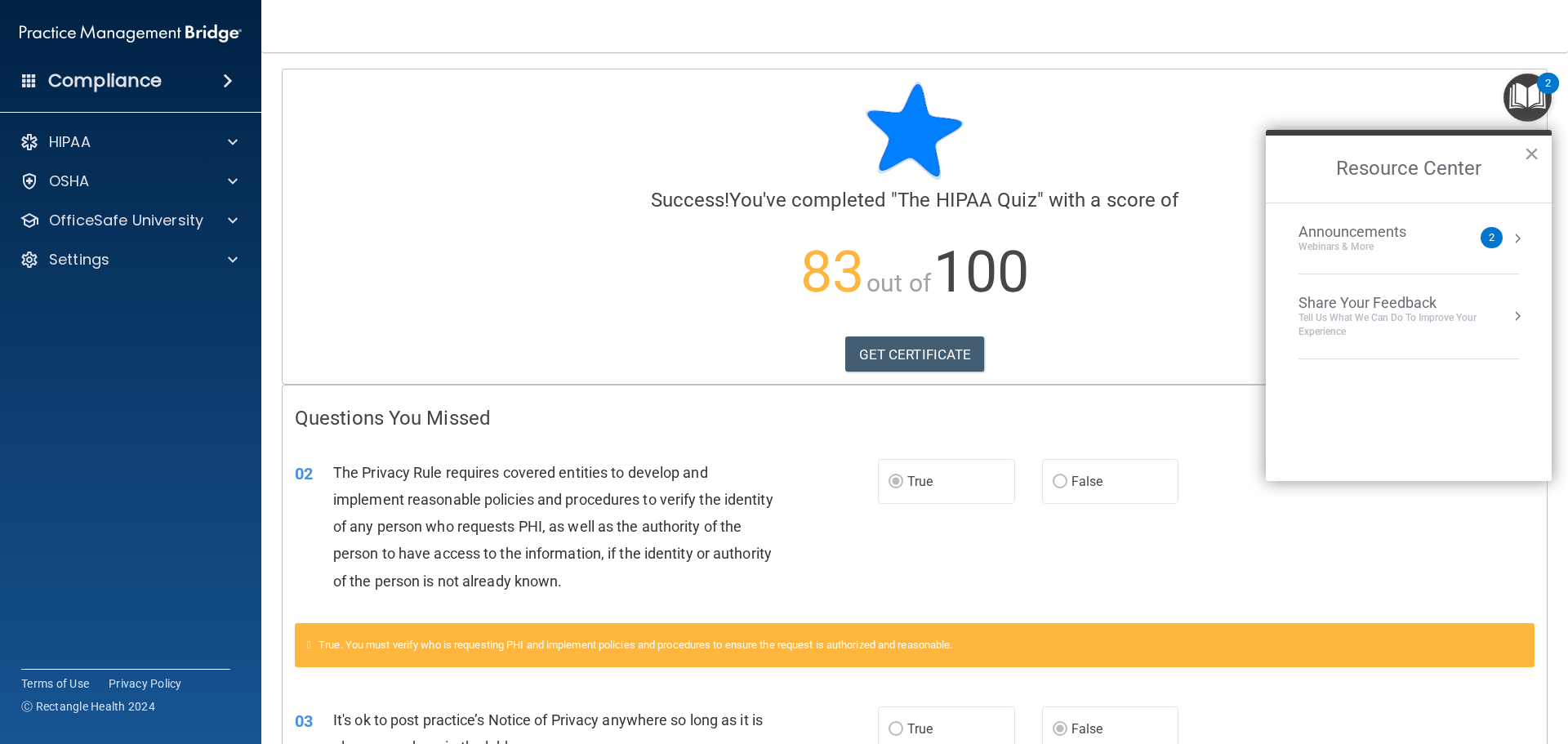
click at [1530, 151] on button "×" at bounding box center [1531, 154] width 16 height 26
